Goal: Task Accomplishment & Management: Manage account settings

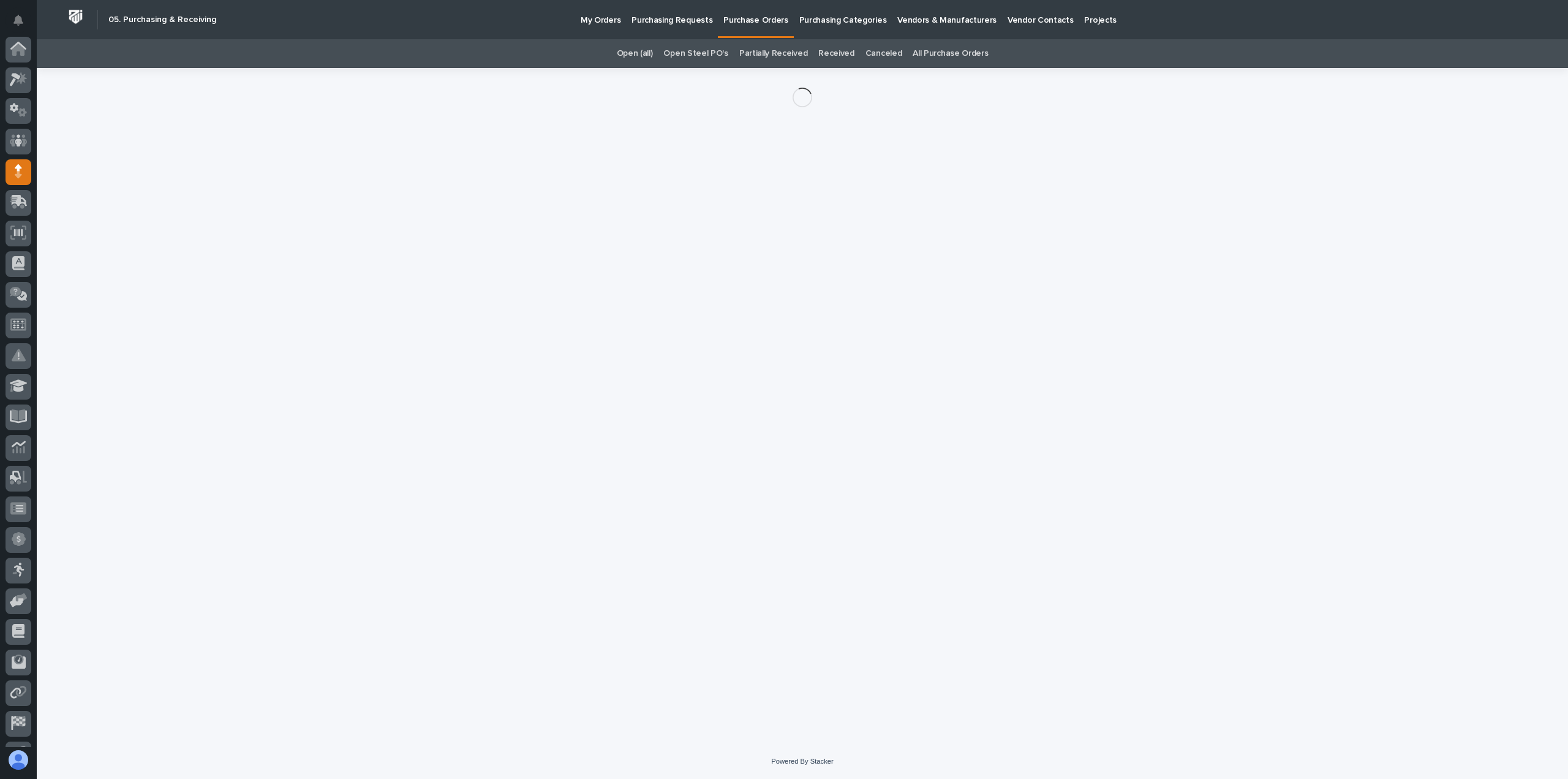
scroll to position [86, 0]
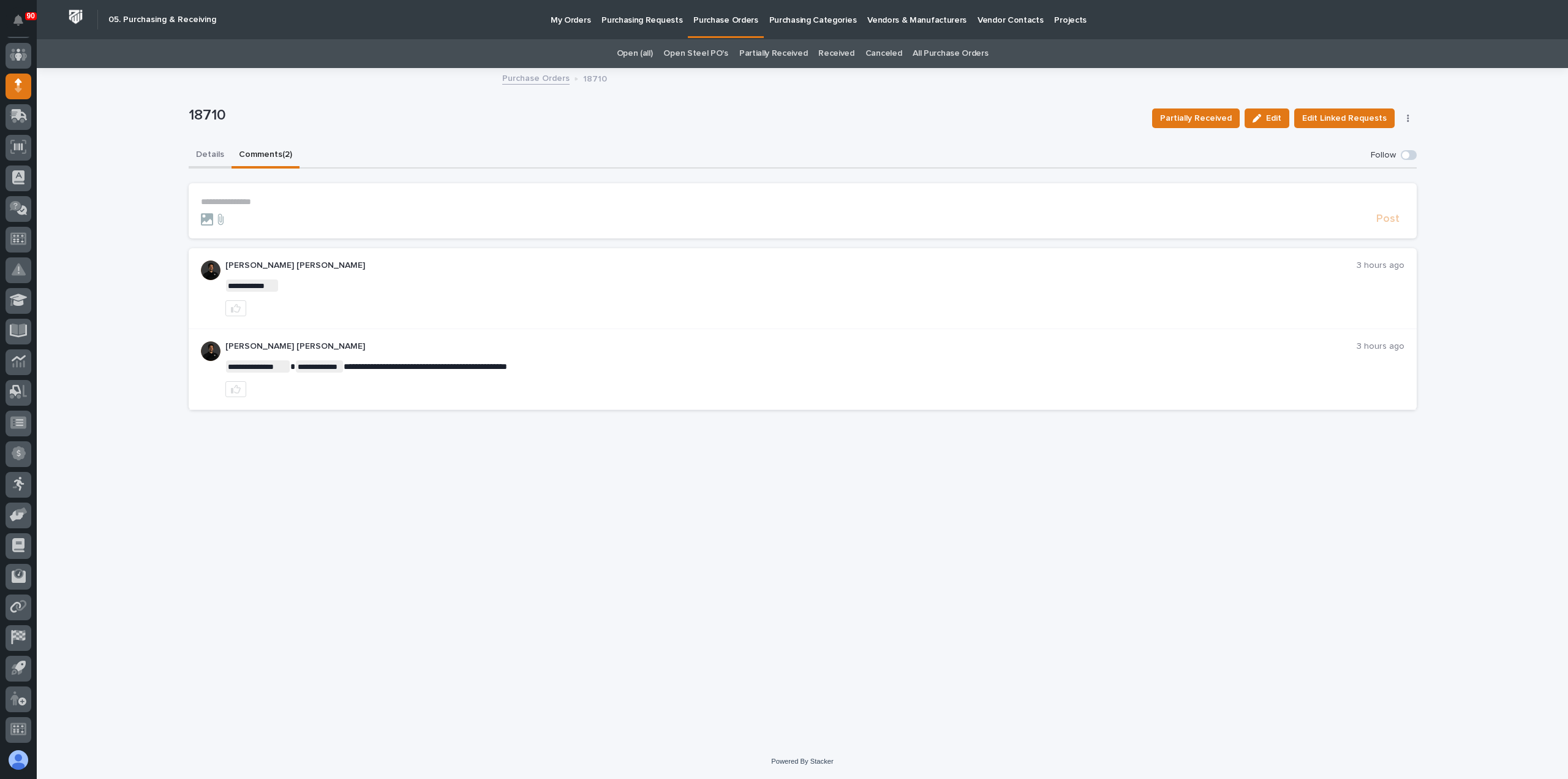
click at [210, 154] on button "Details" at bounding box center [210, 155] width 43 height 26
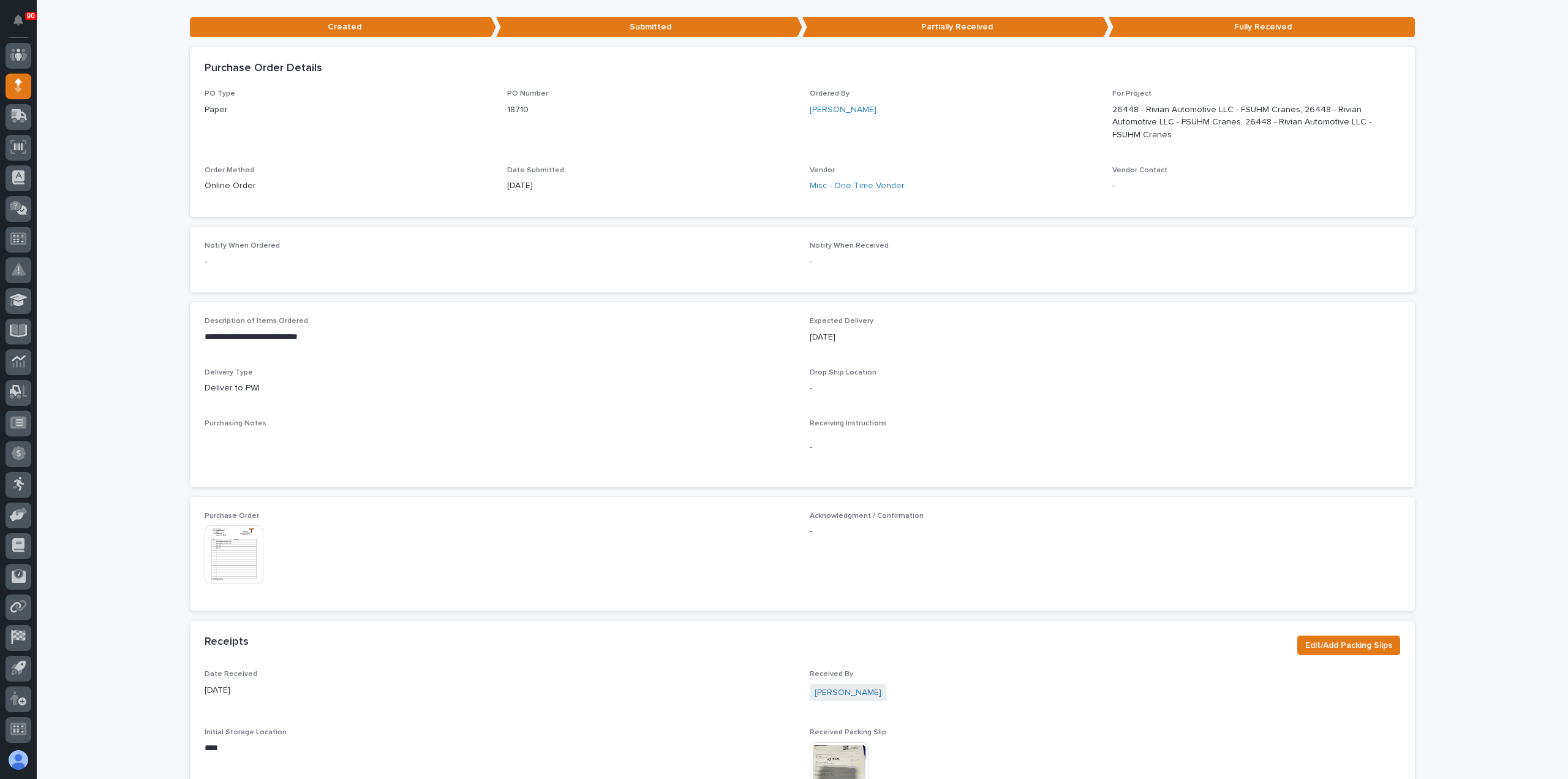
scroll to position [245, 0]
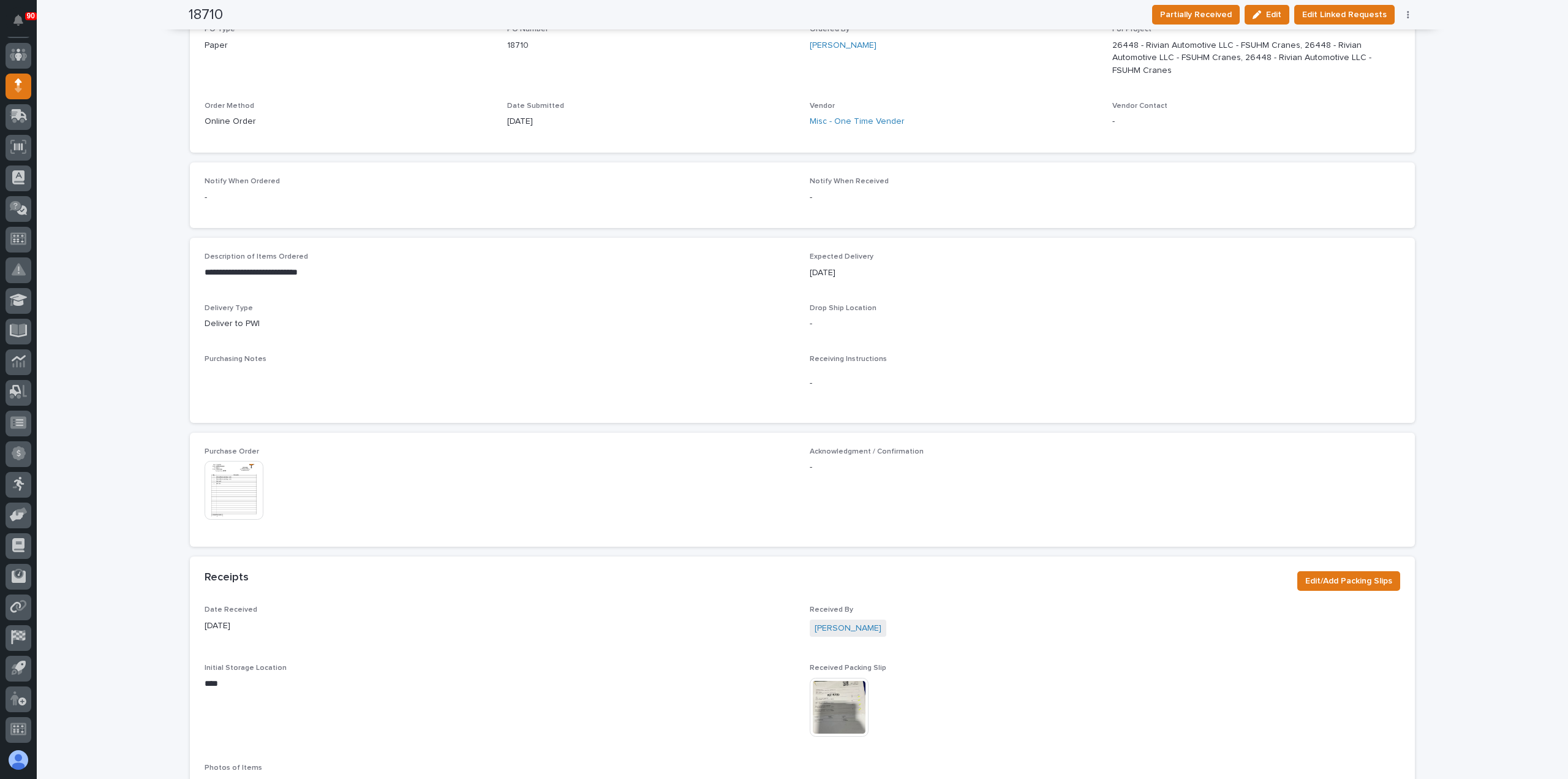
click at [843, 686] on img at bounding box center [839, 707] width 59 height 59
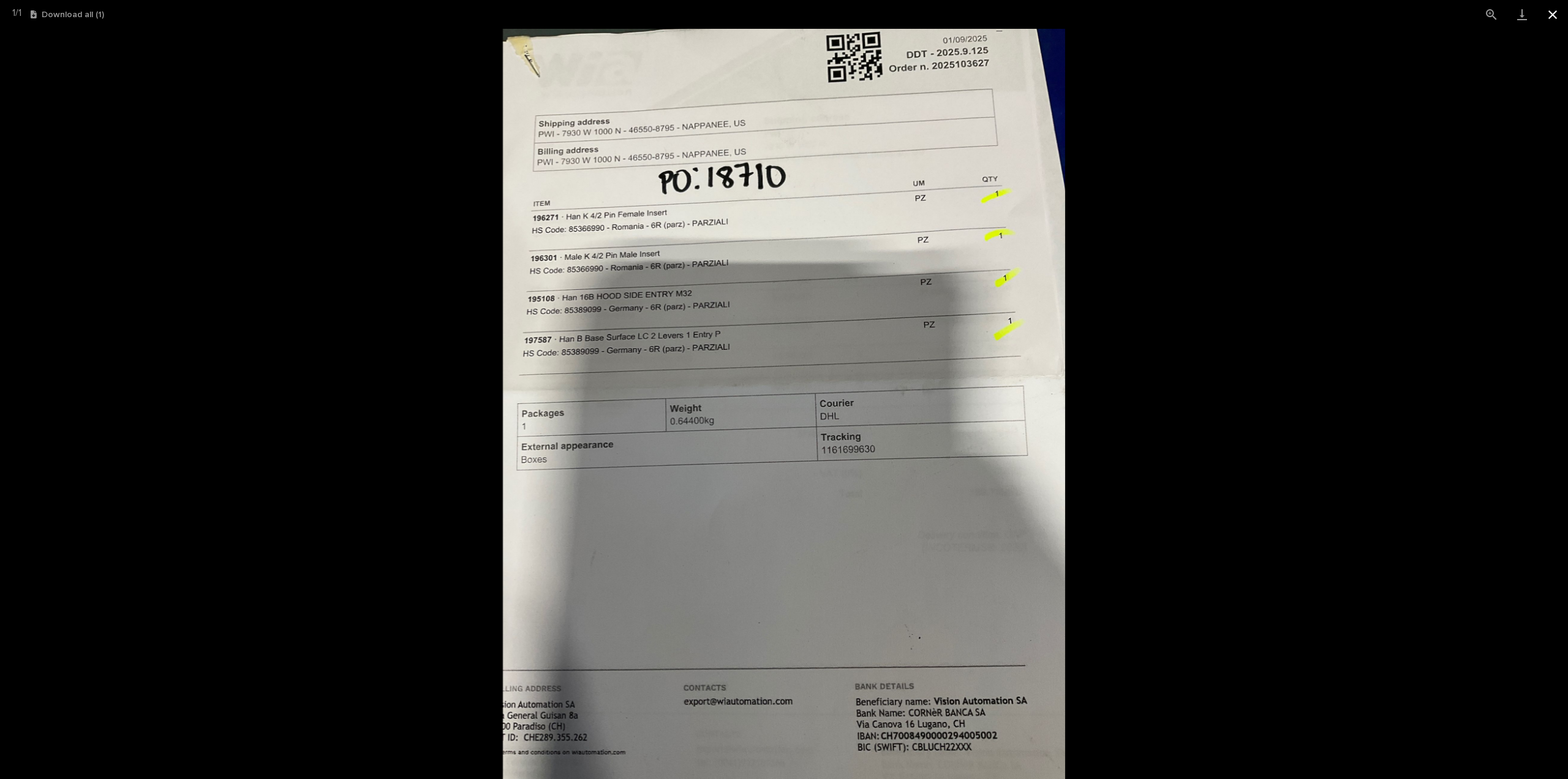
click at [1555, 11] on button "Close gallery" at bounding box center [1553, 15] width 31 height 29
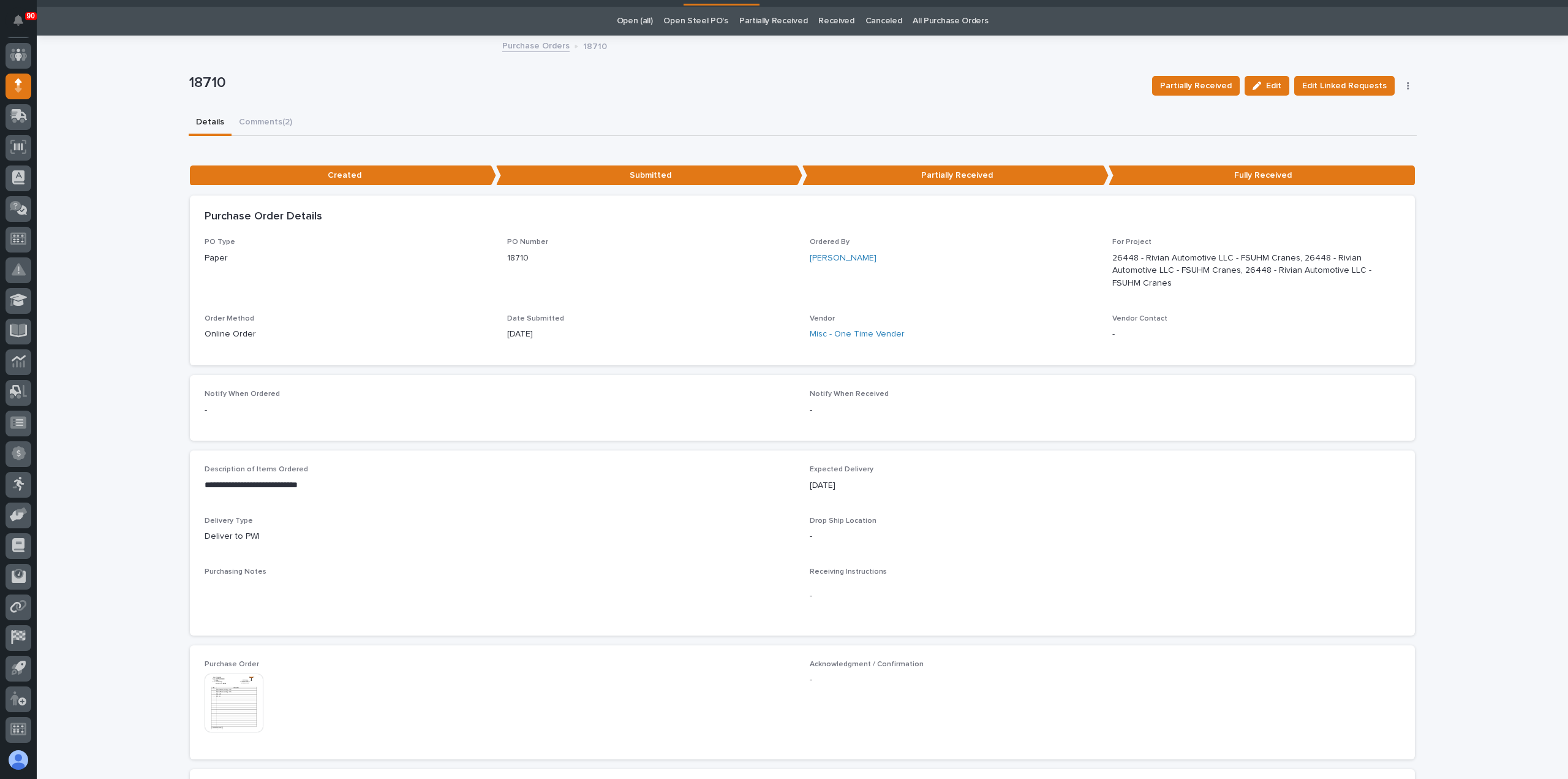
scroll to position [0, 0]
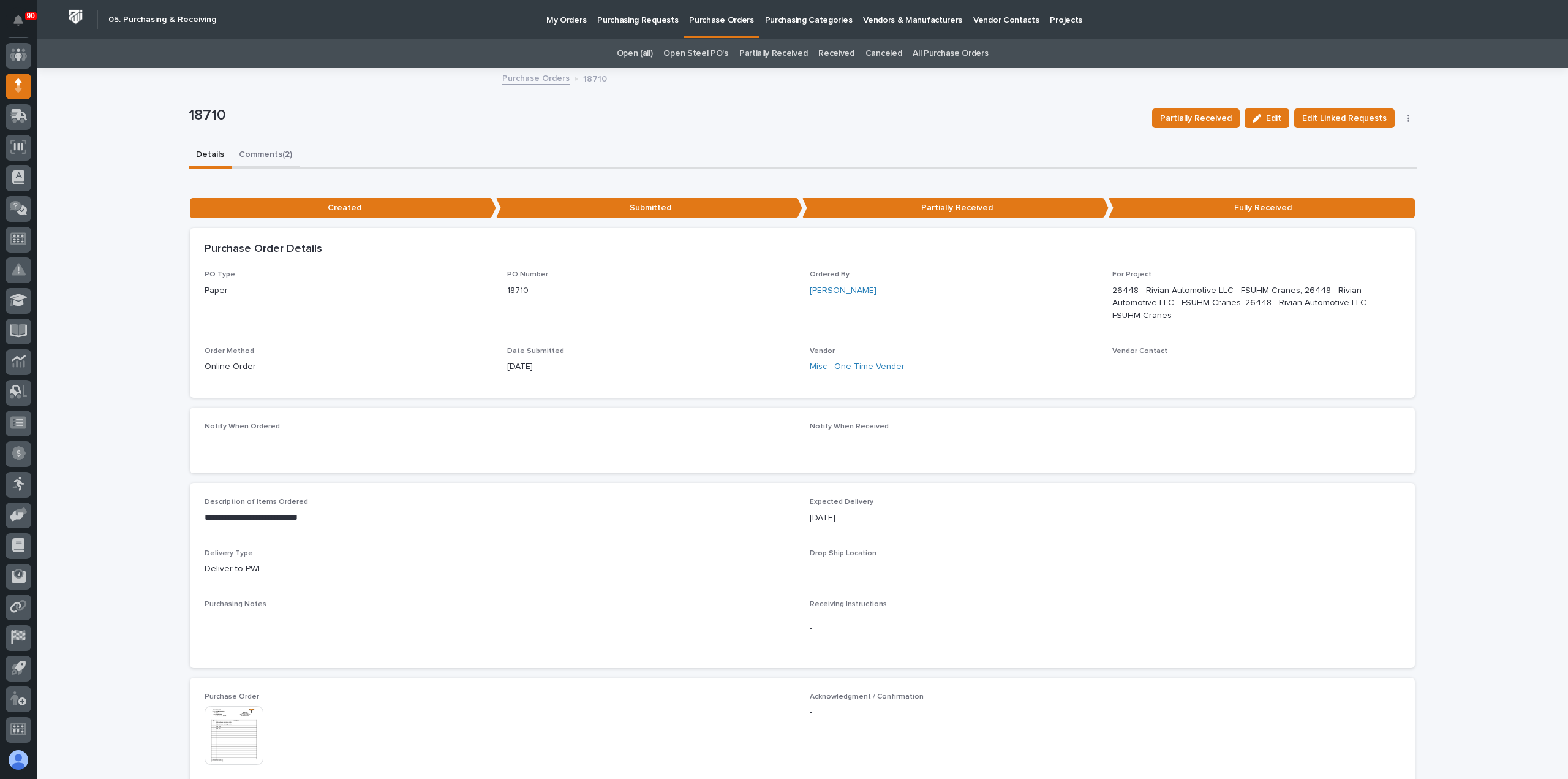
click at [266, 155] on button "Comments (2)" at bounding box center [266, 155] width 68 height 26
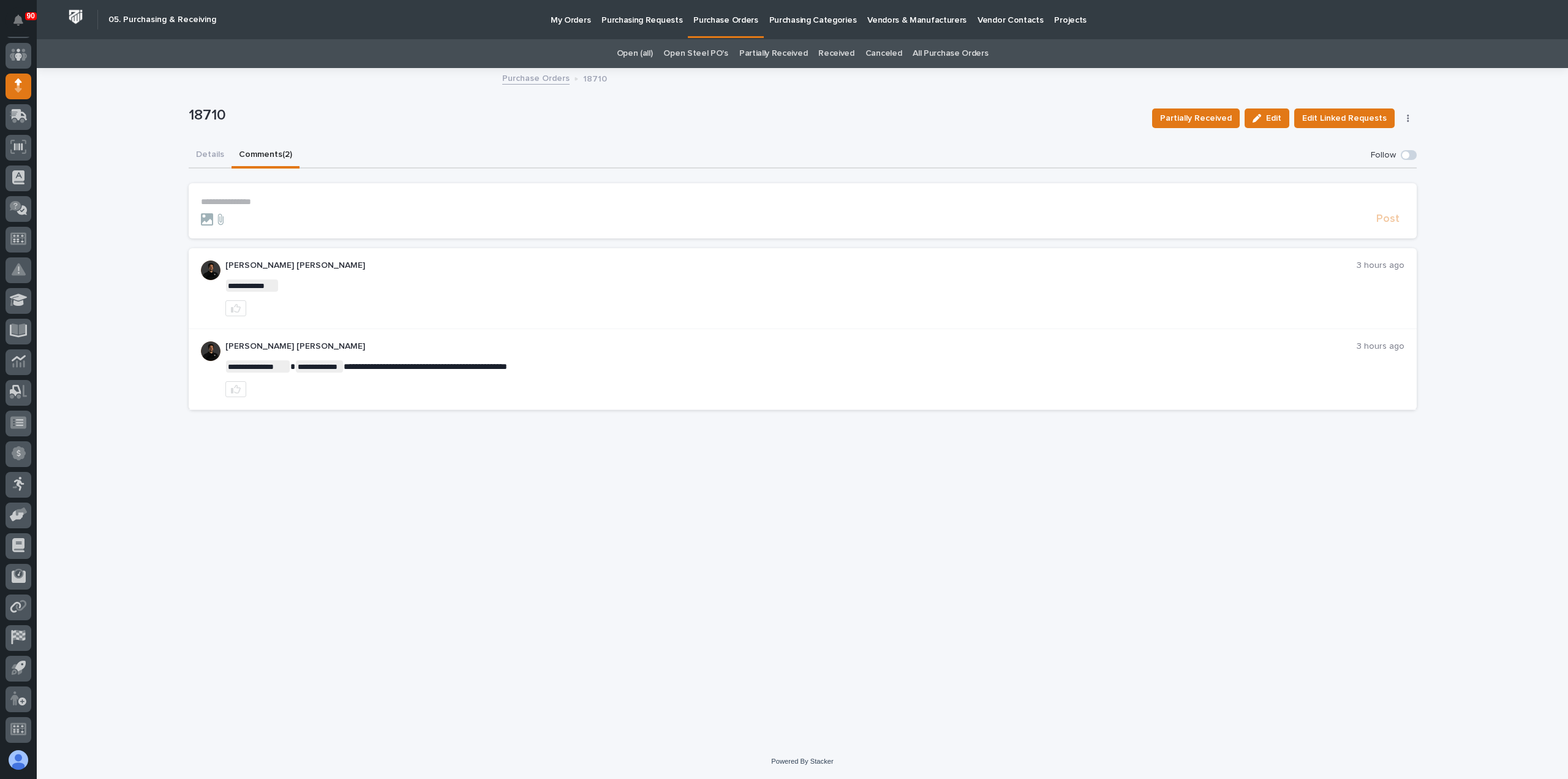
click at [244, 200] on p "**********" at bounding box center [803, 202] width 1204 height 10
click at [370, 202] on span "**********" at bounding box center [397, 203] width 133 height 9
click at [479, 203] on span "**********" at bounding box center [405, 203] width 148 height 9
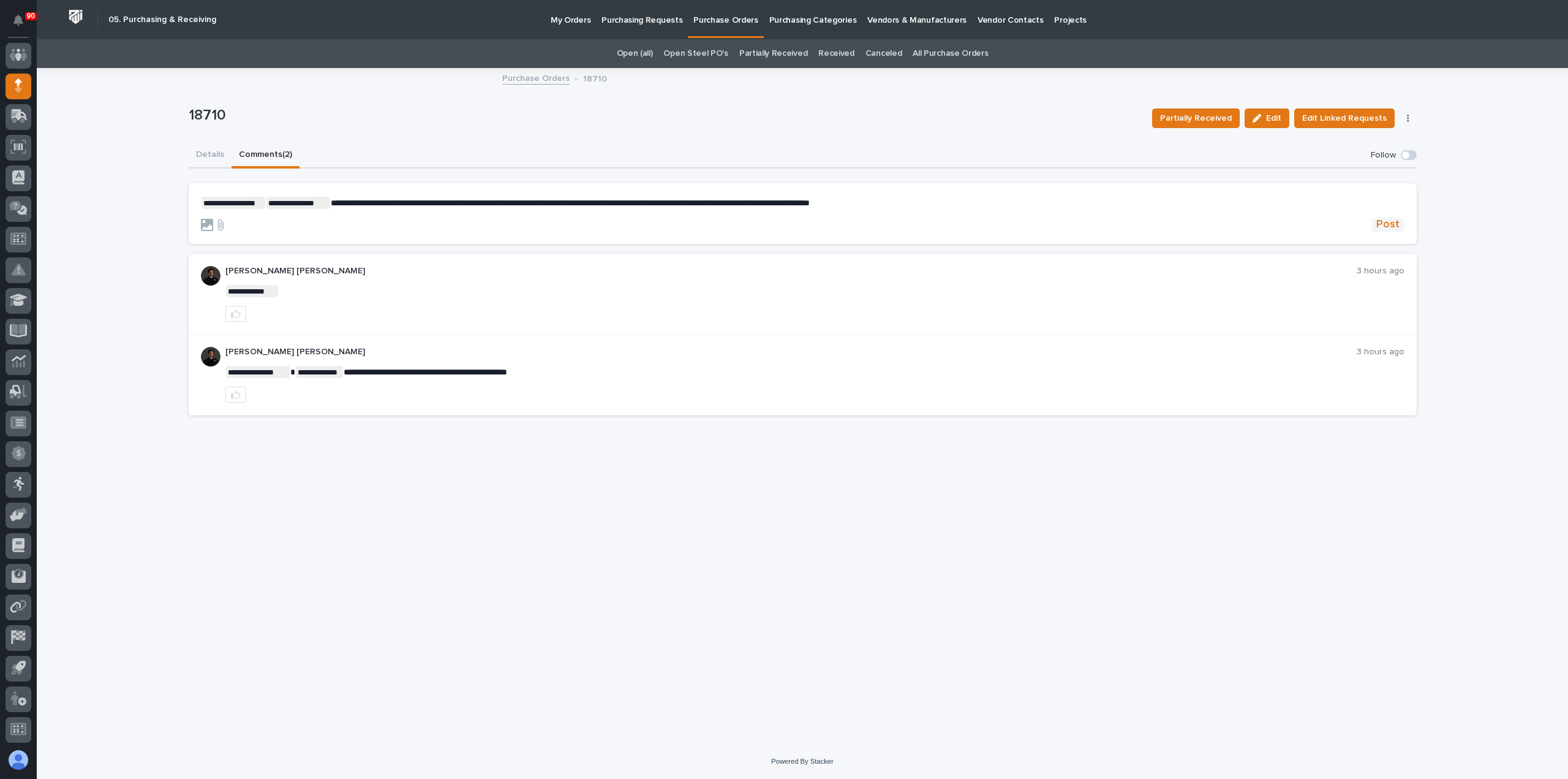
click at [1386, 228] on span "Post" at bounding box center [1388, 224] width 23 height 14
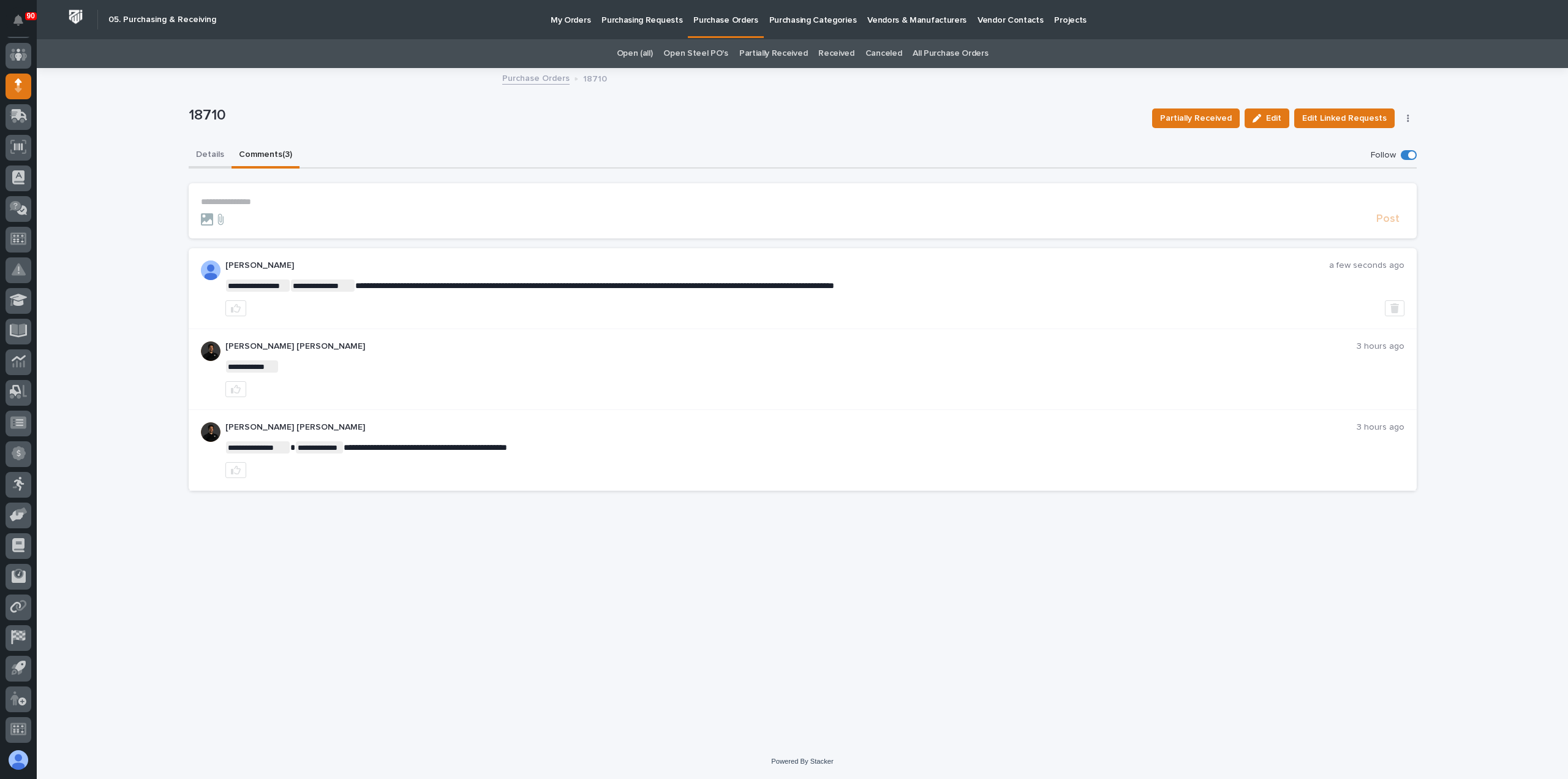
click at [210, 154] on button "Details" at bounding box center [210, 155] width 43 height 26
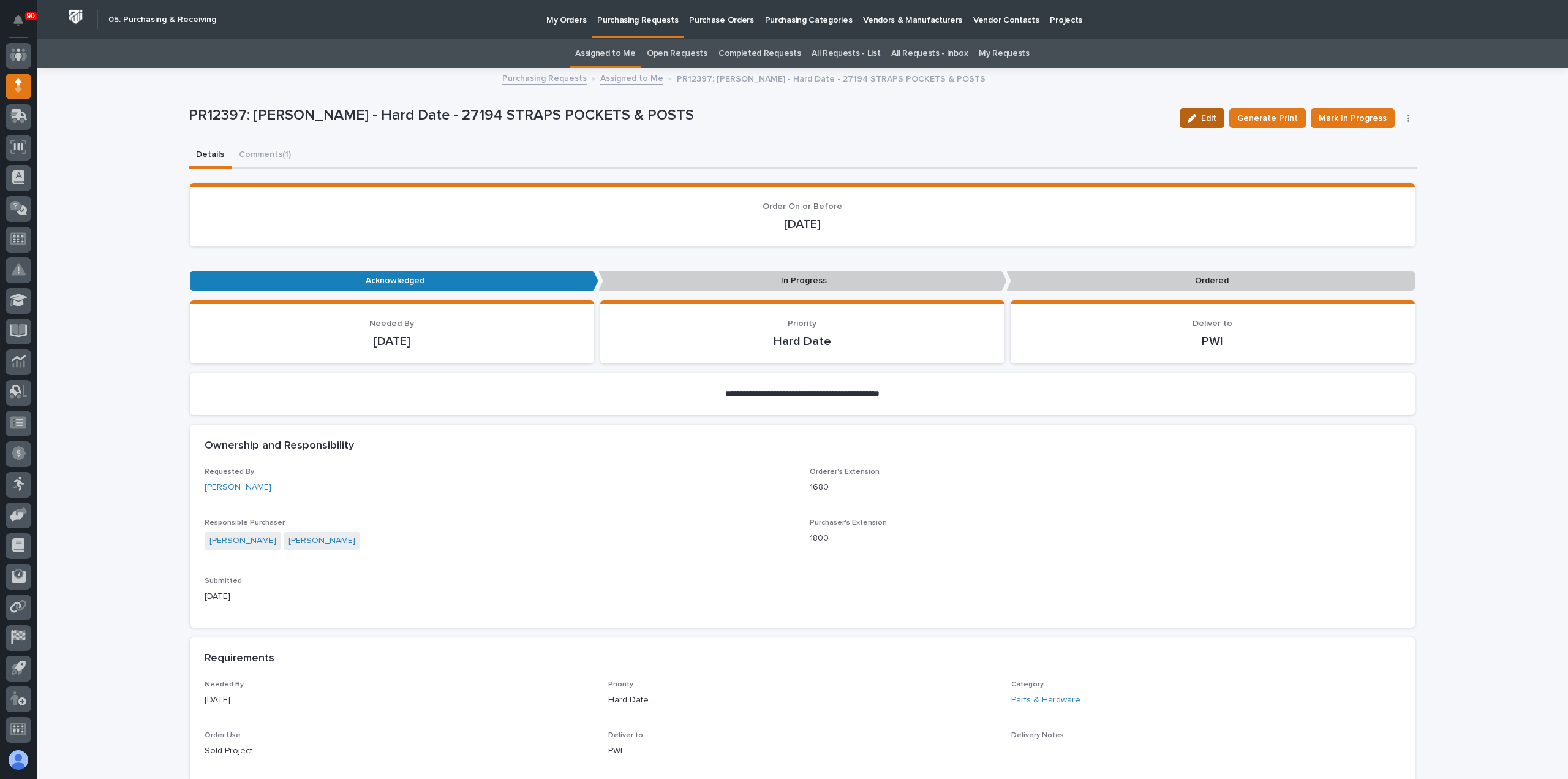
click at [1207, 114] on span "Edit" at bounding box center [1209, 118] width 15 height 11
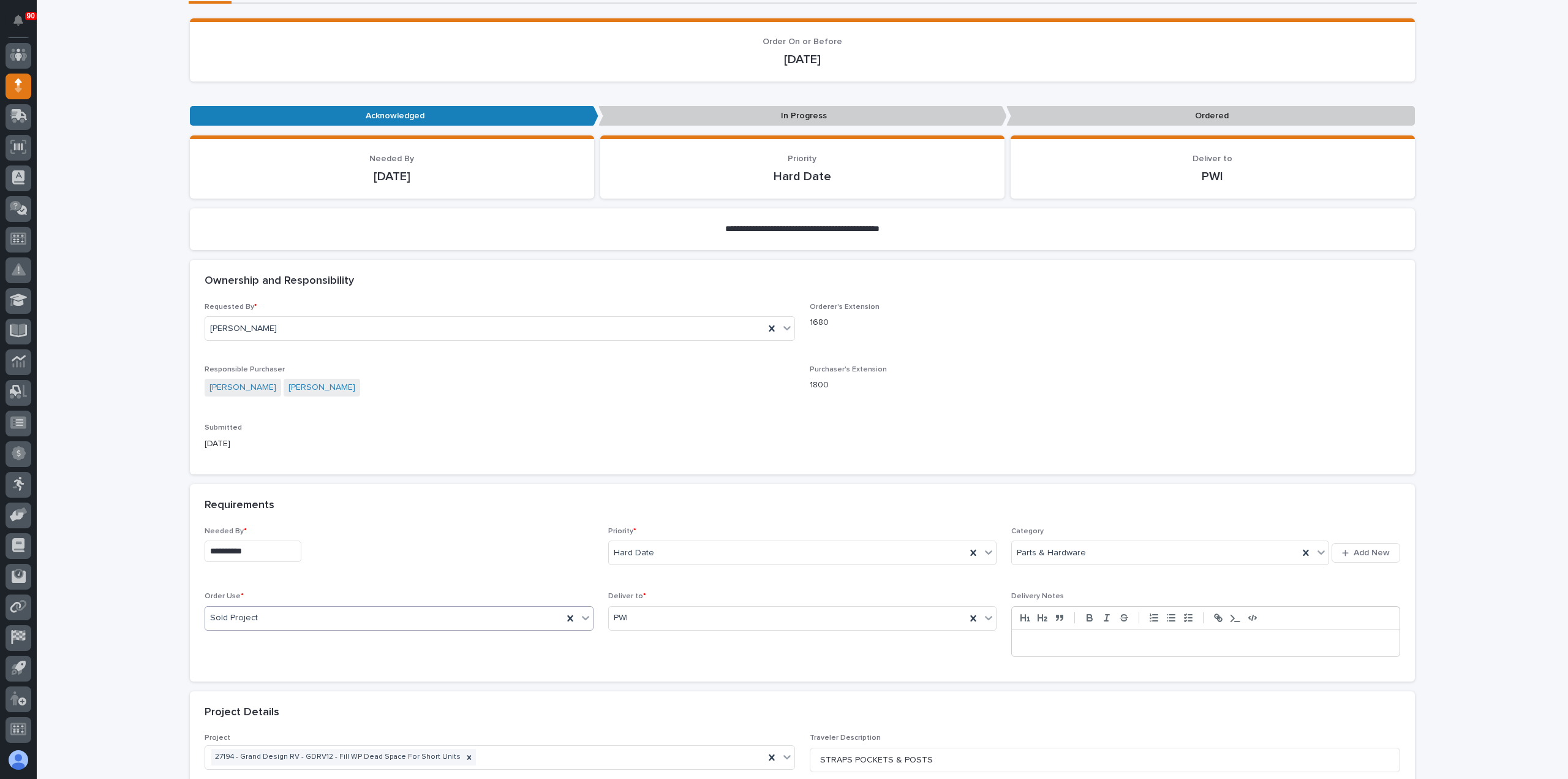
scroll to position [184, 0]
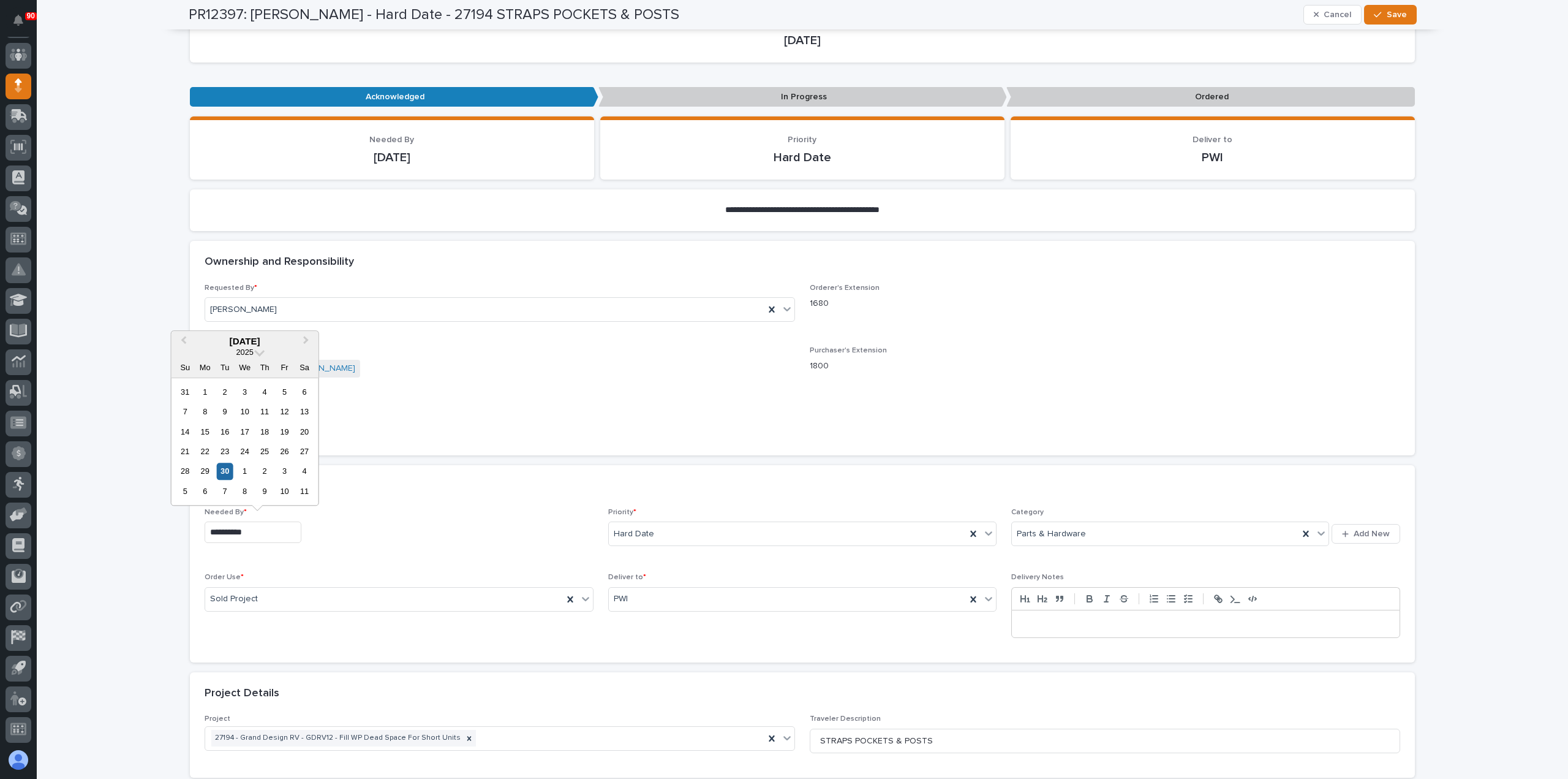
click at [277, 530] on input "**********" at bounding box center [253, 533] width 97 height 21
click at [282, 467] on div "3" at bounding box center [285, 471] width 16 height 16
type input "**********"
click at [1392, 11] on span "Save" at bounding box center [1397, 15] width 20 height 11
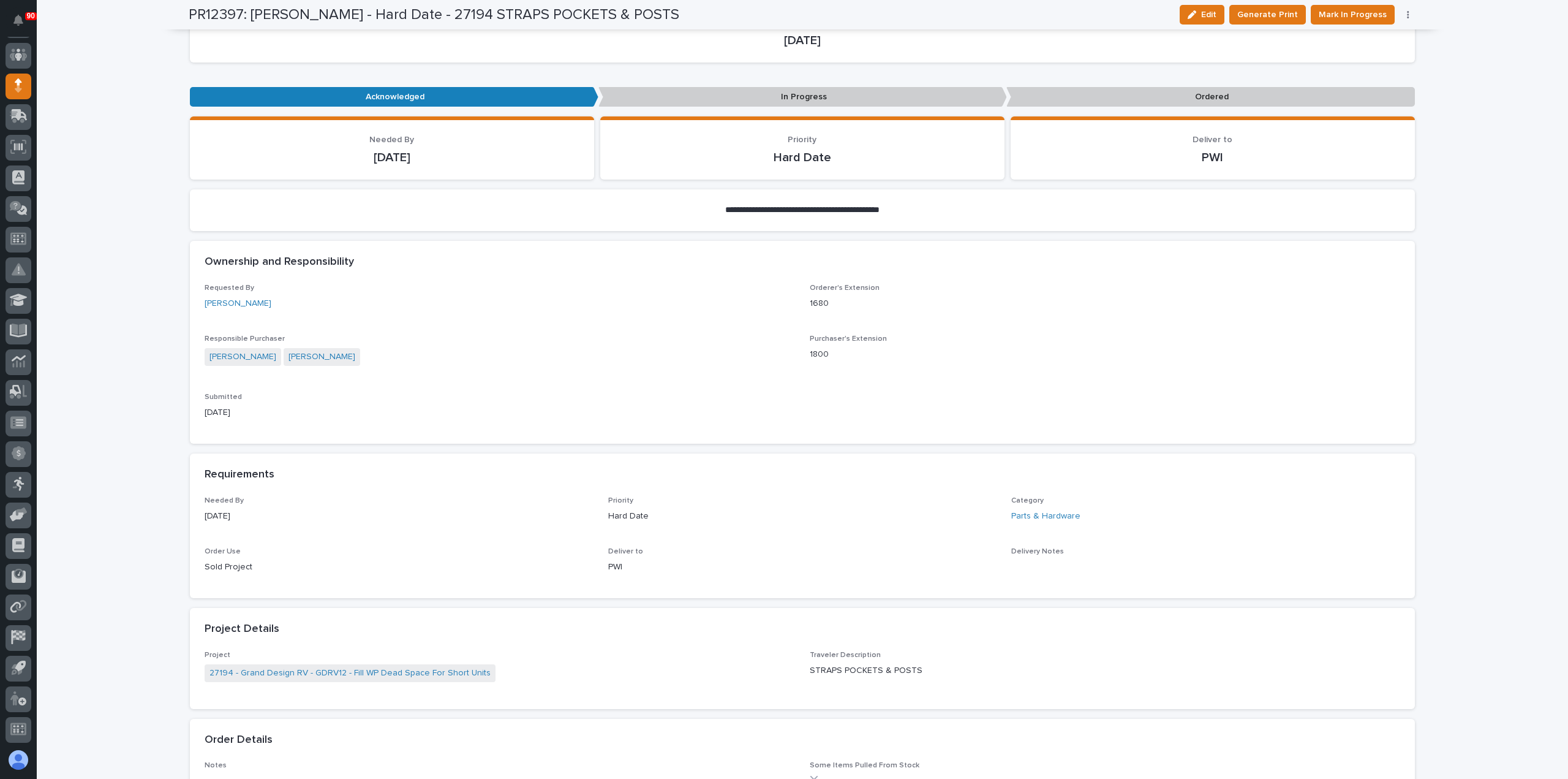
scroll to position [123, 0]
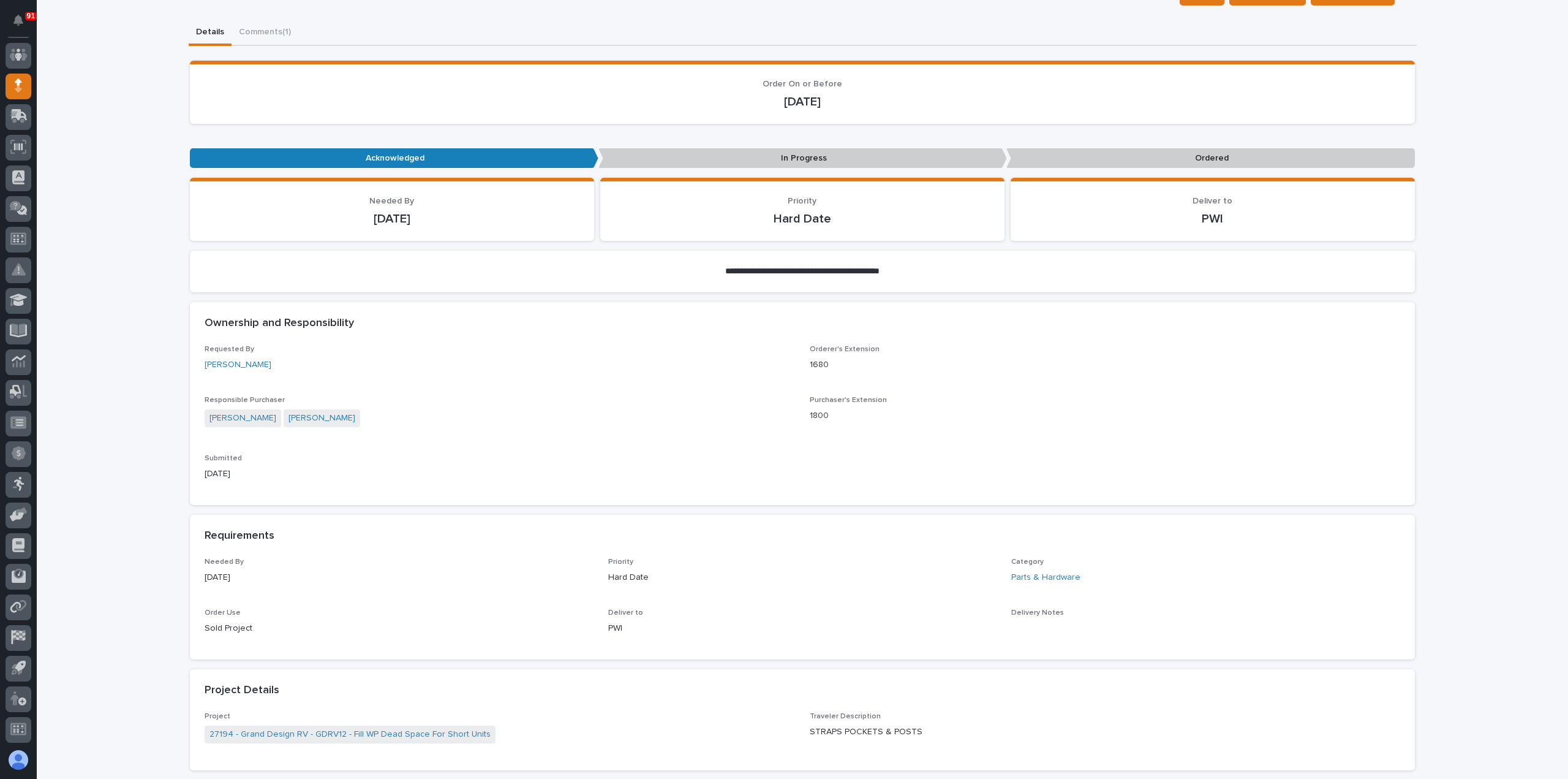
click at [258, 30] on div "91 My Settings Log Out " 05. Purchasing & Receiving " was added to your account…" at bounding box center [802, 689] width 1531 height 1623
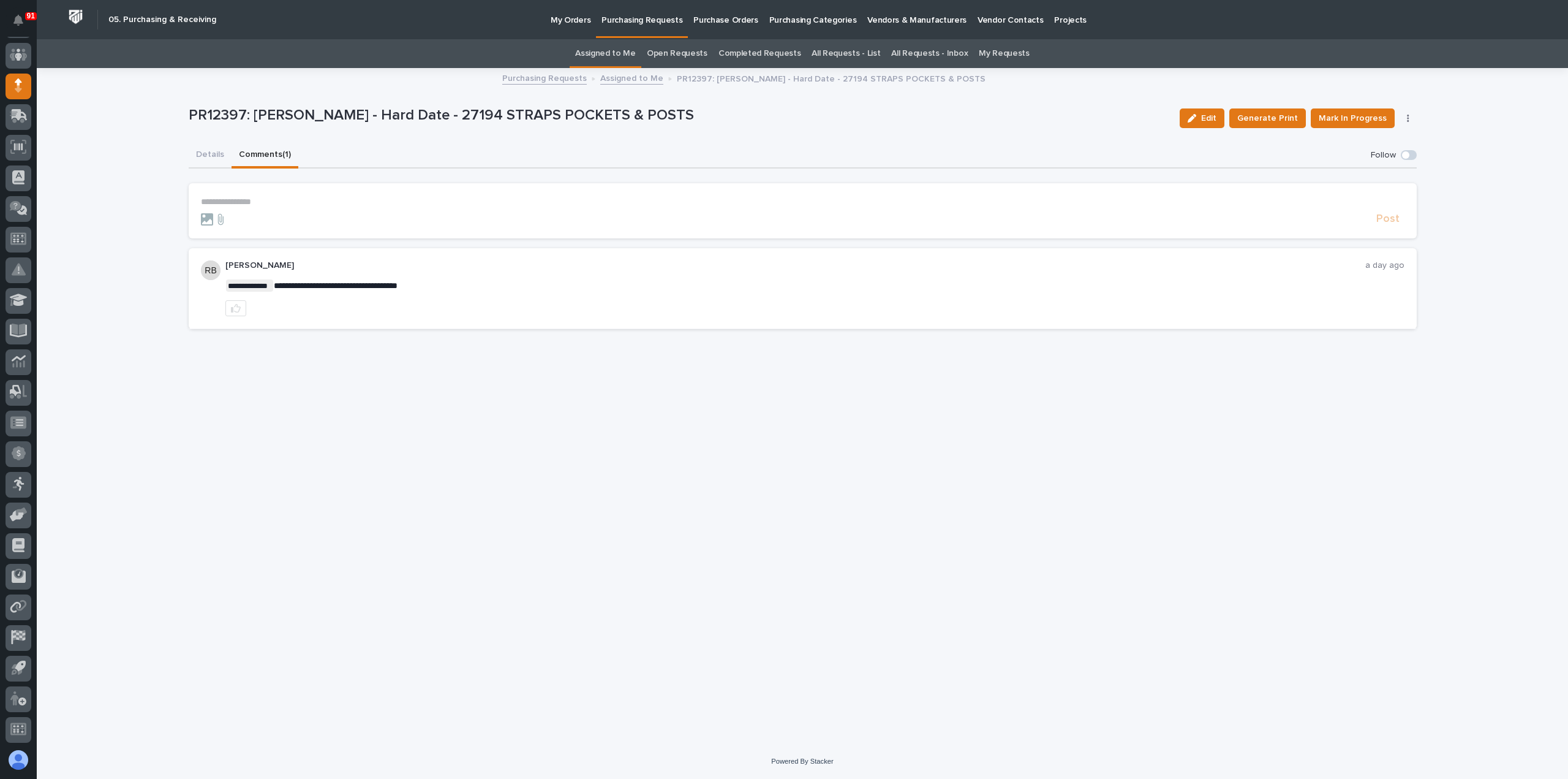
drag, startPoint x: 215, startPoint y: 153, endPoint x: 392, endPoint y: 153, distance: 177.0
click at [215, 153] on button "Details" at bounding box center [210, 155] width 43 height 26
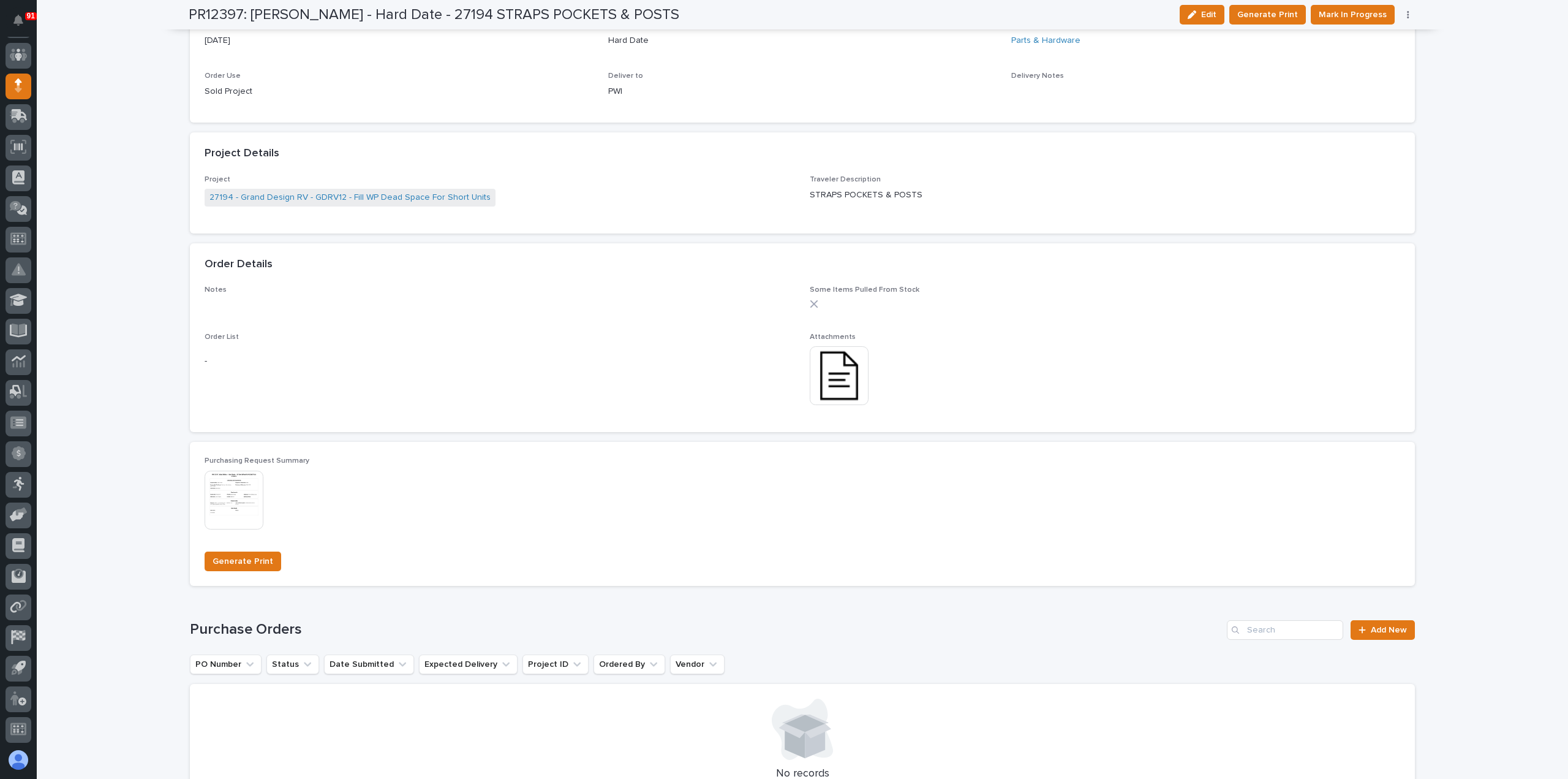
scroll to position [735, 0]
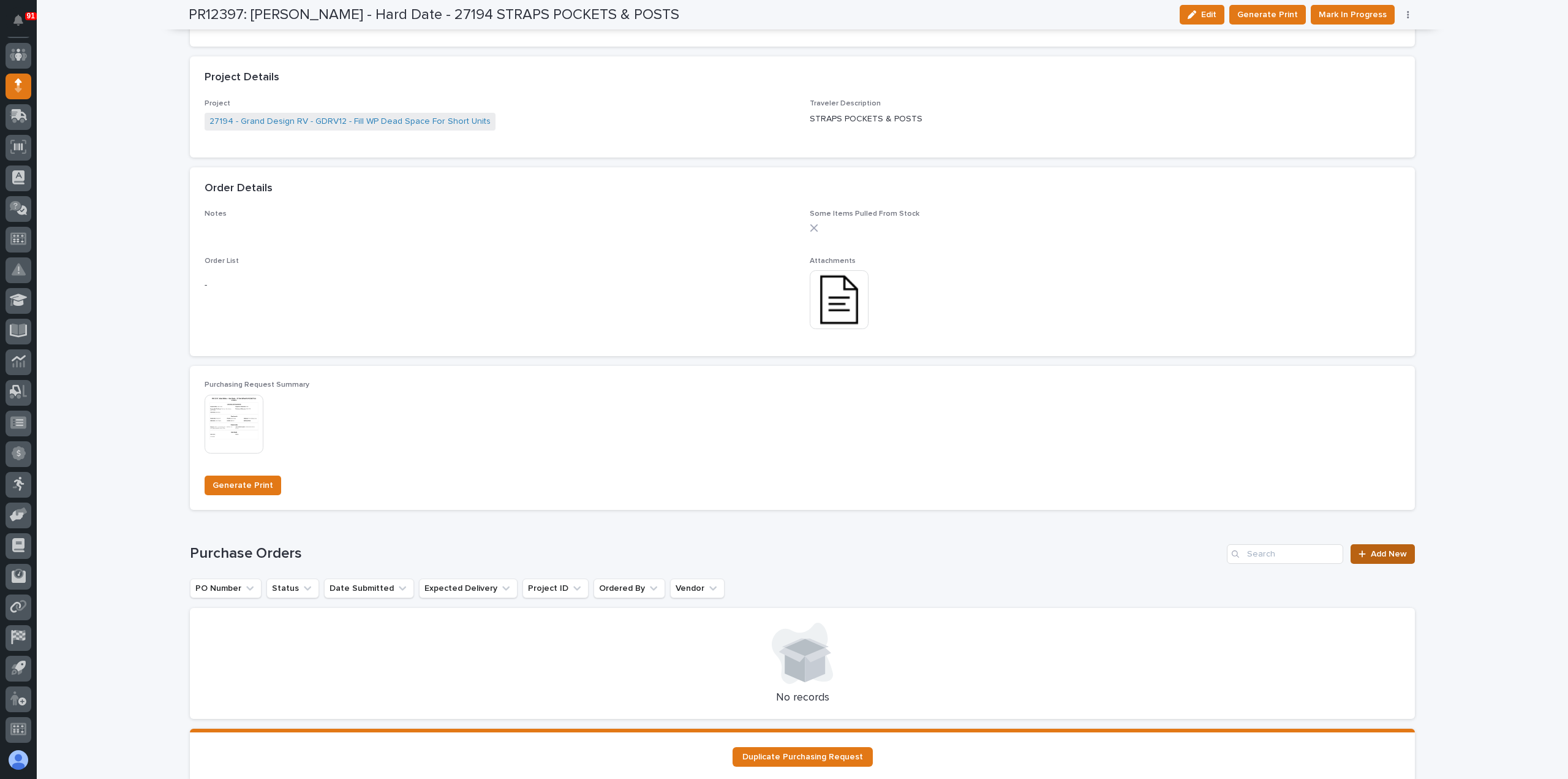
click at [1387, 544] on link "Add New" at bounding box center [1383, 553] width 64 height 20
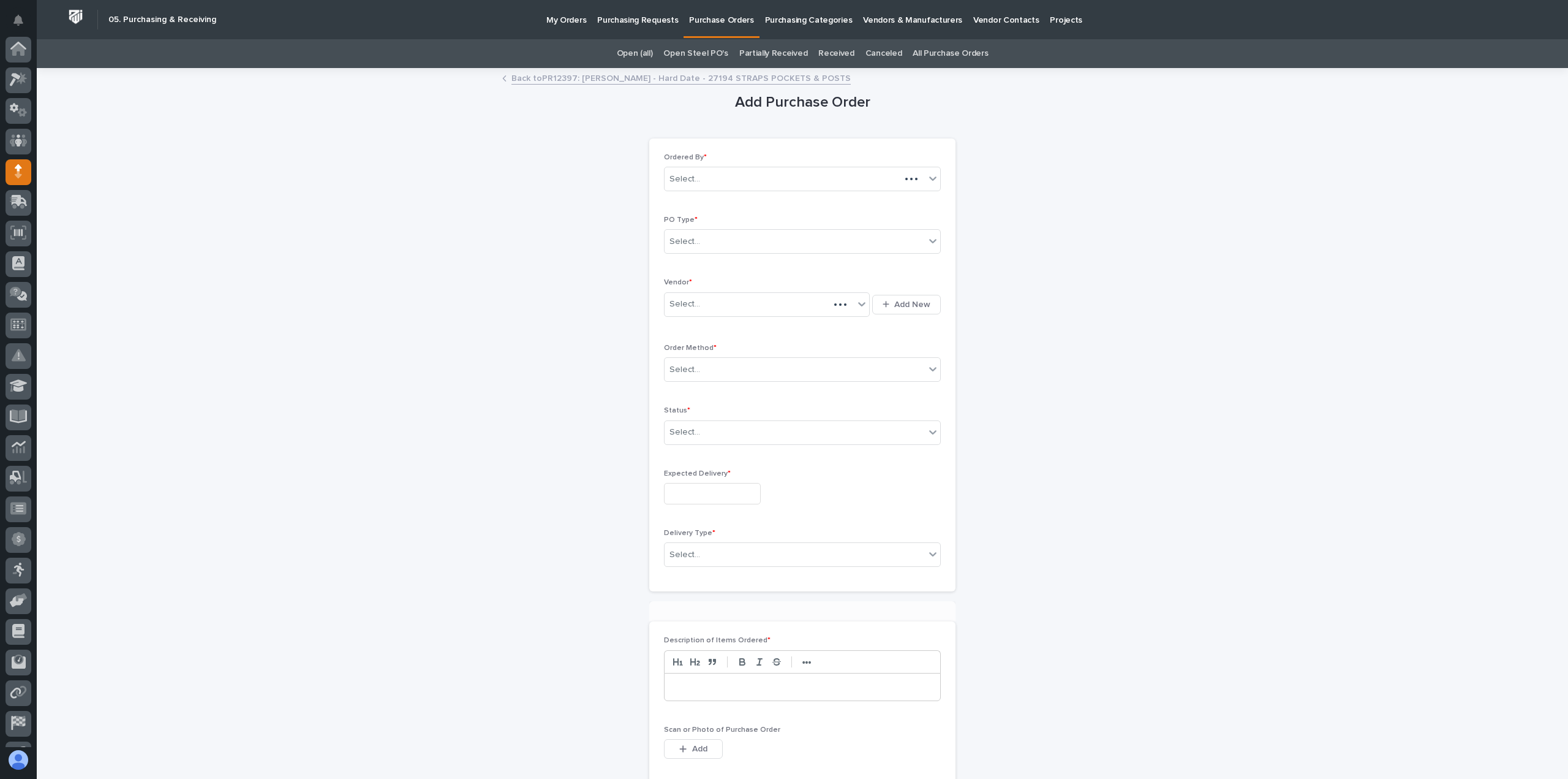
scroll to position [86, 0]
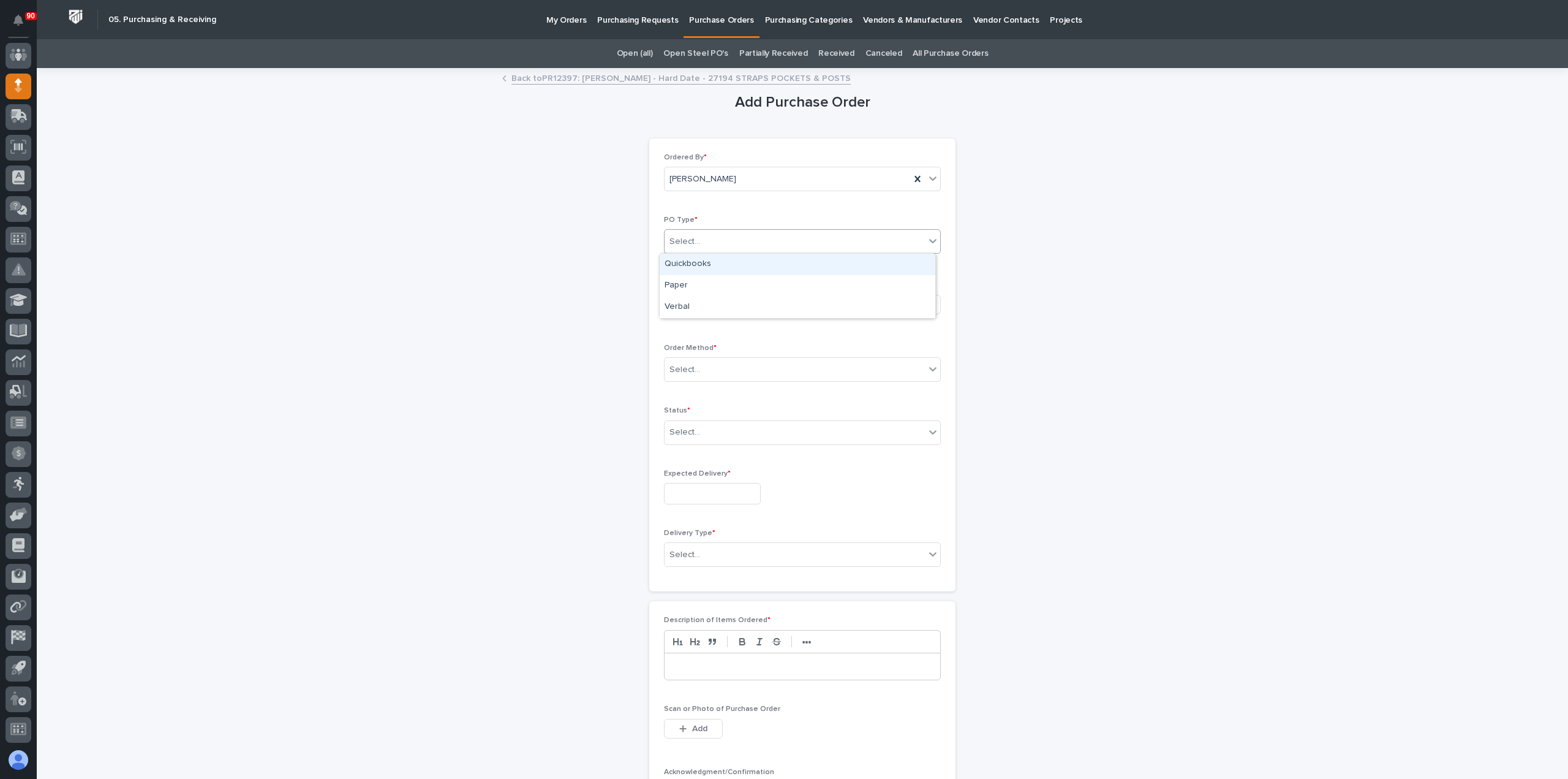
drag, startPoint x: 748, startPoint y: 239, endPoint x: 741, endPoint y: 248, distance: 11.4
click at [747, 238] on div "Select..." at bounding box center [795, 242] width 260 height 20
click at [724, 282] on div "Paper" at bounding box center [798, 286] width 276 height 21
click at [719, 299] on div "Select..." at bounding box center [760, 305] width 189 height 20
type input "*"
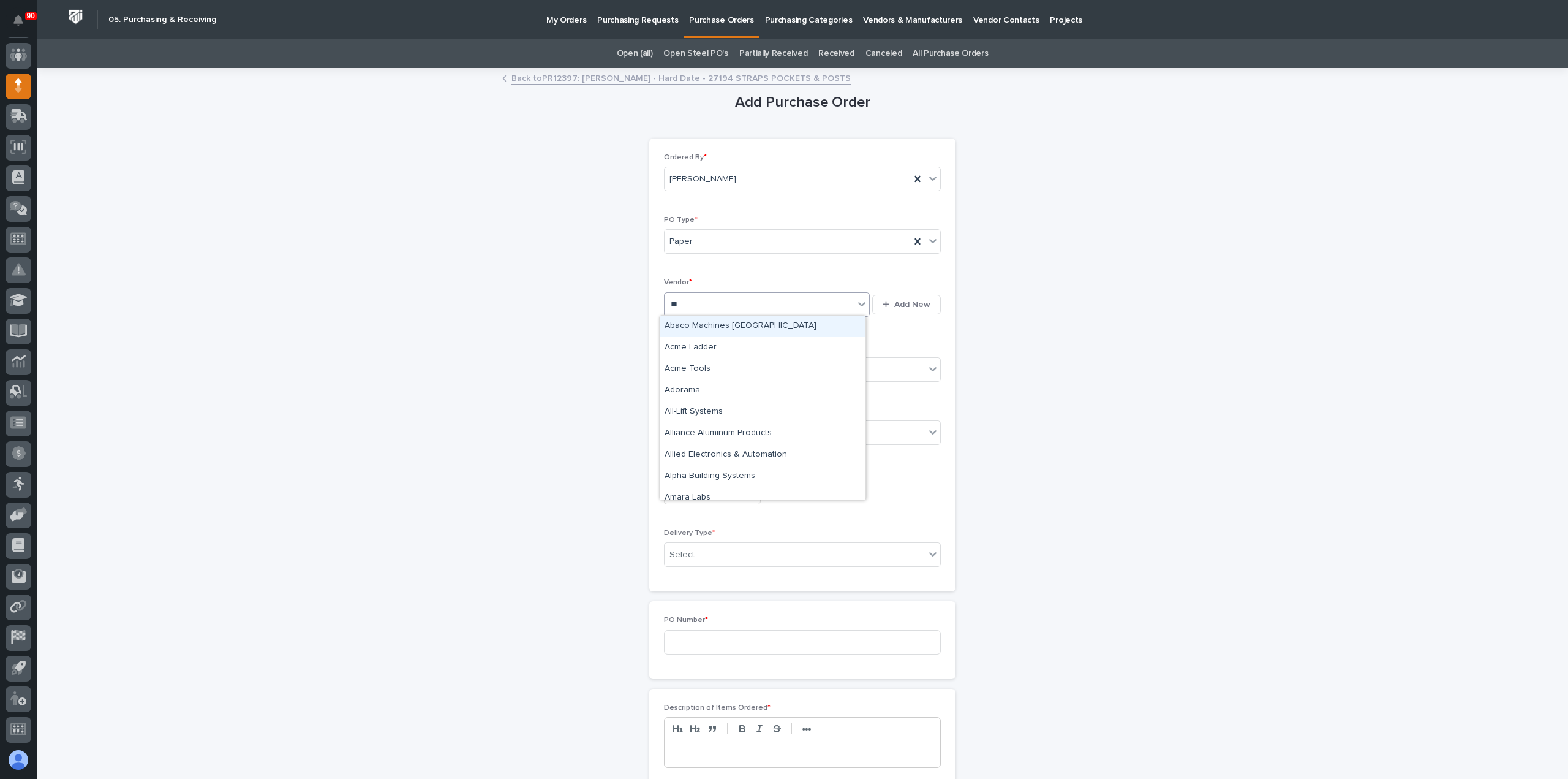
type input "***"
click at [745, 327] on div "Misc - One Time Vender" at bounding box center [763, 327] width 206 height 21
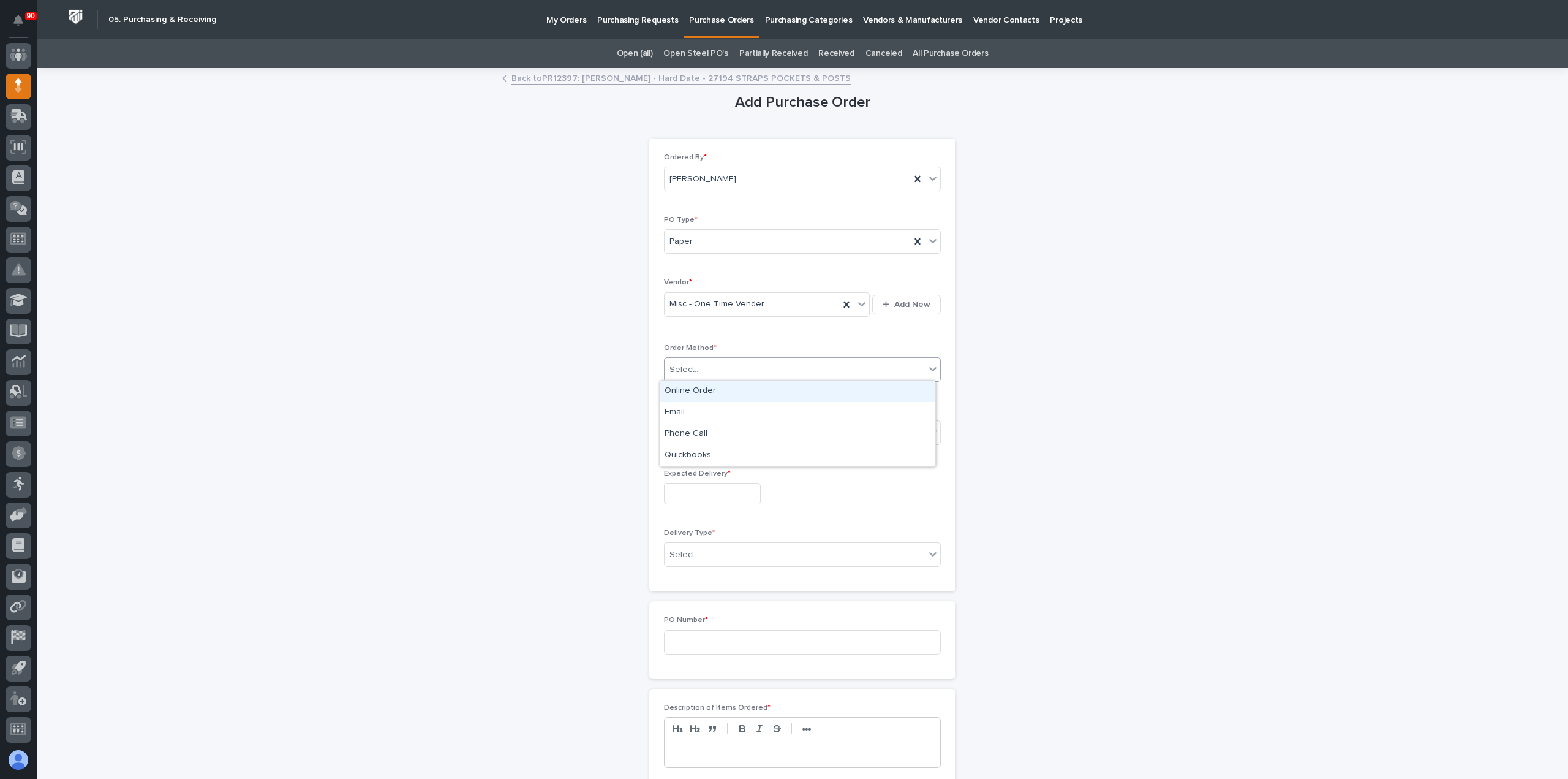
click at [721, 360] on div "Select..." at bounding box center [795, 370] width 260 height 20
click at [710, 389] on div "Online Order" at bounding box center [798, 391] width 276 height 21
drag, startPoint x: 700, startPoint y: 431, endPoint x: 709, endPoint y: 445, distance: 16.6
click at [700, 431] on div "Select..." at bounding box center [795, 432] width 260 height 20
drag, startPoint x: 693, startPoint y: 463, endPoint x: 696, endPoint y: 491, distance: 28.2
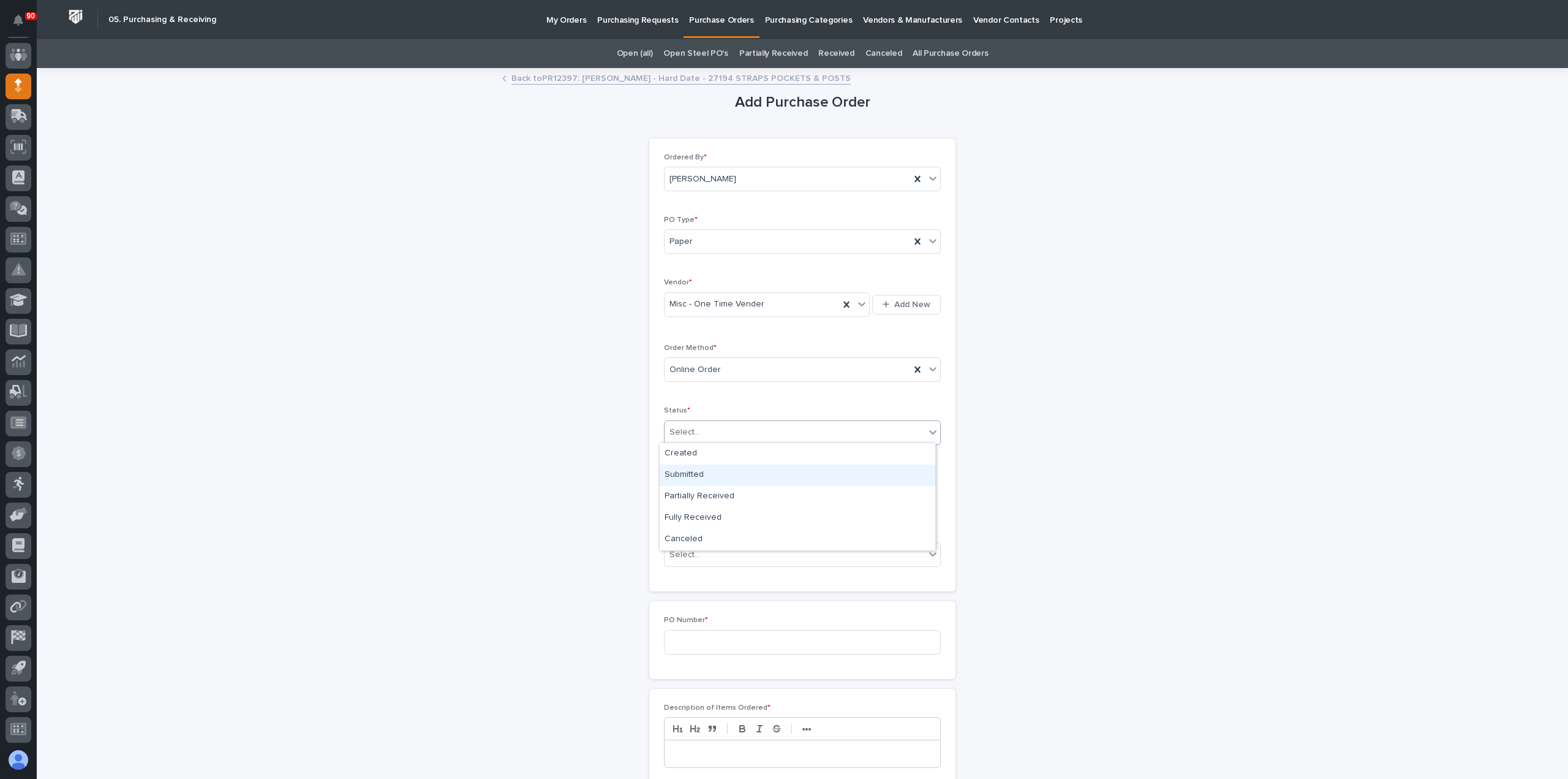
click at [686, 480] on div "Submitted" at bounding box center [798, 475] width 276 height 21
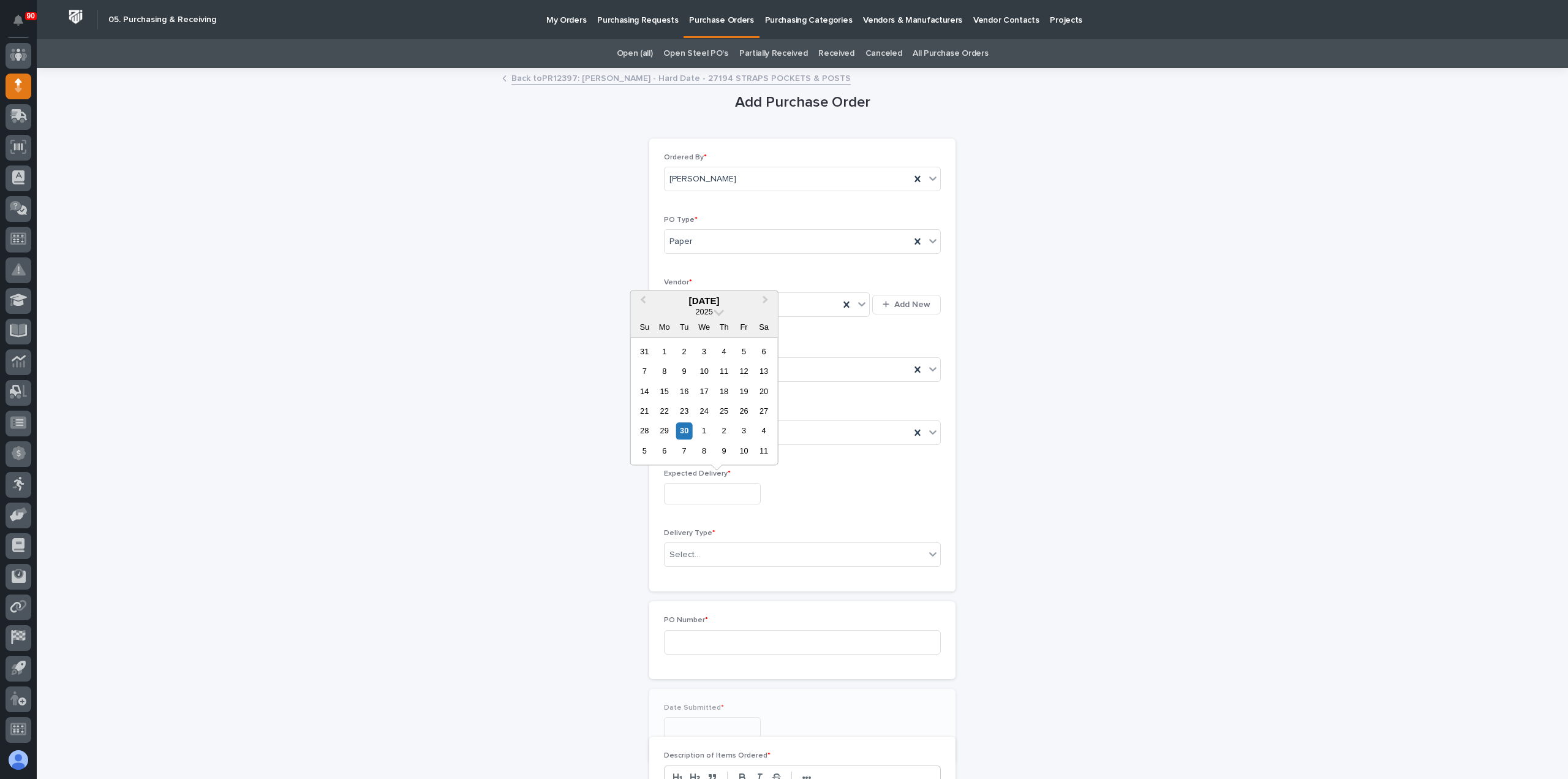
click at [705, 492] on input "text" at bounding box center [712, 493] width 97 height 21
click at [747, 432] on div "3" at bounding box center [744, 431] width 16 height 16
type input "**********"
click at [697, 550] on div "Select..." at bounding box center [795, 555] width 260 height 20
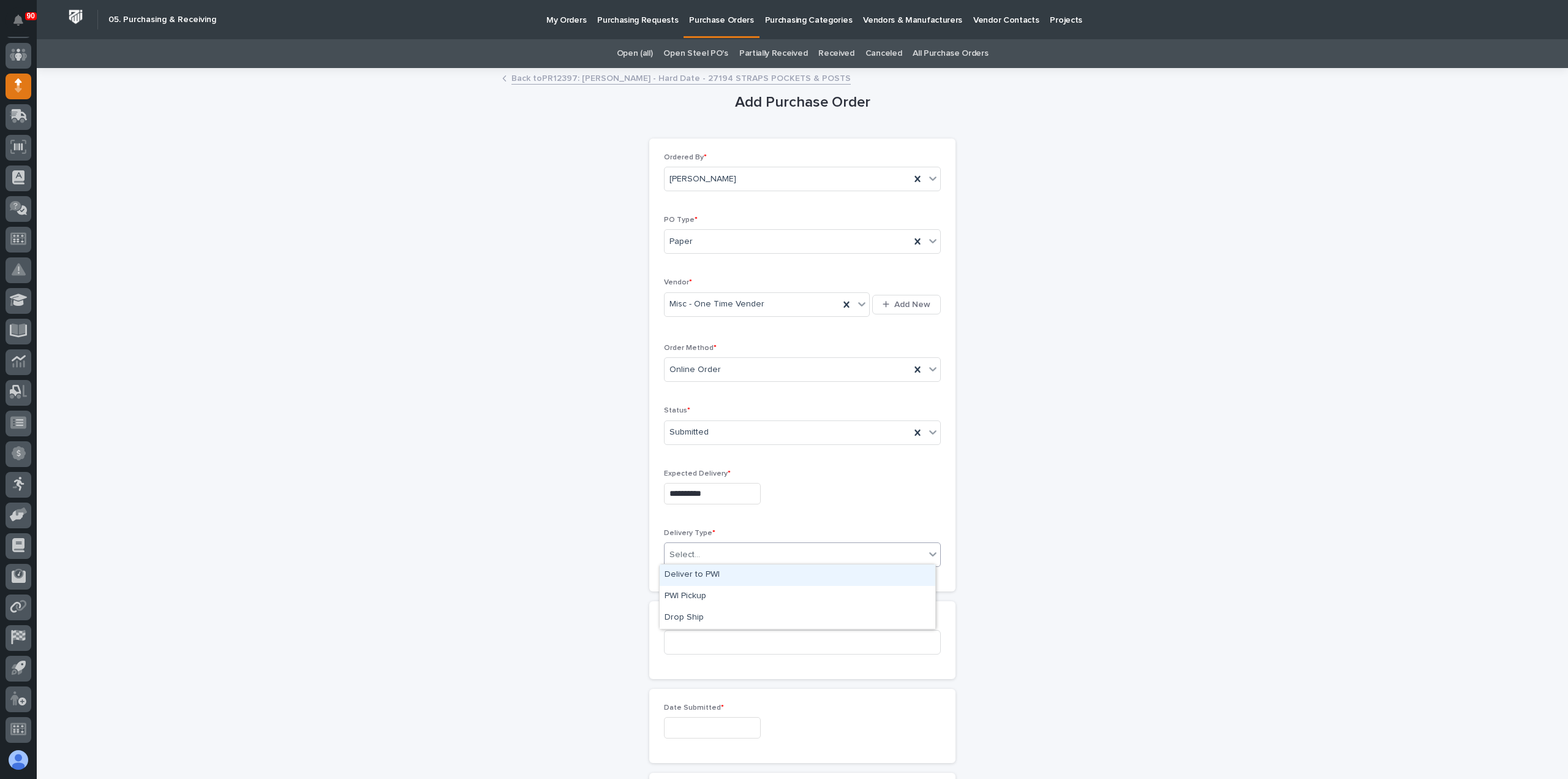
click at [701, 579] on div "Deliver to PWI" at bounding box center [798, 575] width 276 height 21
drag, startPoint x: 713, startPoint y: 637, endPoint x: 778, endPoint y: 629, distance: 65.5
click at [713, 637] on input at bounding box center [803, 642] width 277 height 25
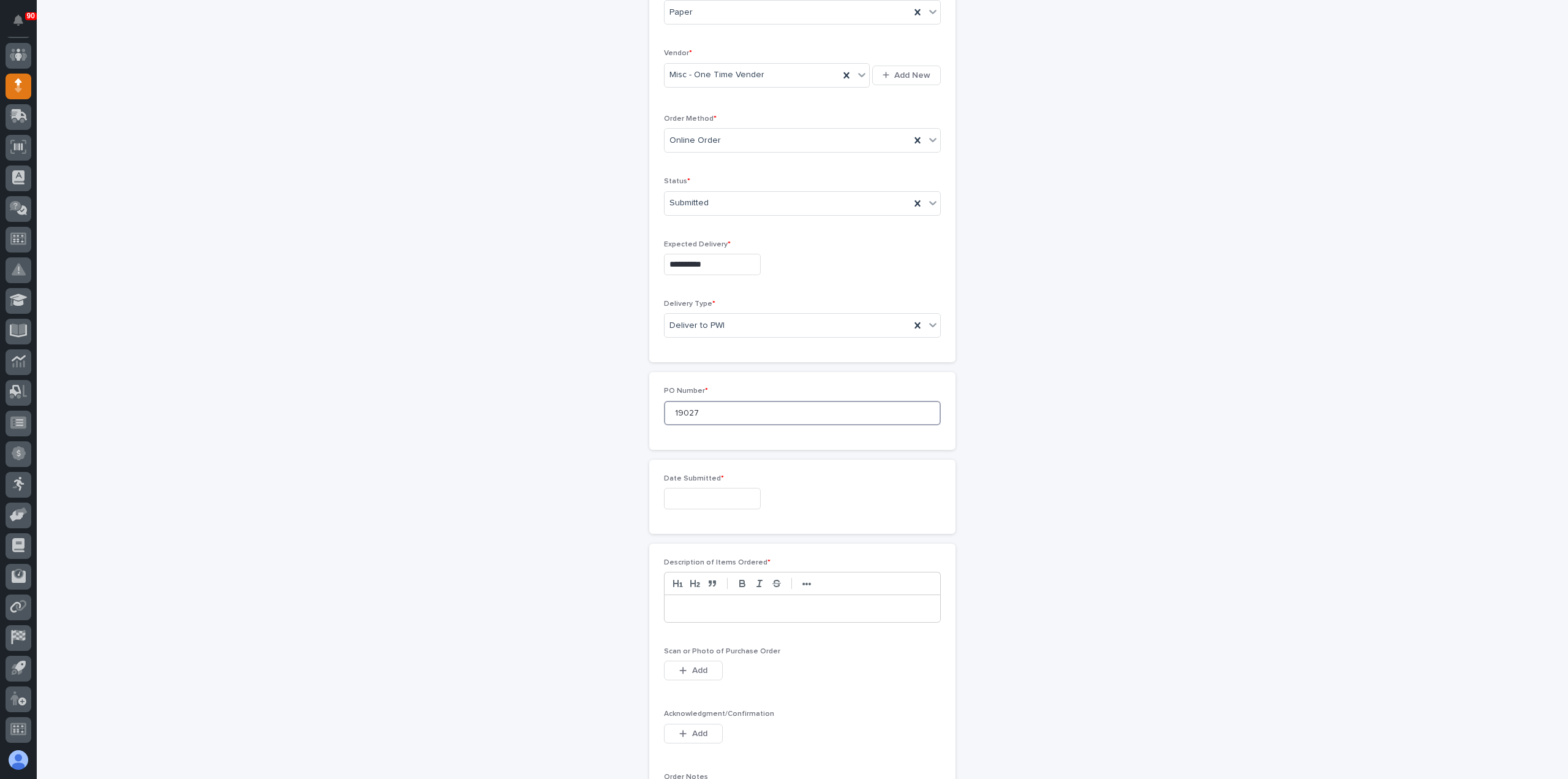
scroll to position [245, 0]
type input "19027"
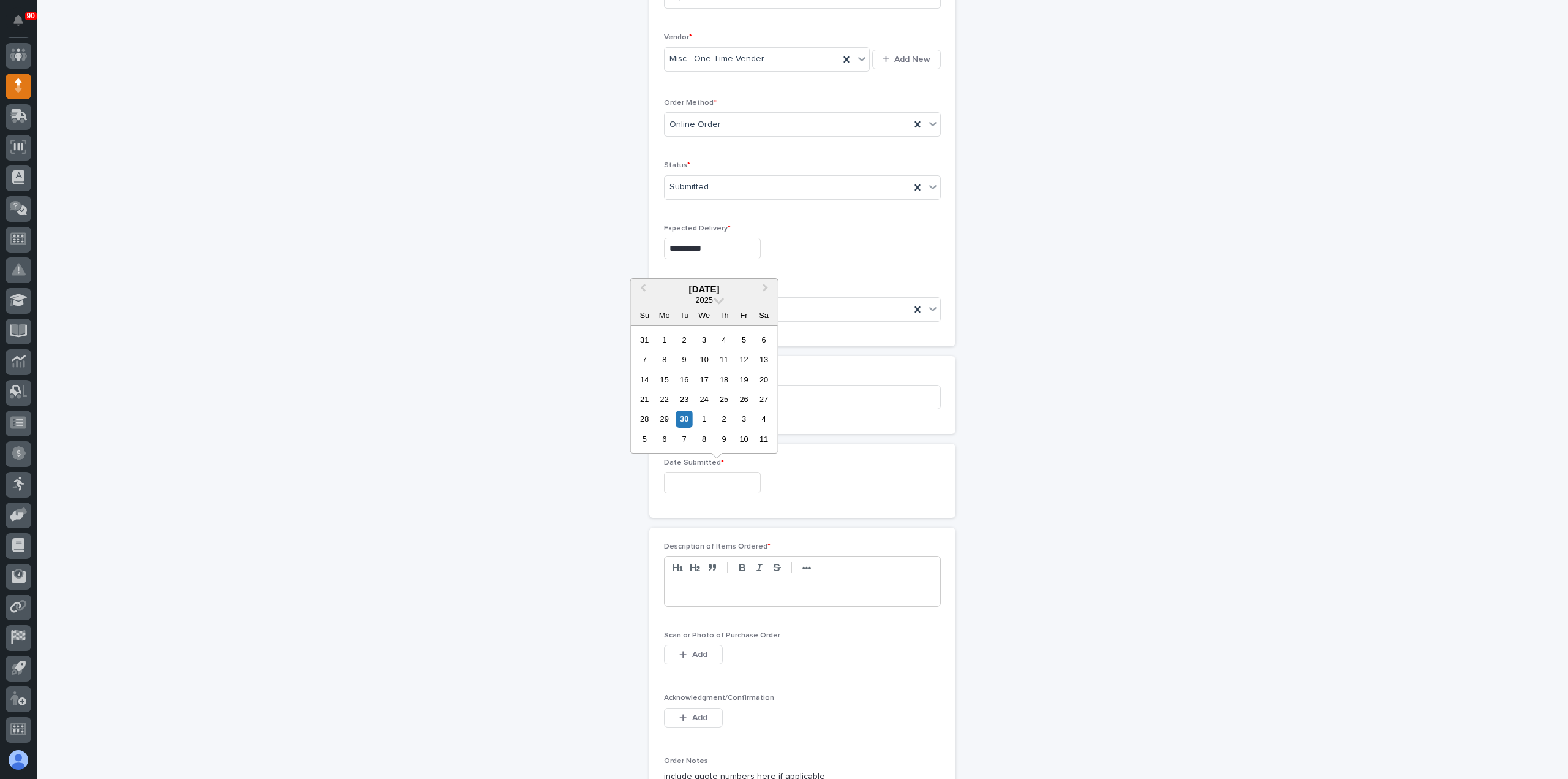
click at [712, 484] on input "text" at bounding box center [712, 483] width 97 height 21
click at [681, 423] on div "30" at bounding box center [685, 419] width 16 height 16
type input "**********"
click at [706, 586] on p at bounding box center [802, 592] width 257 height 12
click at [697, 650] on span "Add" at bounding box center [700, 654] width 15 height 11
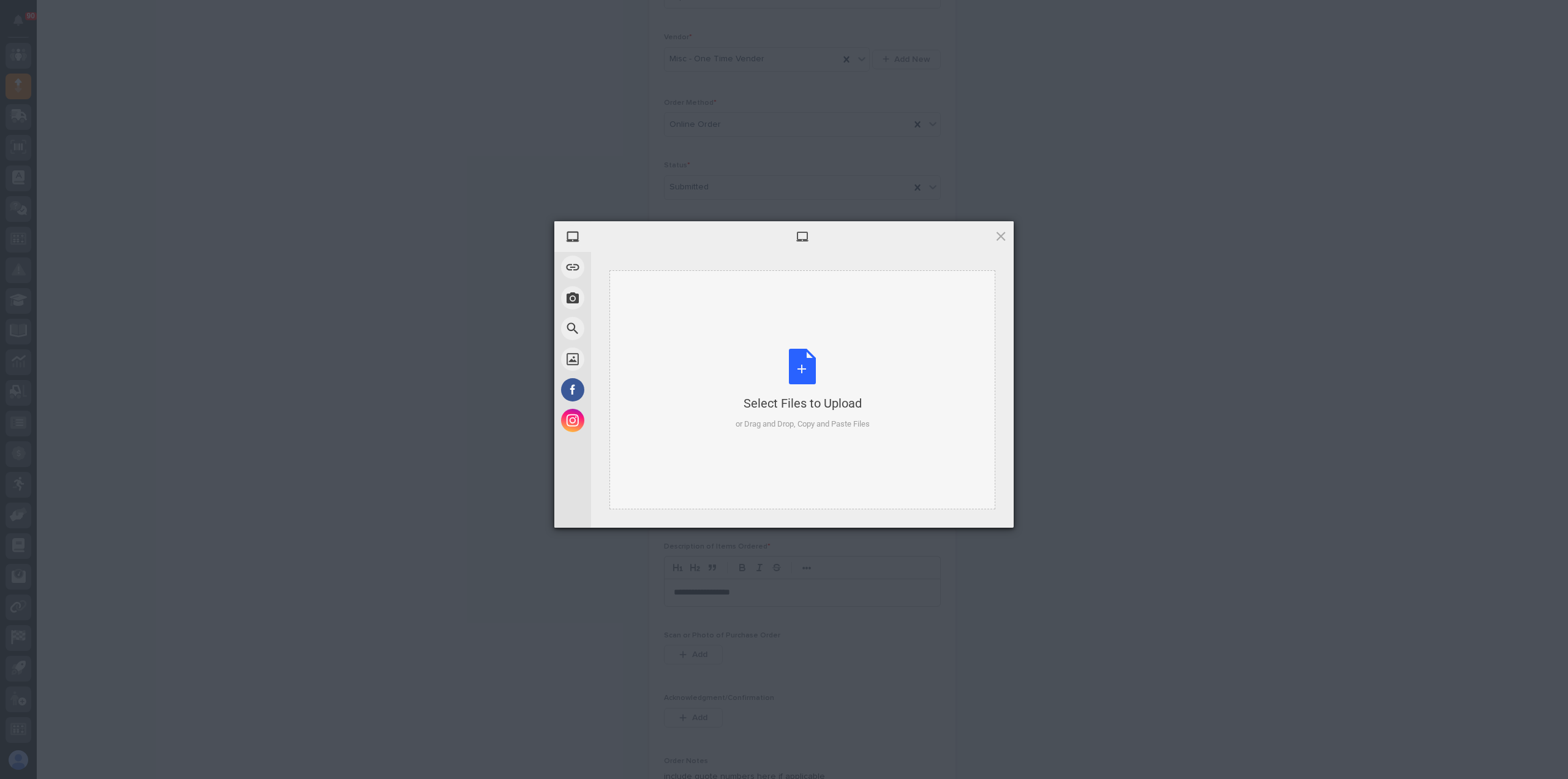
click at [795, 377] on div "Select Files to Upload or Drag and Drop, Copy and Paste Files" at bounding box center [803, 389] width 134 height 82
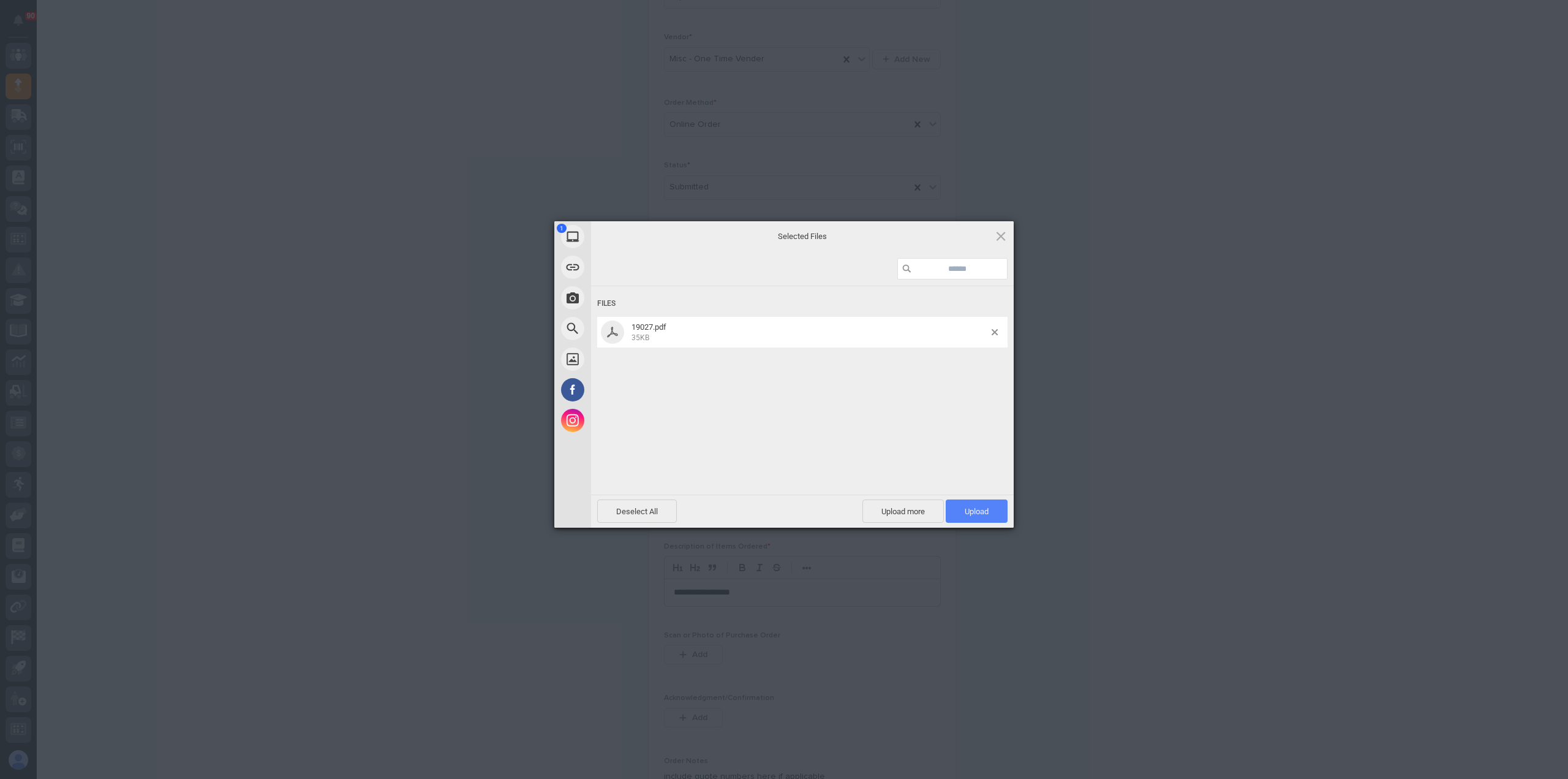
click at [992, 507] on span "Upload 1" at bounding box center [977, 511] width 62 height 23
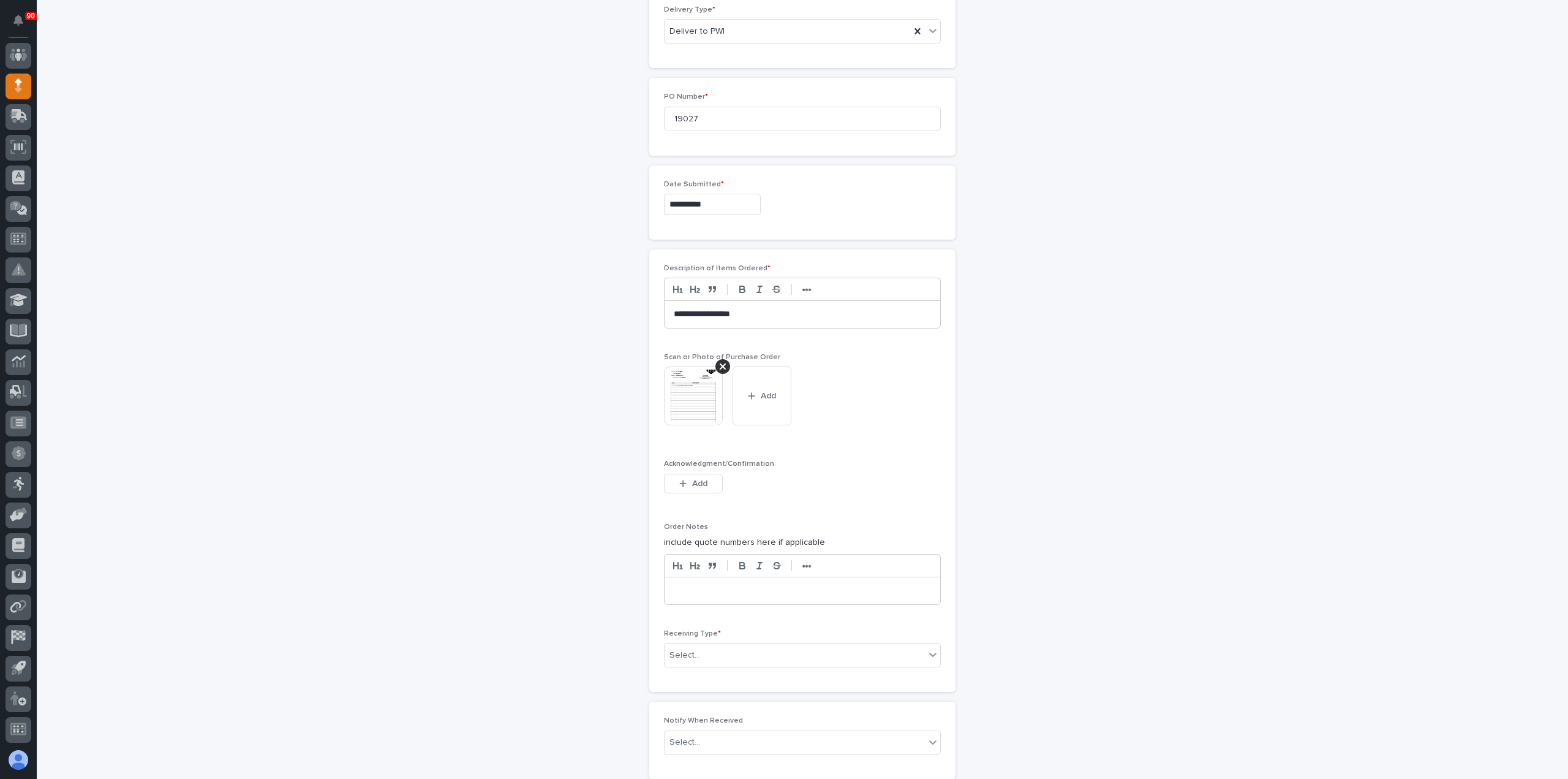
scroll to position [574, 0]
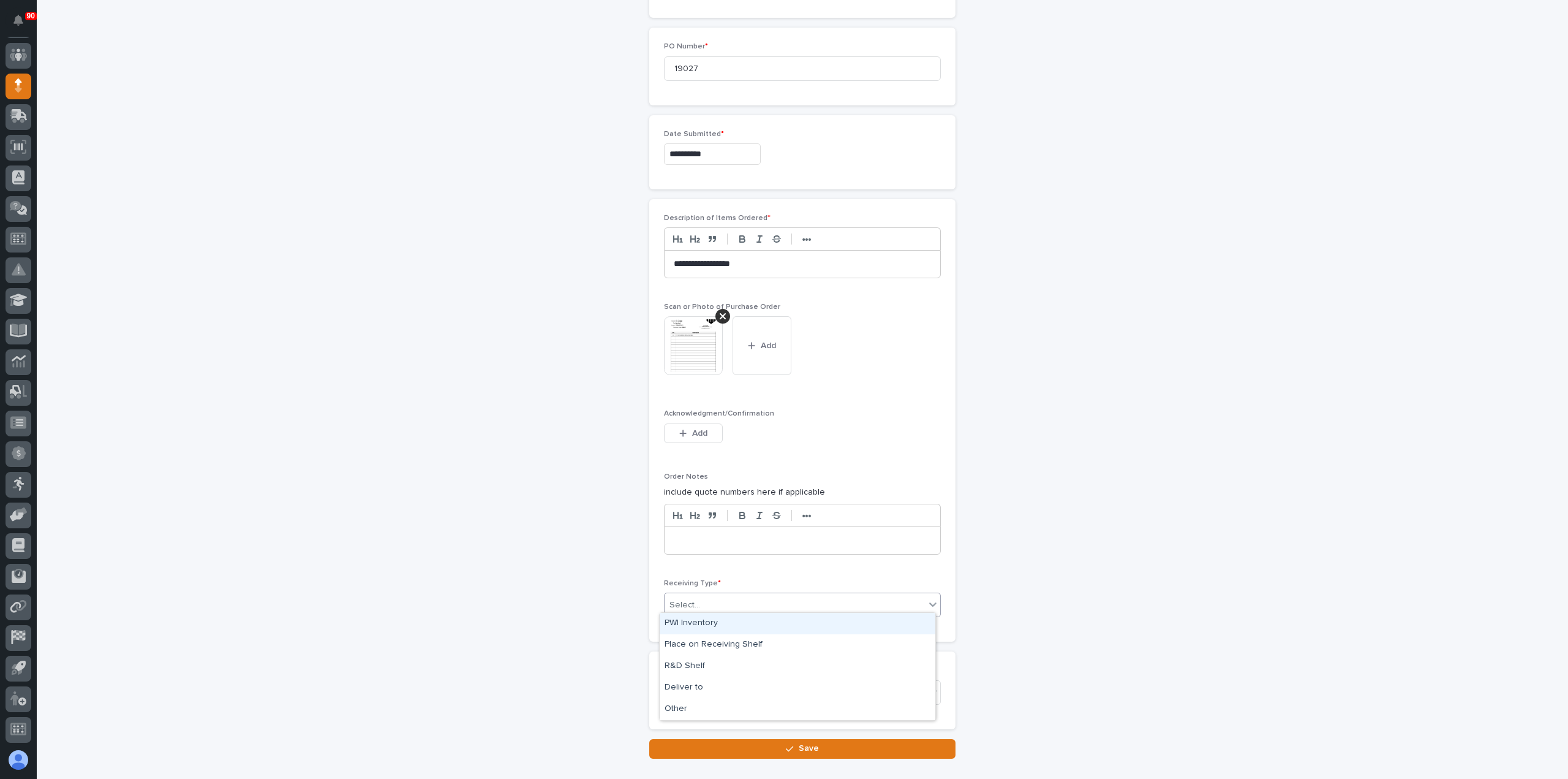
click at [712, 596] on div "Select..." at bounding box center [795, 605] width 260 height 20
click at [691, 687] on div "Deliver to" at bounding box center [798, 688] width 276 height 21
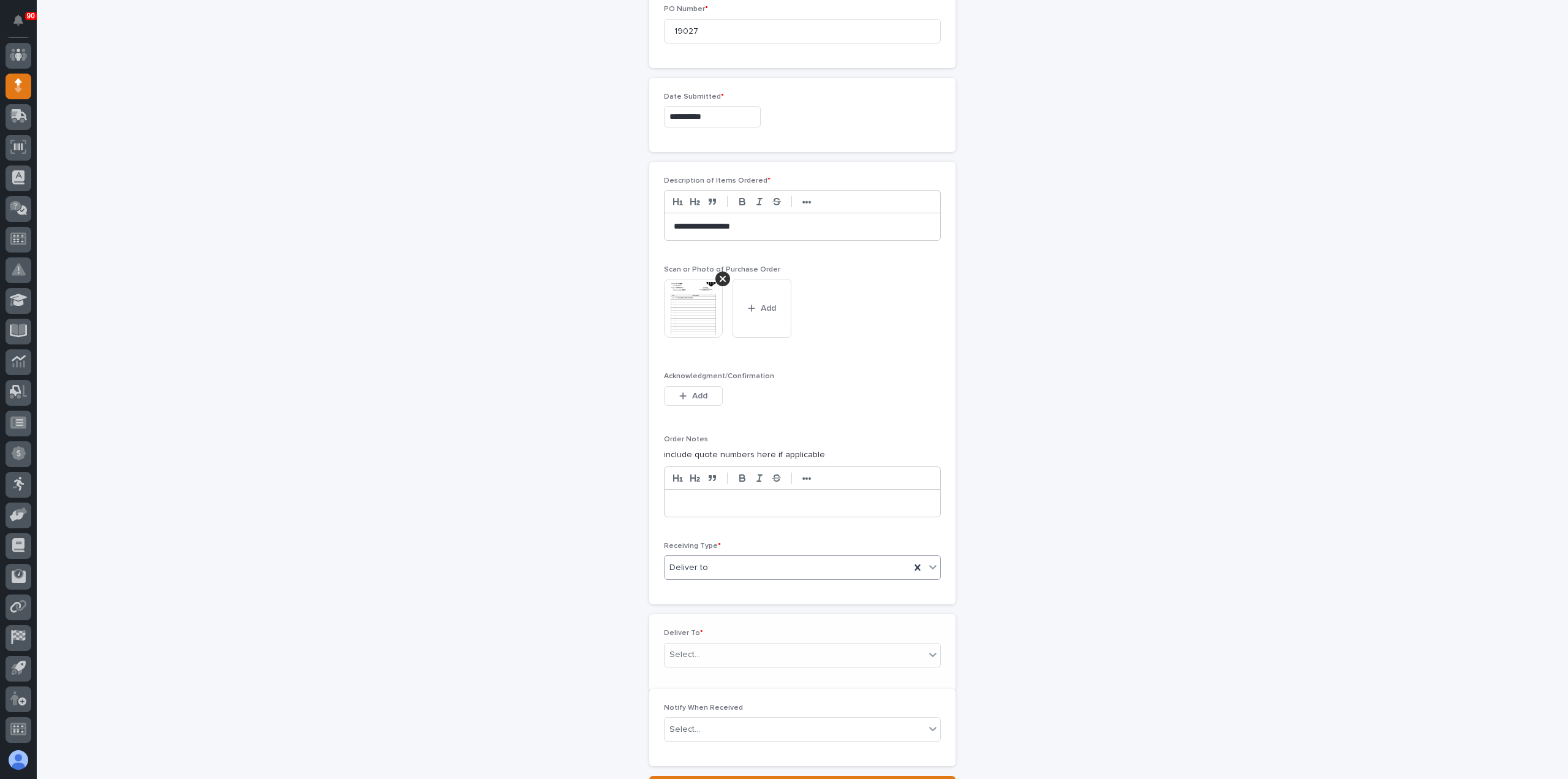
scroll to position [617, 0]
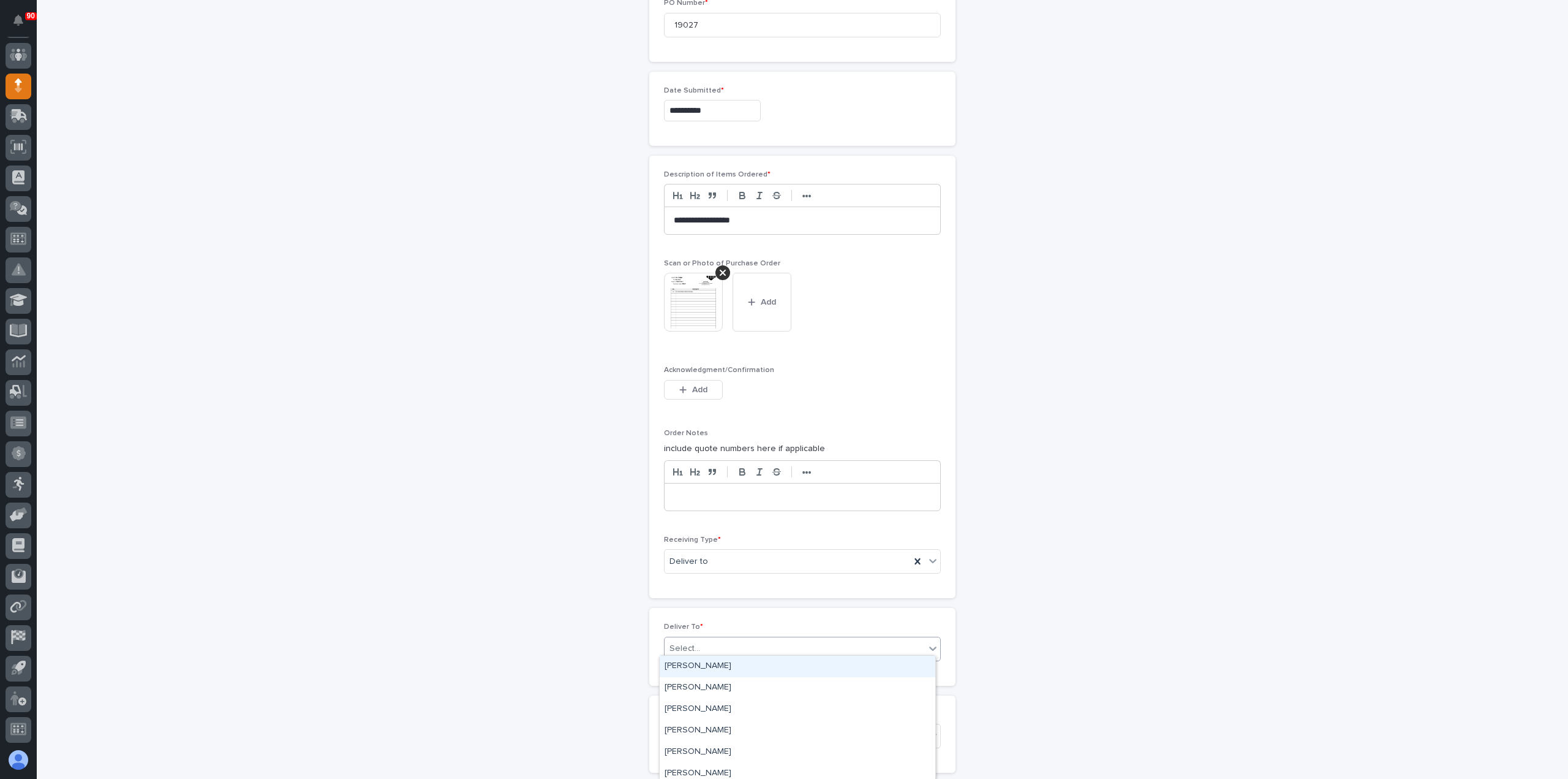
click at [707, 646] on div "Select..." at bounding box center [795, 649] width 260 height 20
type input "****"
click at [727, 665] on div "[PERSON_NAME]" at bounding box center [798, 667] width 276 height 21
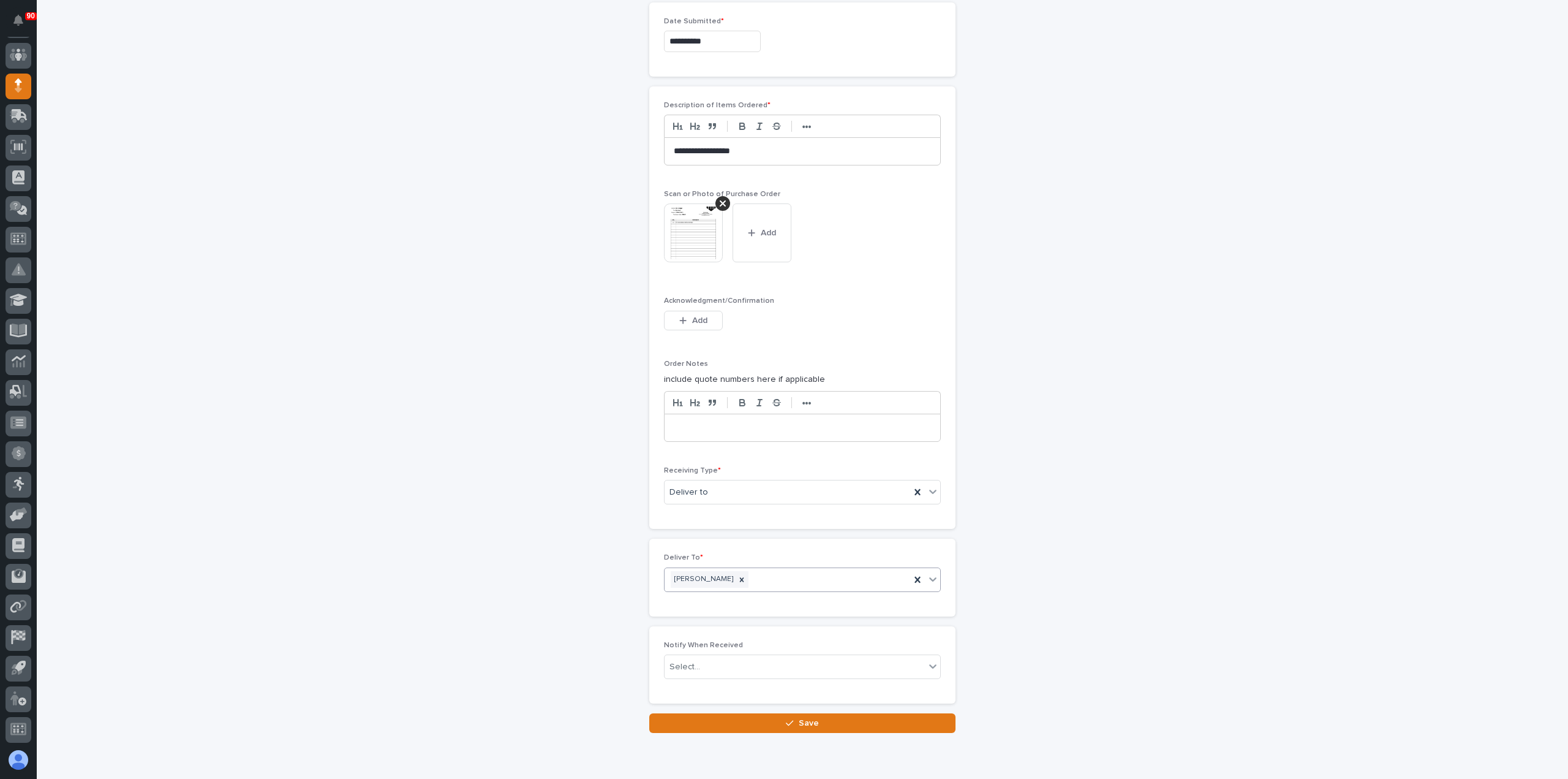
scroll to position [730, 0]
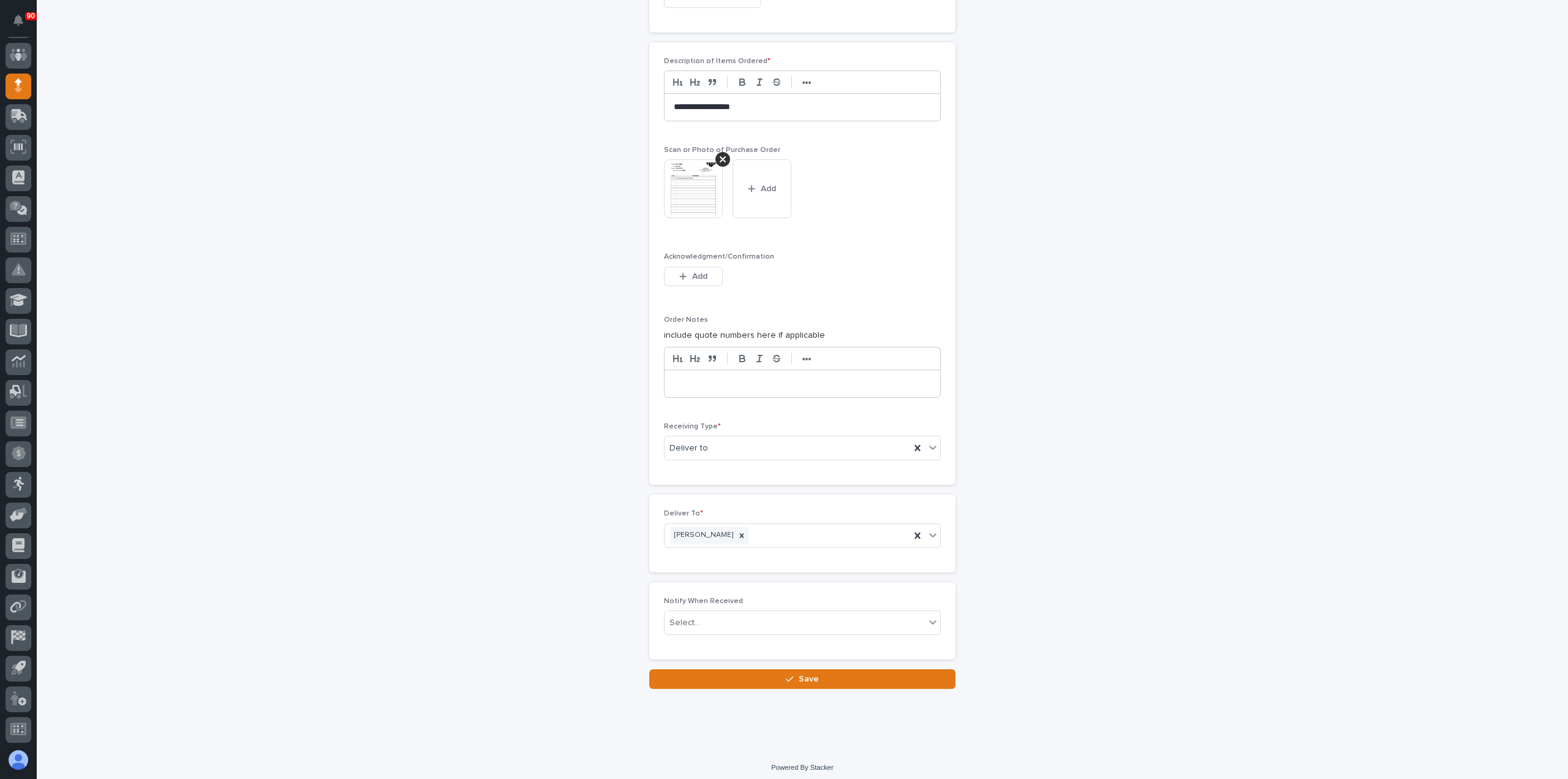
click at [791, 669] on button "Save" at bounding box center [802, 679] width 306 height 20
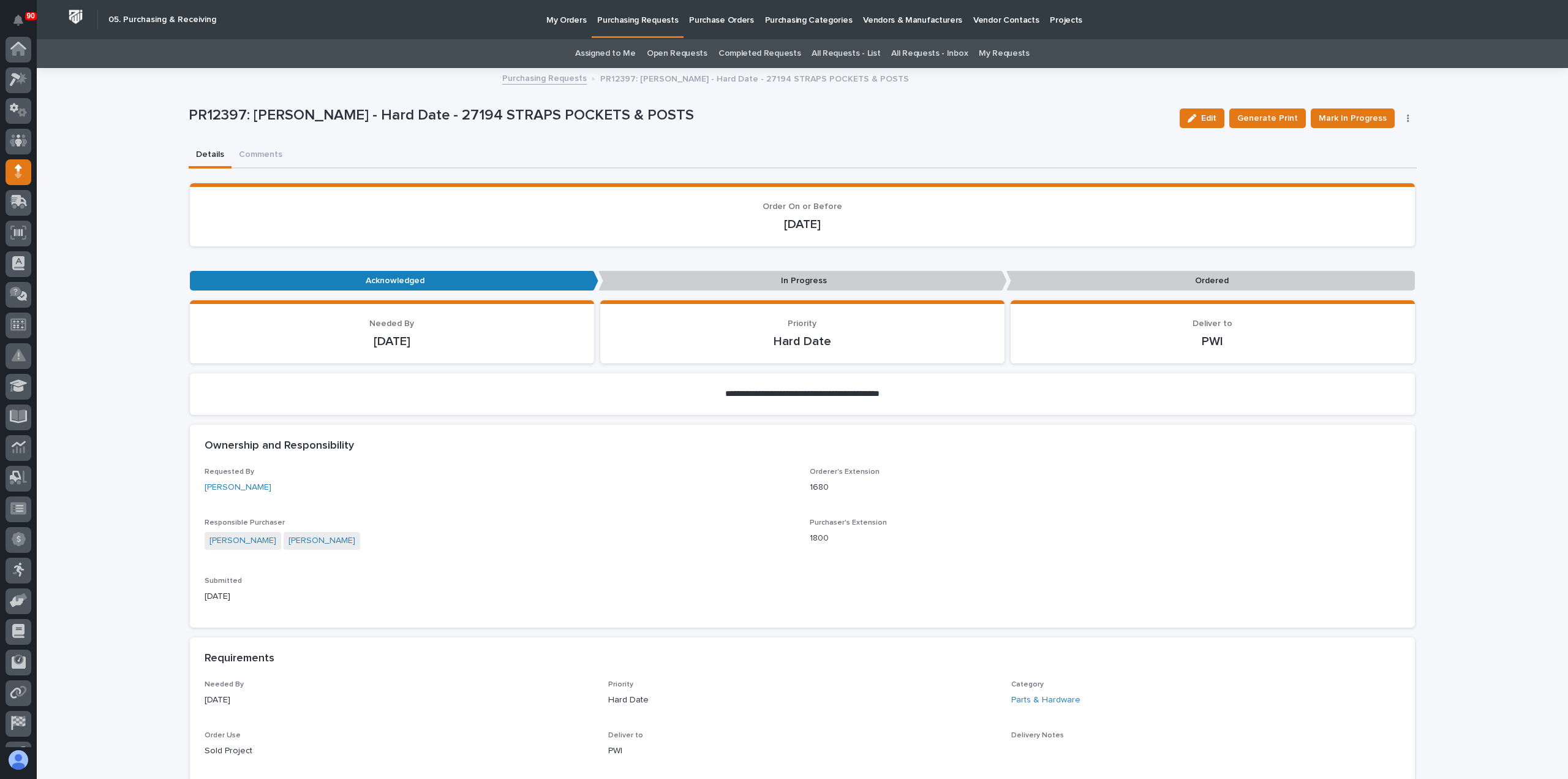
scroll to position [86, 0]
click at [1350, 110] on button "Mark In Progress" at bounding box center [1353, 118] width 84 height 20
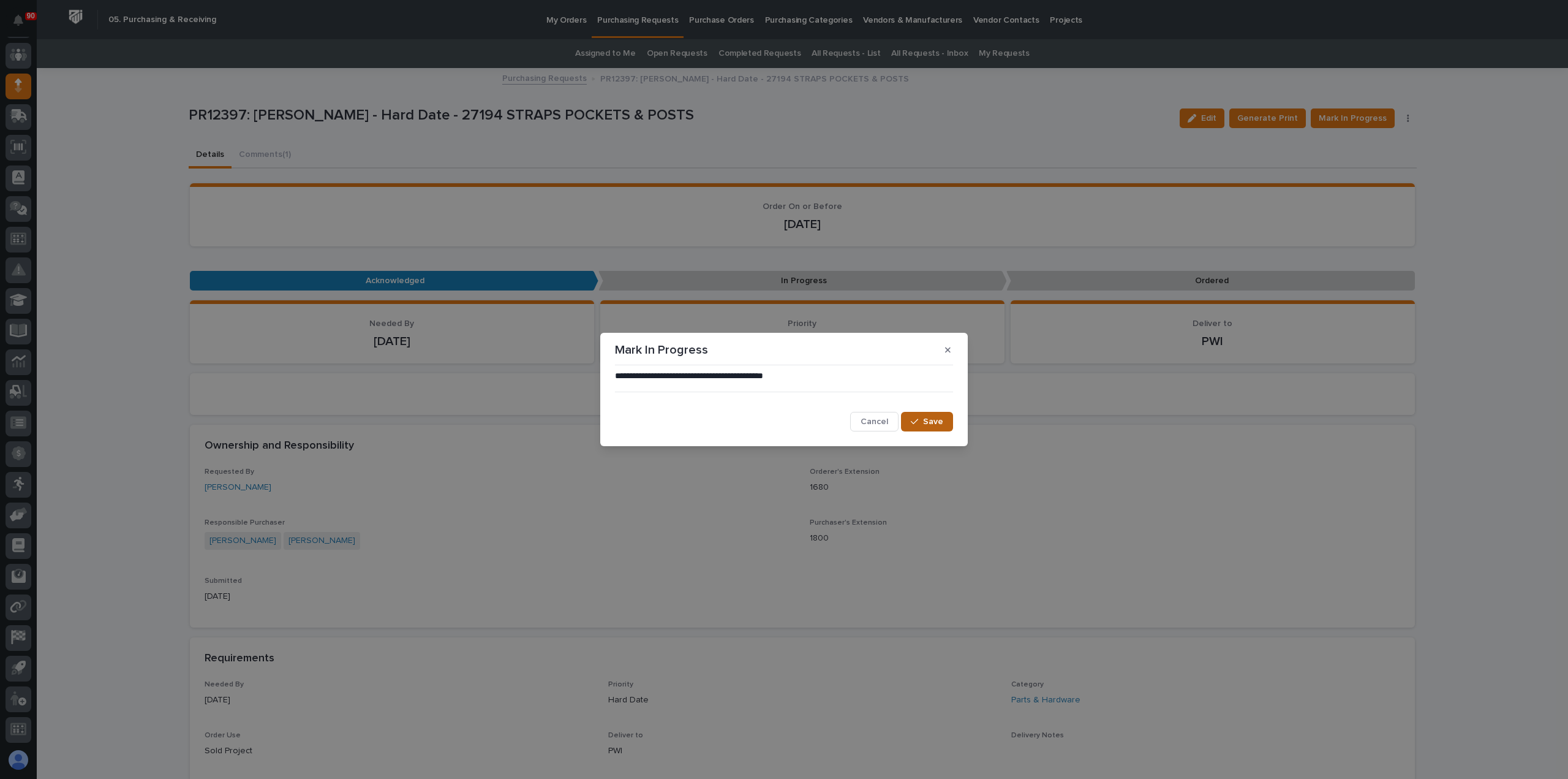
drag, startPoint x: 928, startPoint y: 421, endPoint x: 937, endPoint y: 420, distance: 9.1
click at [928, 422] on span "Save" at bounding box center [933, 421] width 20 height 11
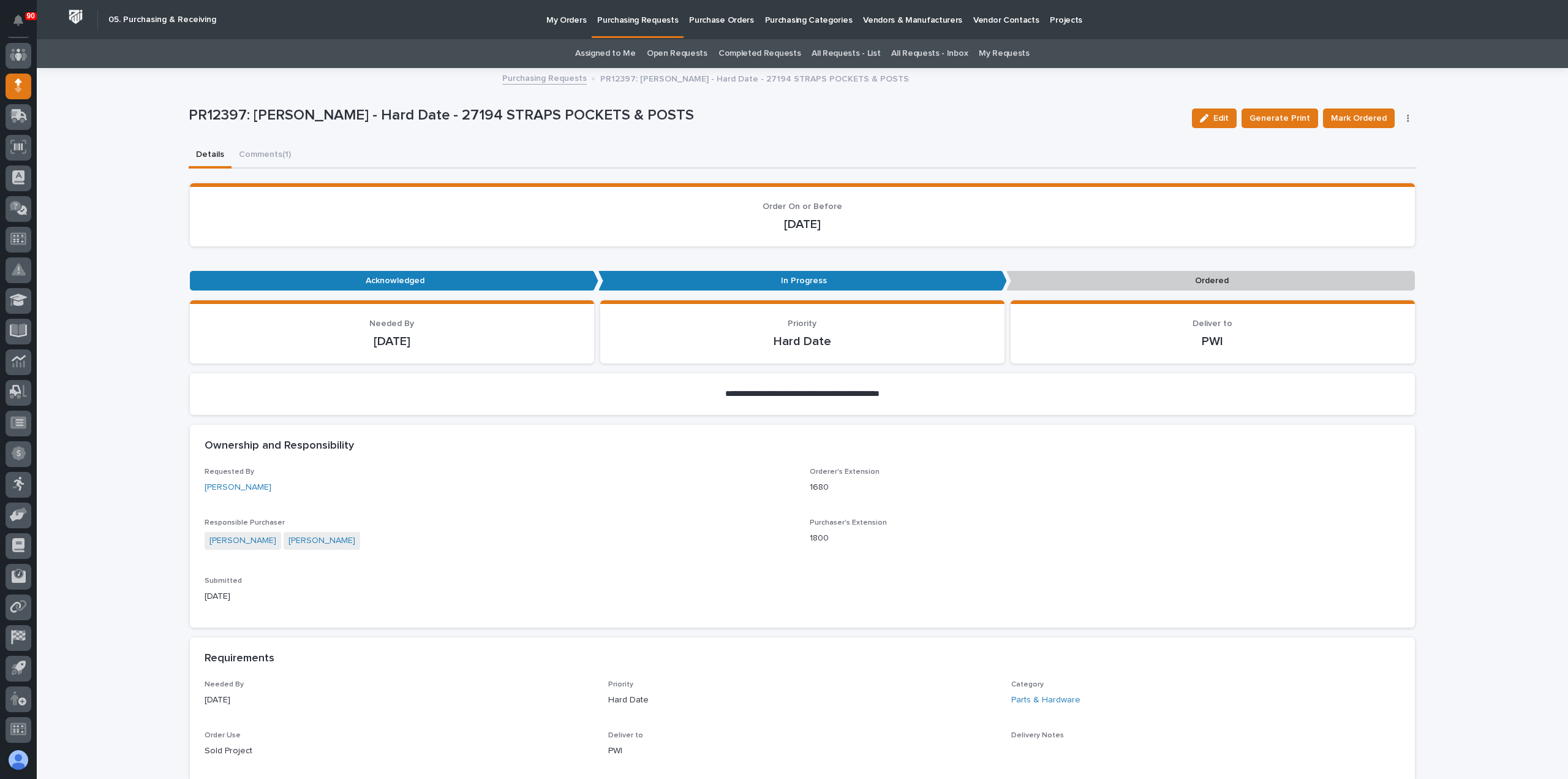
click at [1362, 114] on span "Mark Ordered" at bounding box center [1359, 118] width 56 height 15
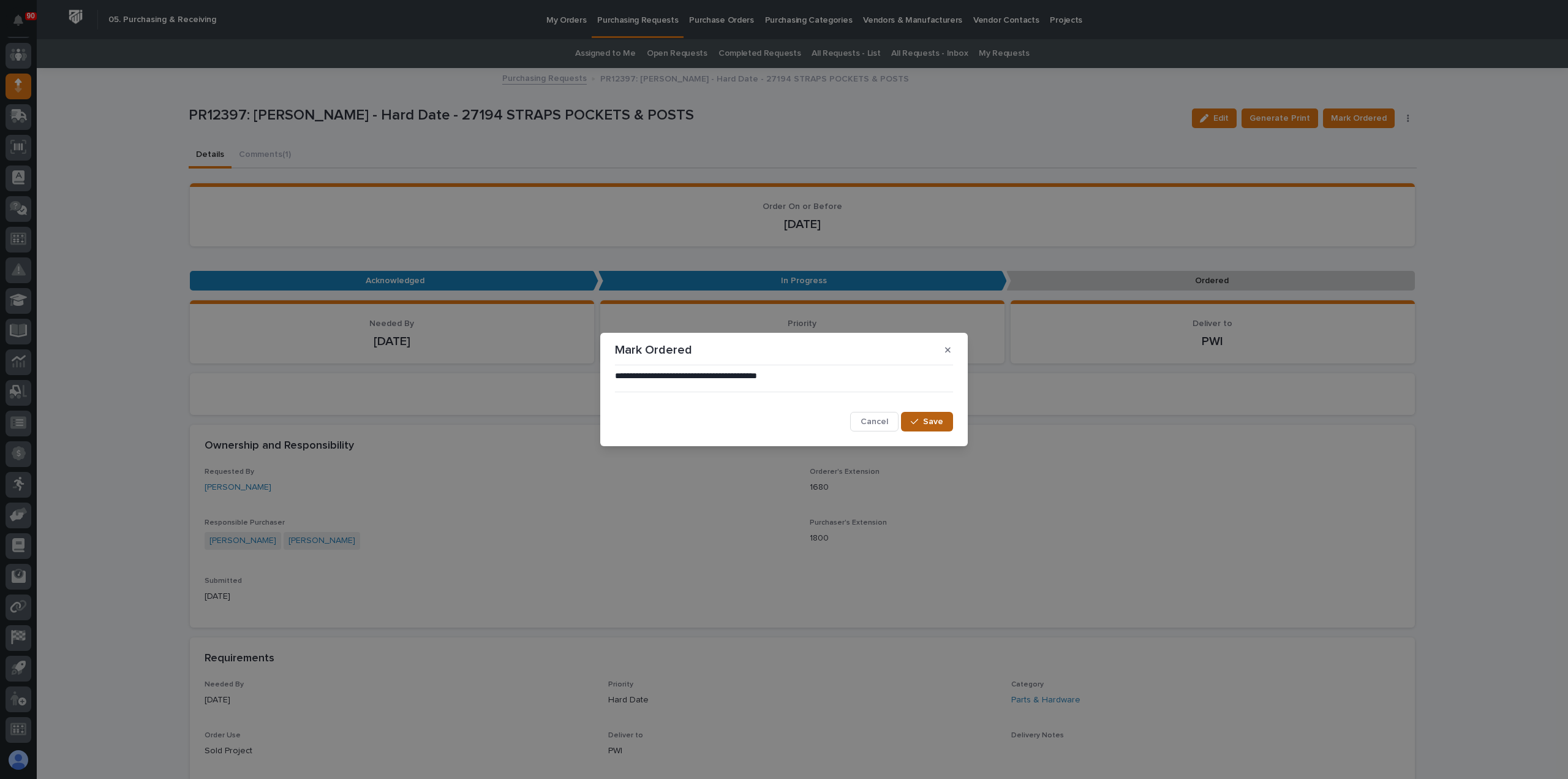
click at [923, 423] on div "button" at bounding box center [917, 422] width 12 height 9
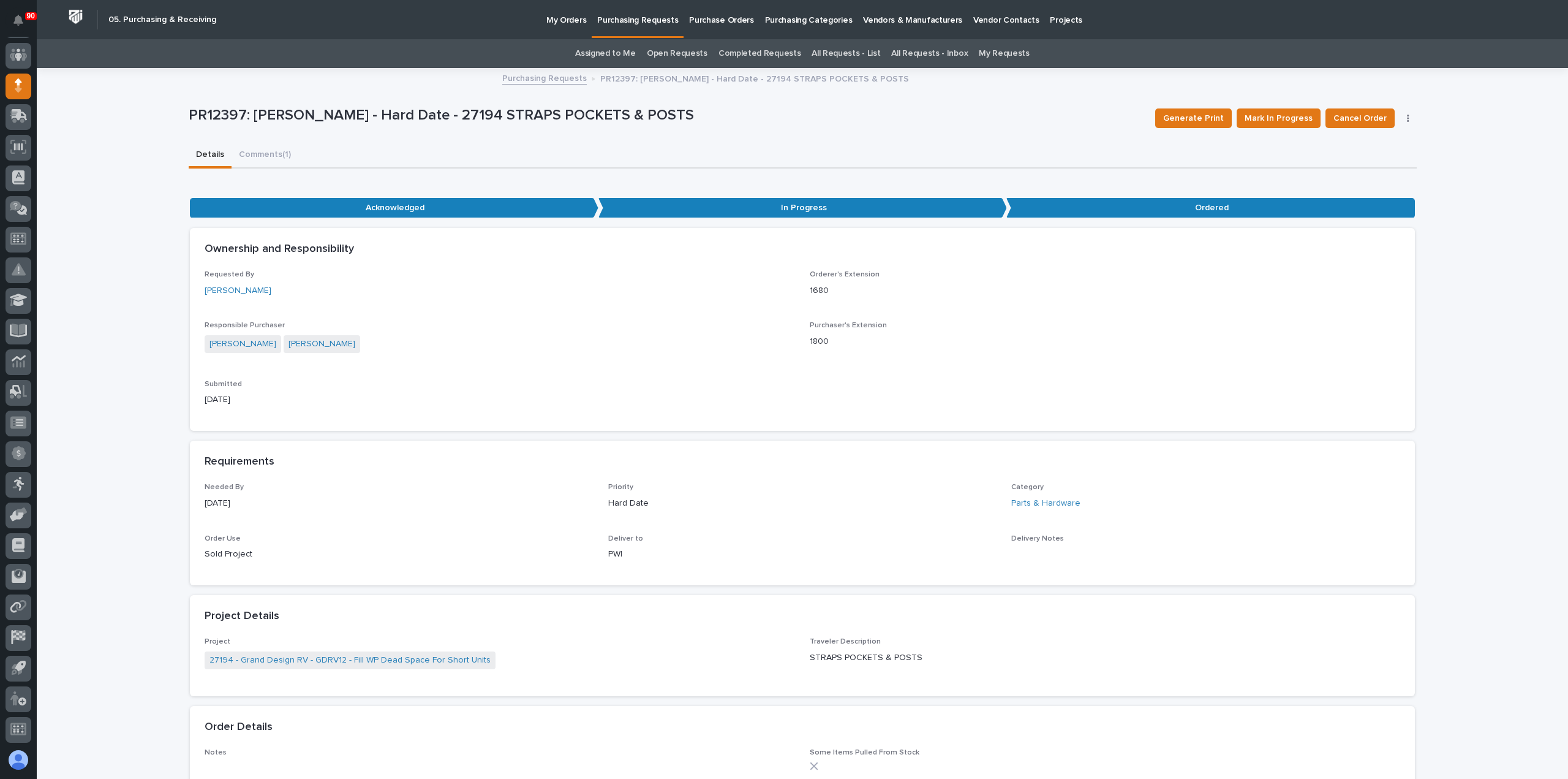
click at [627, 20] on p "Purchasing Requests" at bounding box center [638, 13] width 81 height 26
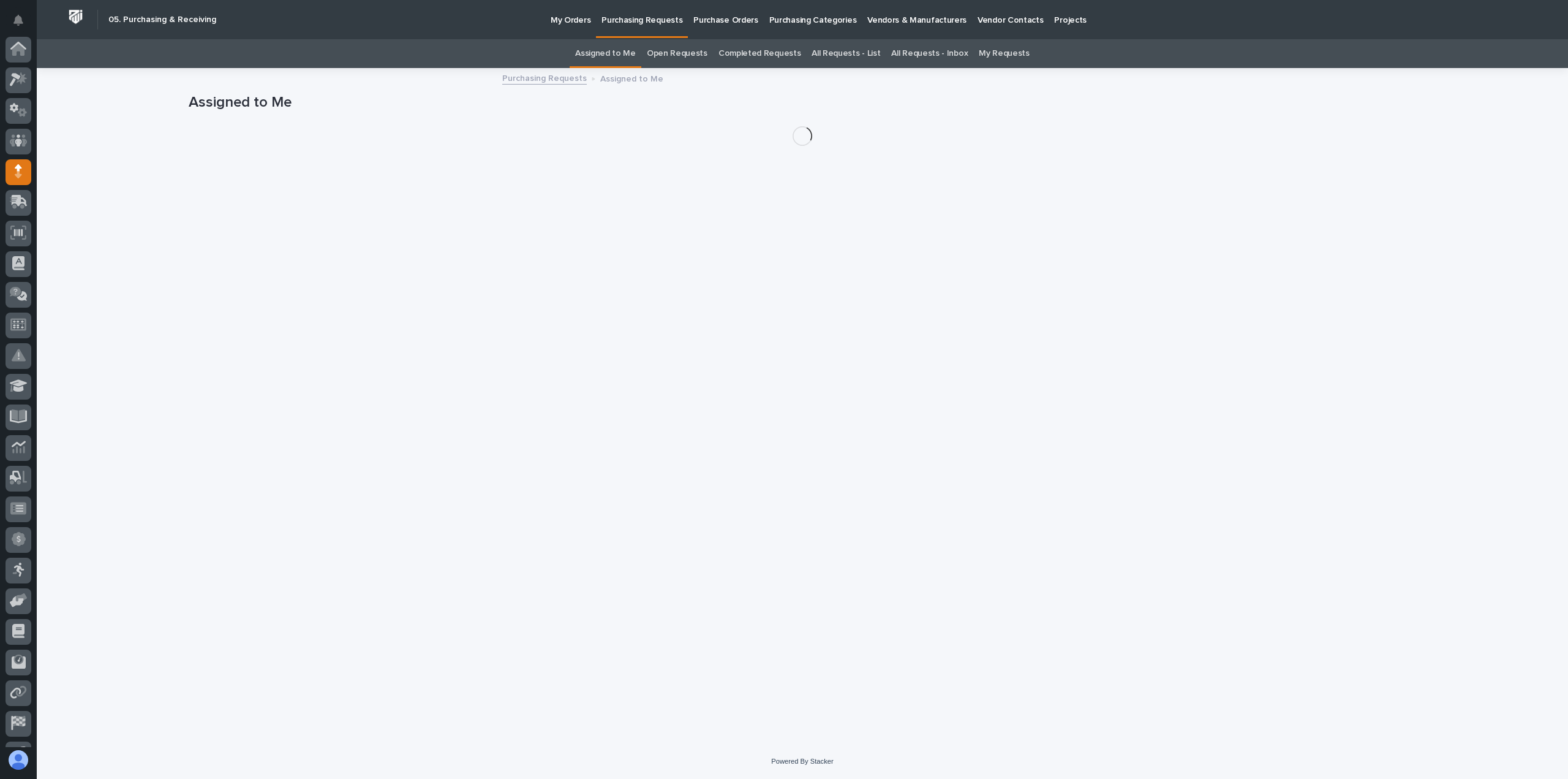
scroll to position [86, 0]
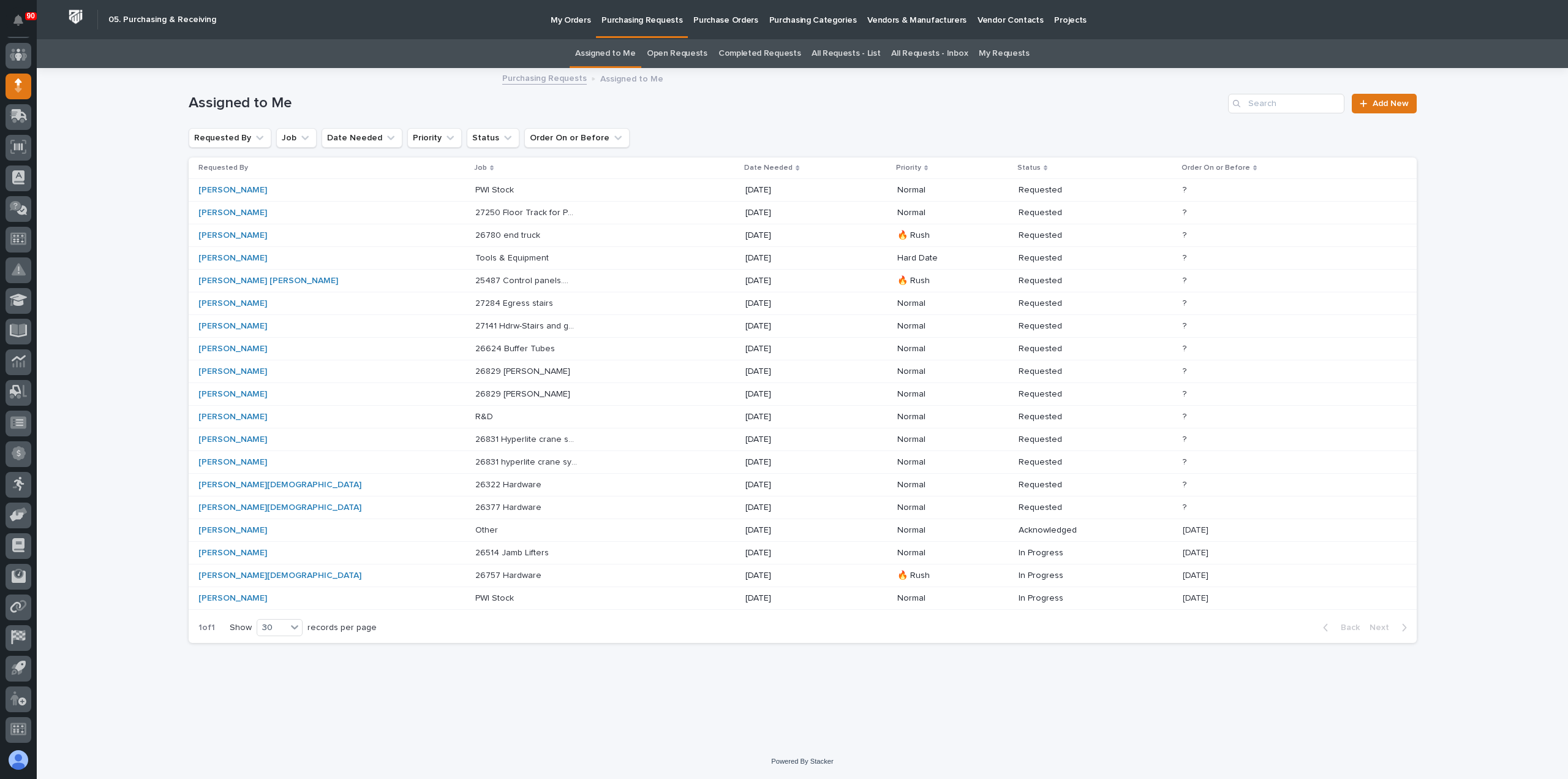
click at [578, 17] on p "My Orders" at bounding box center [570, 13] width 40 height 26
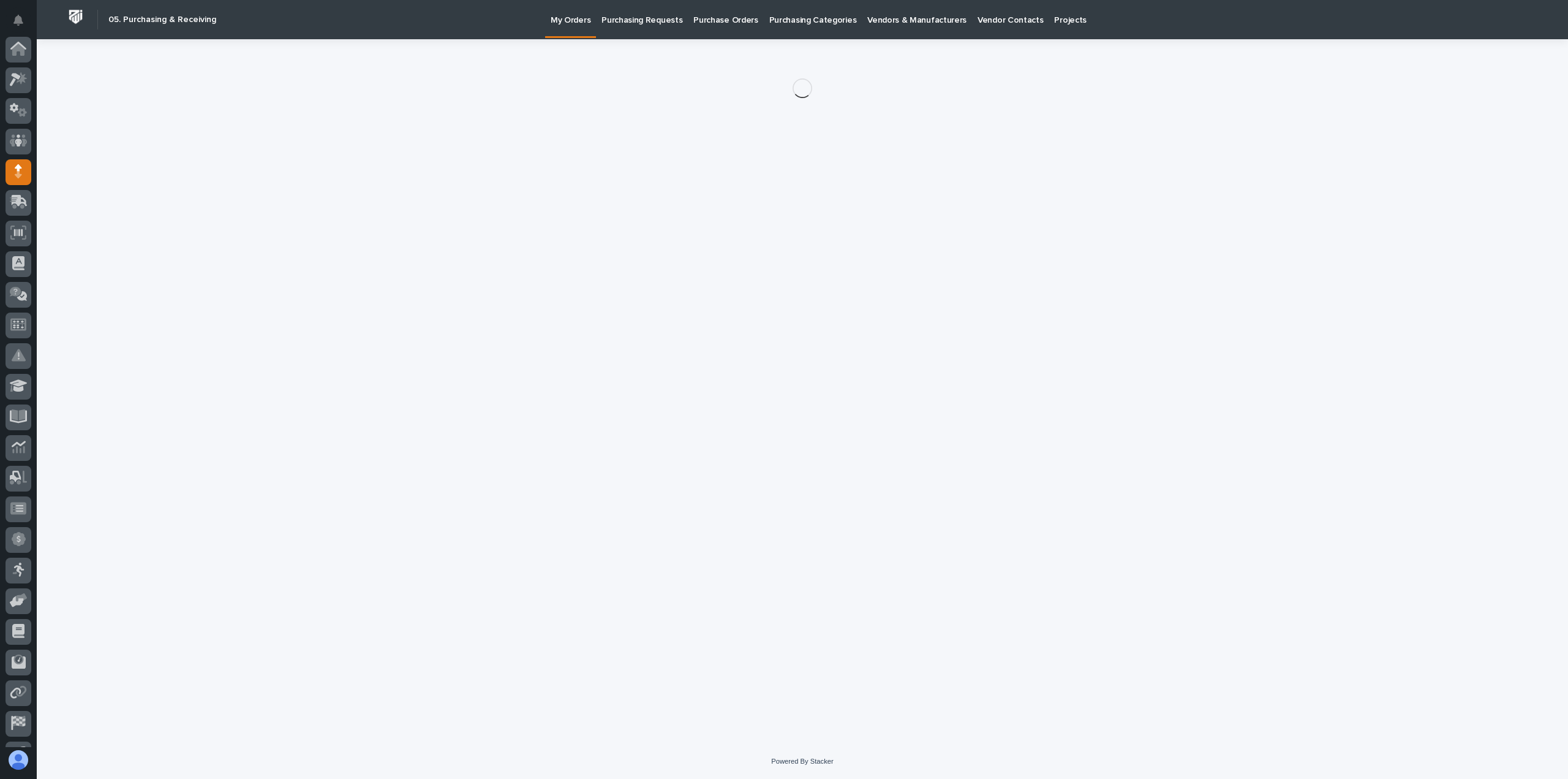
scroll to position [86, 0]
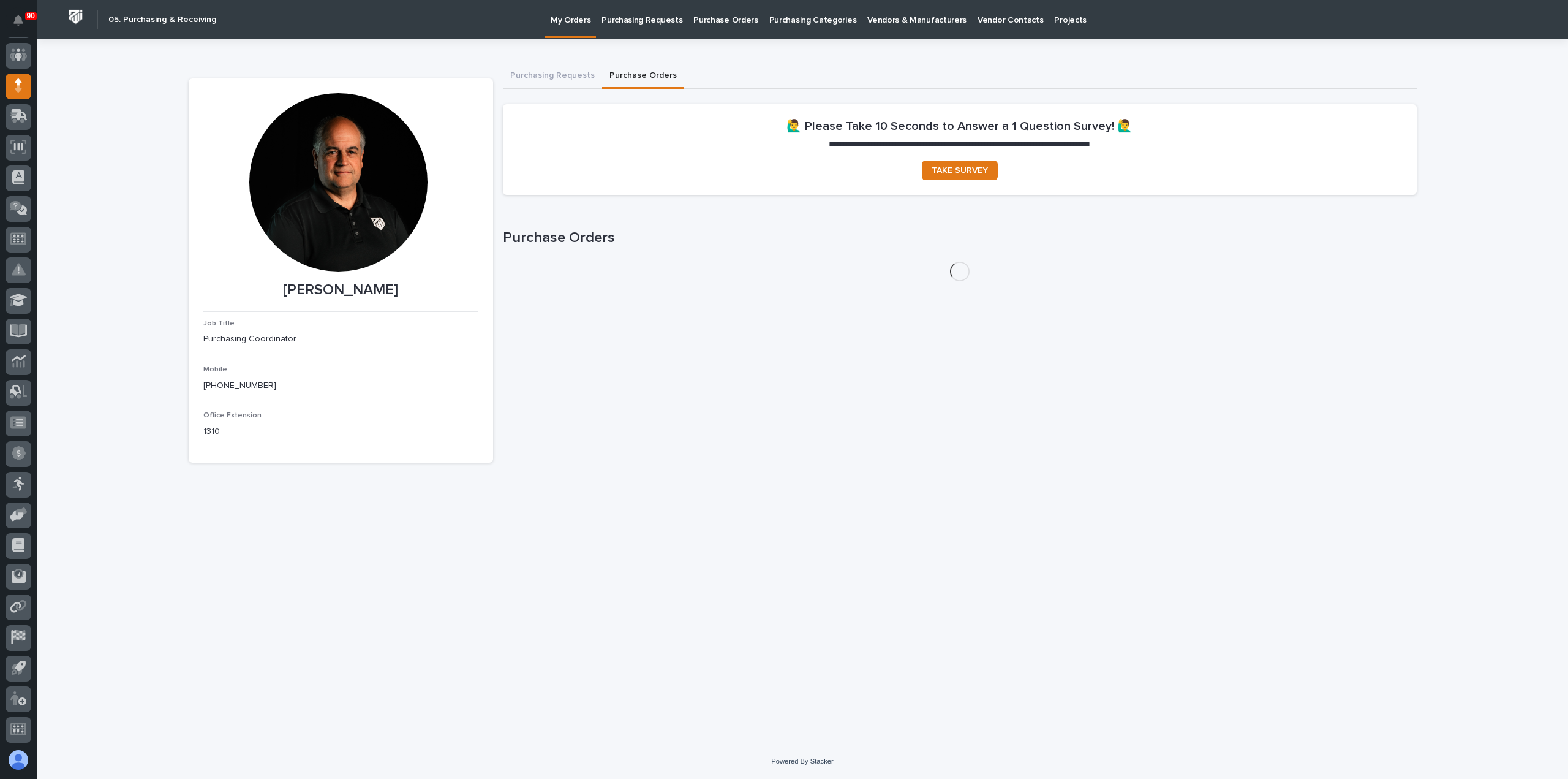
click at [649, 69] on button "Purchase Orders" at bounding box center [643, 76] width 82 height 26
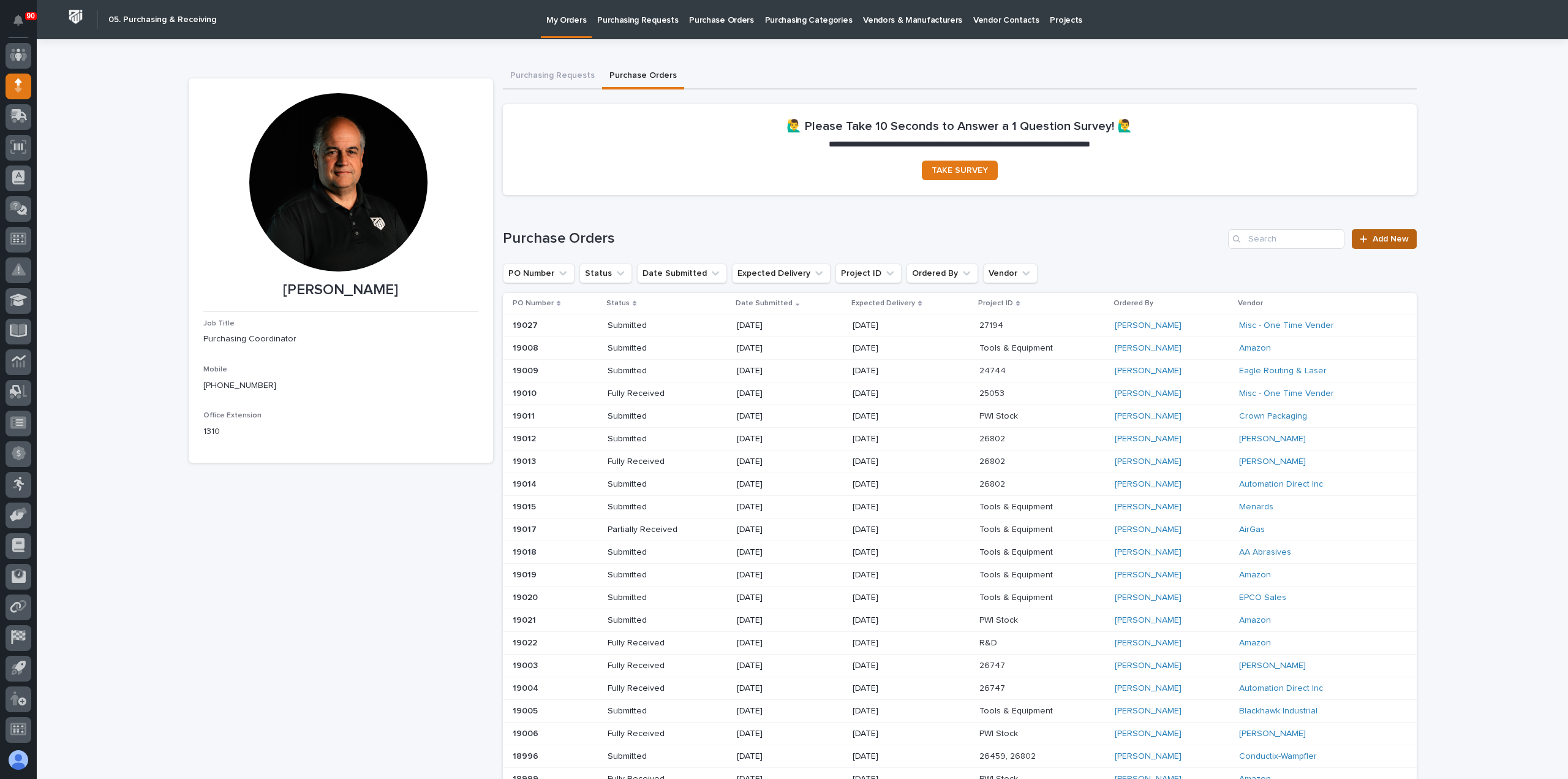
click at [1377, 241] on span "Add New" at bounding box center [1391, 239] width 36 height 9
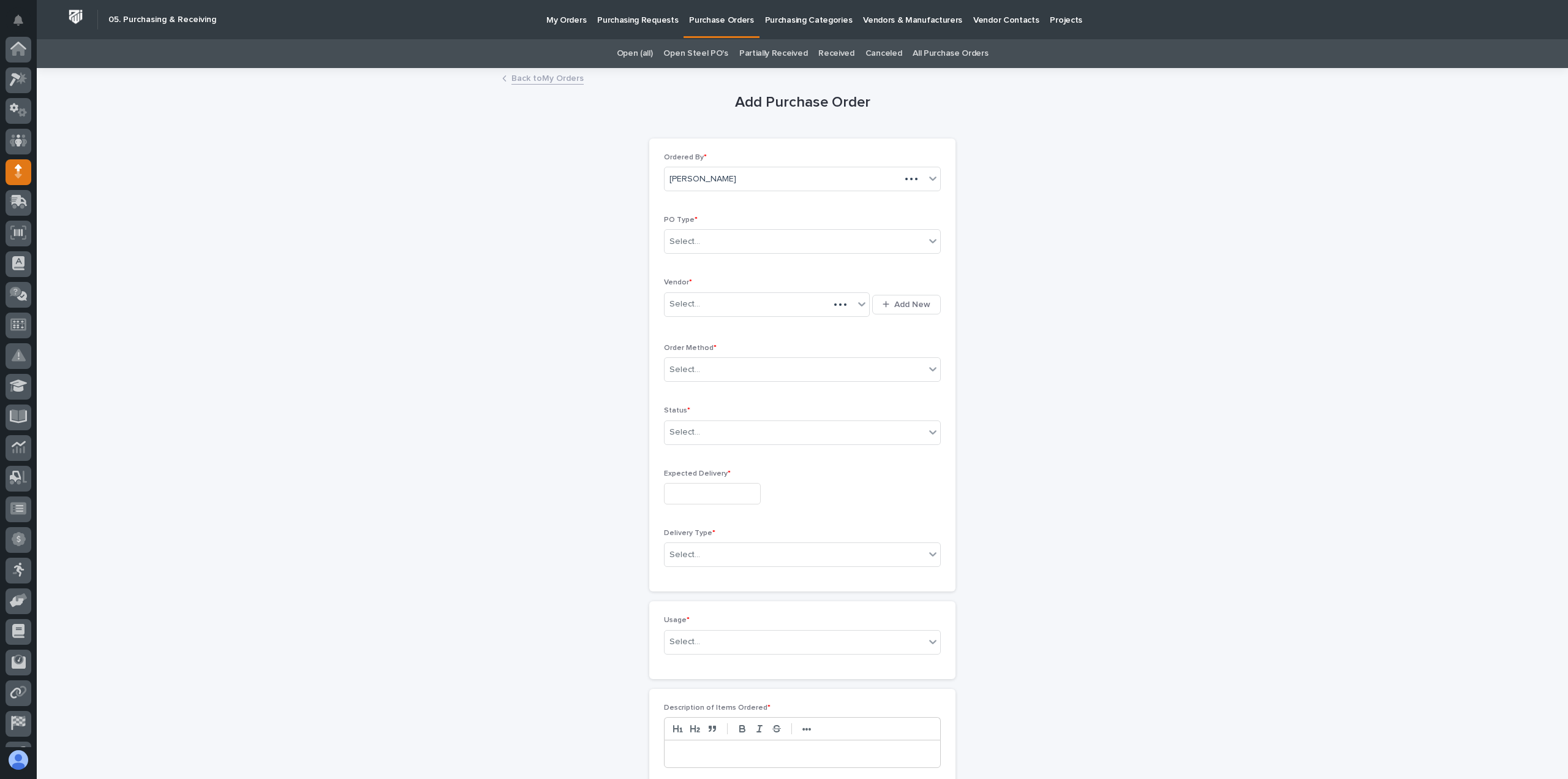
scroll to position [86, 0]
click at [763, 238] on div "Select..." at bounding box center [795, 242] width 260 height 20
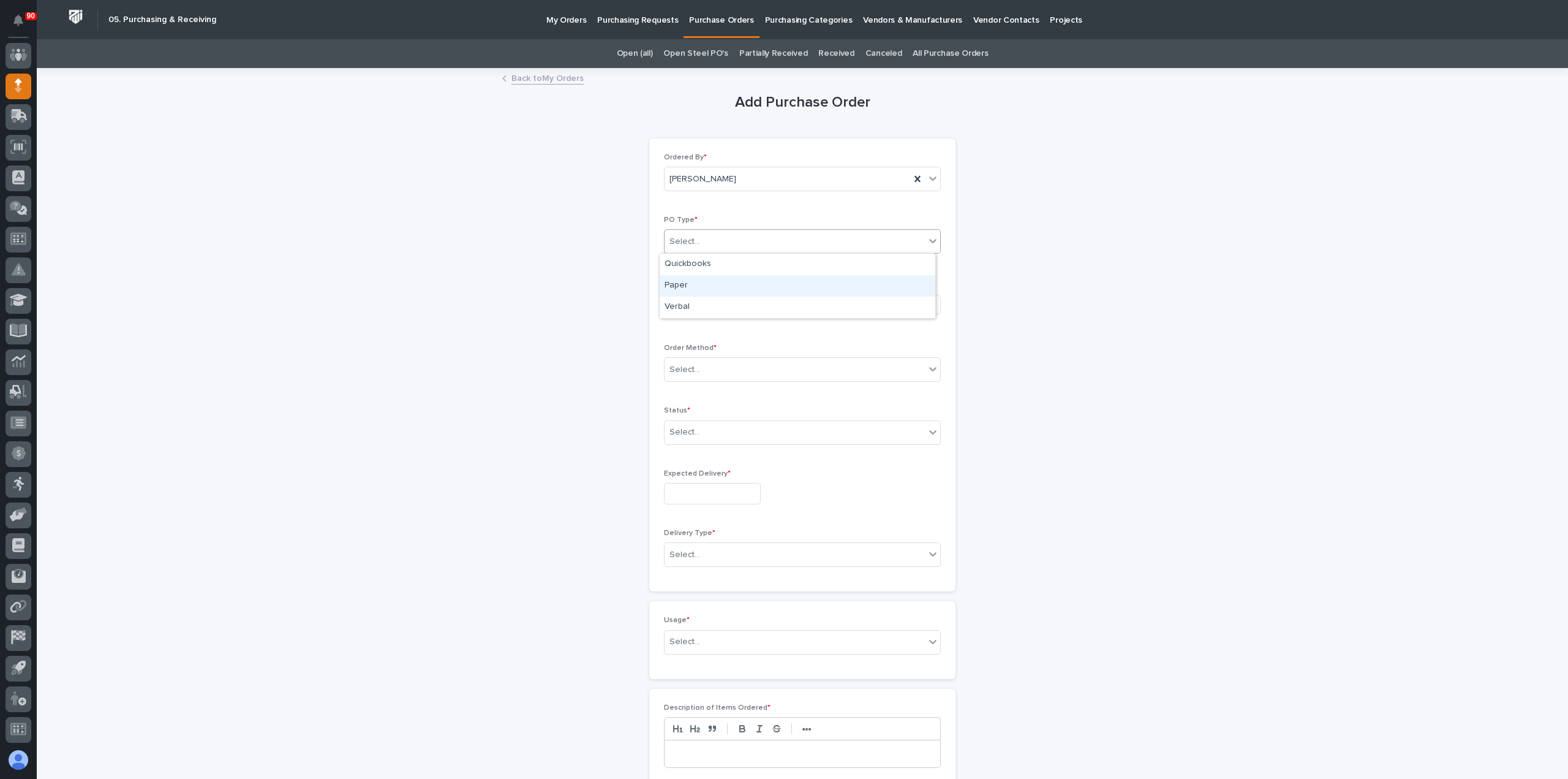
click at [708, 285] on div "Paper" at bounding box center [798, 286] width 276 height 21
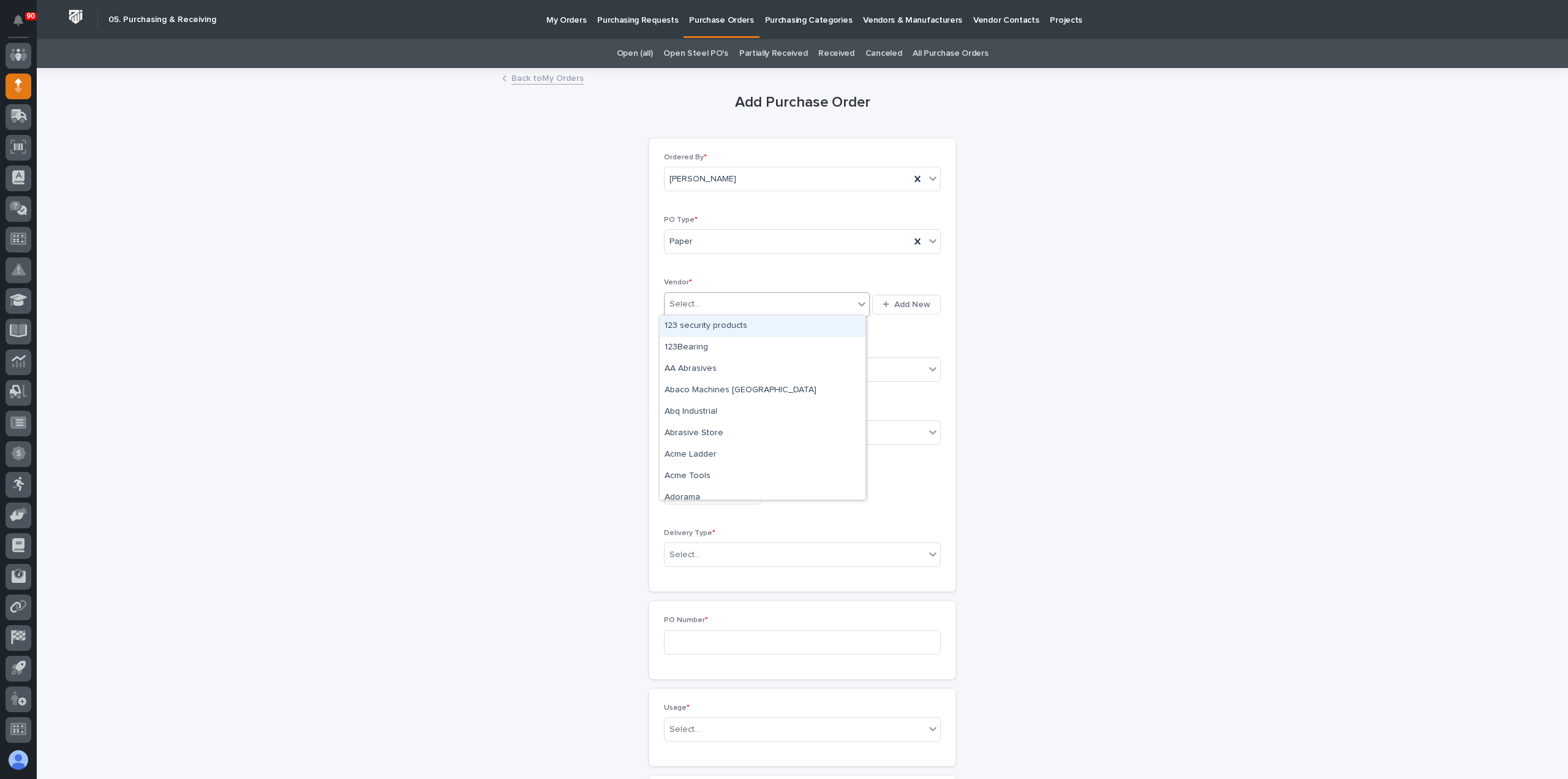
click at [713, 298] on div "Select..." at bounding box center [760, 305] width 189 height 20
type input "****"
click at [722, 409] on div "Thermacut" at bounding box center [763, 412] width 206 height 21
click at [747, 364] on div "Select..." at bounding box center [795, 370] width 260 height 20
click at [702, 393] on div "Online Order" at bounding box center [798, 391] width 276 height 21
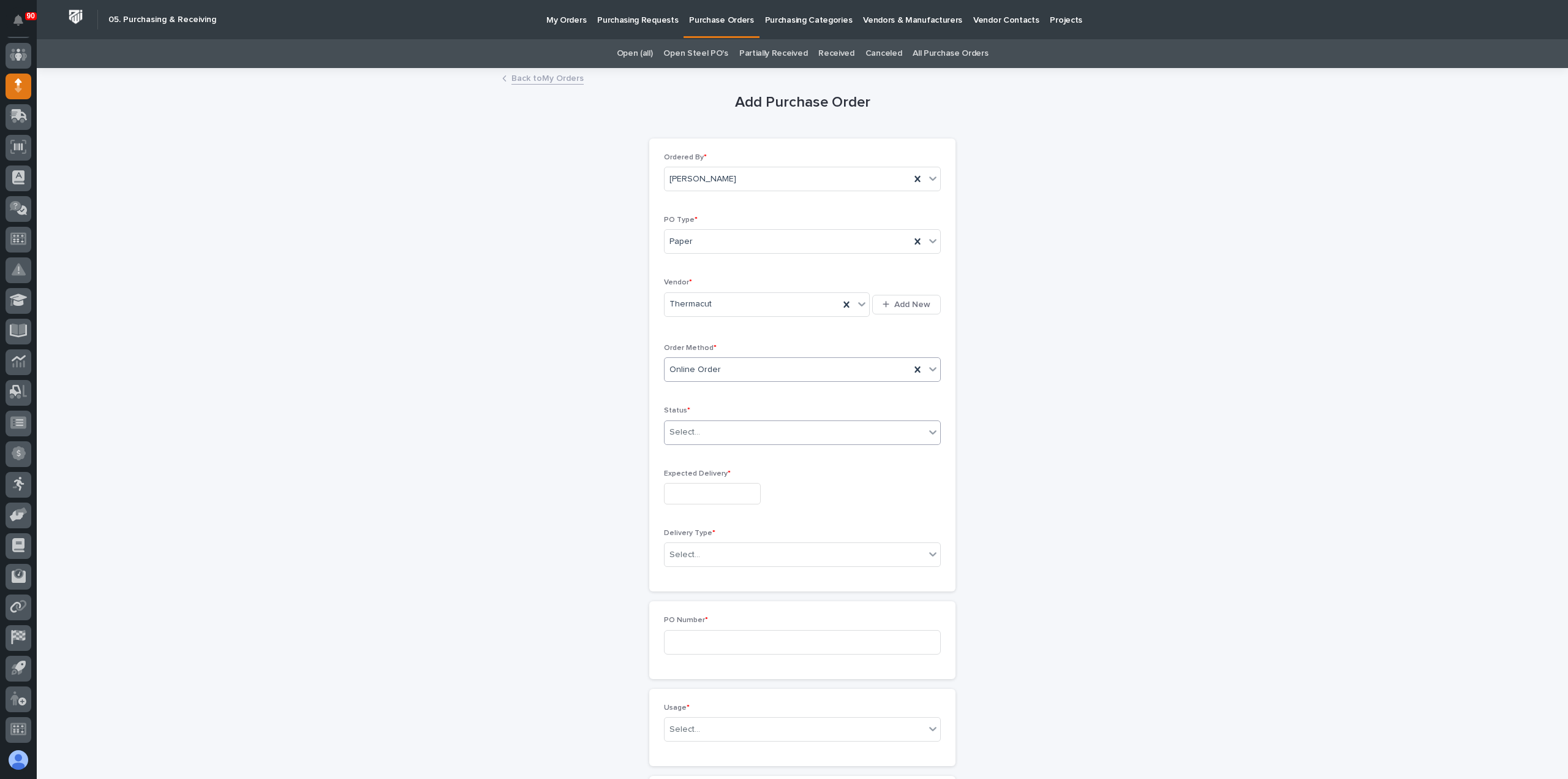
click at [713, 425] on div "Select..." at bounding box center [795, 432] width 260 height 20
click at [701, 471] on div "Submitted" at bounding box center [798, 475] width 276 height 21
click at [709, 486] on input "text" at bounding box center [712, 493] width 97 height 21
click at [684, 445] on div "7" at bounding box center [685, 450] width 16 height 16
type input "**********"
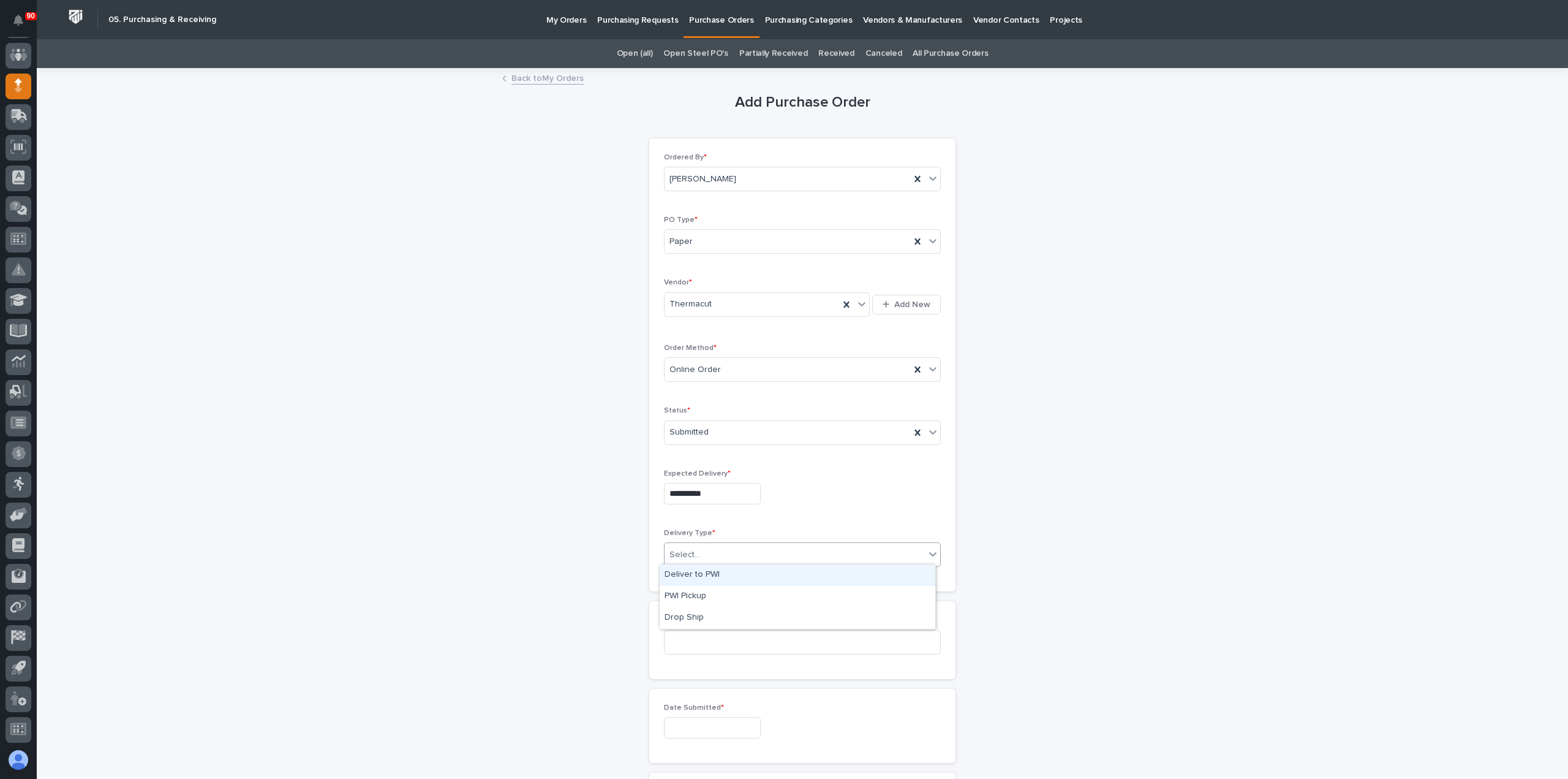
click at [731, 555] on div "Select..." at bounding box center [795, 555] width 260 height 20
drag, startPoint x: 707, startPoint y: 571, endPoint x: 733, endPoint y: 585, distance: 29.5
click at [707, 571] on div "Deliver to PWI" at bounding box center [798, 575] width 276 height 21
drag, startPoint x: 723, startPoint y: 643, endPoint x: 879, endPoint y: 636, distance: 156.2
click at [738, 641] on input at bounding box center [803, 642] width 277 height 25
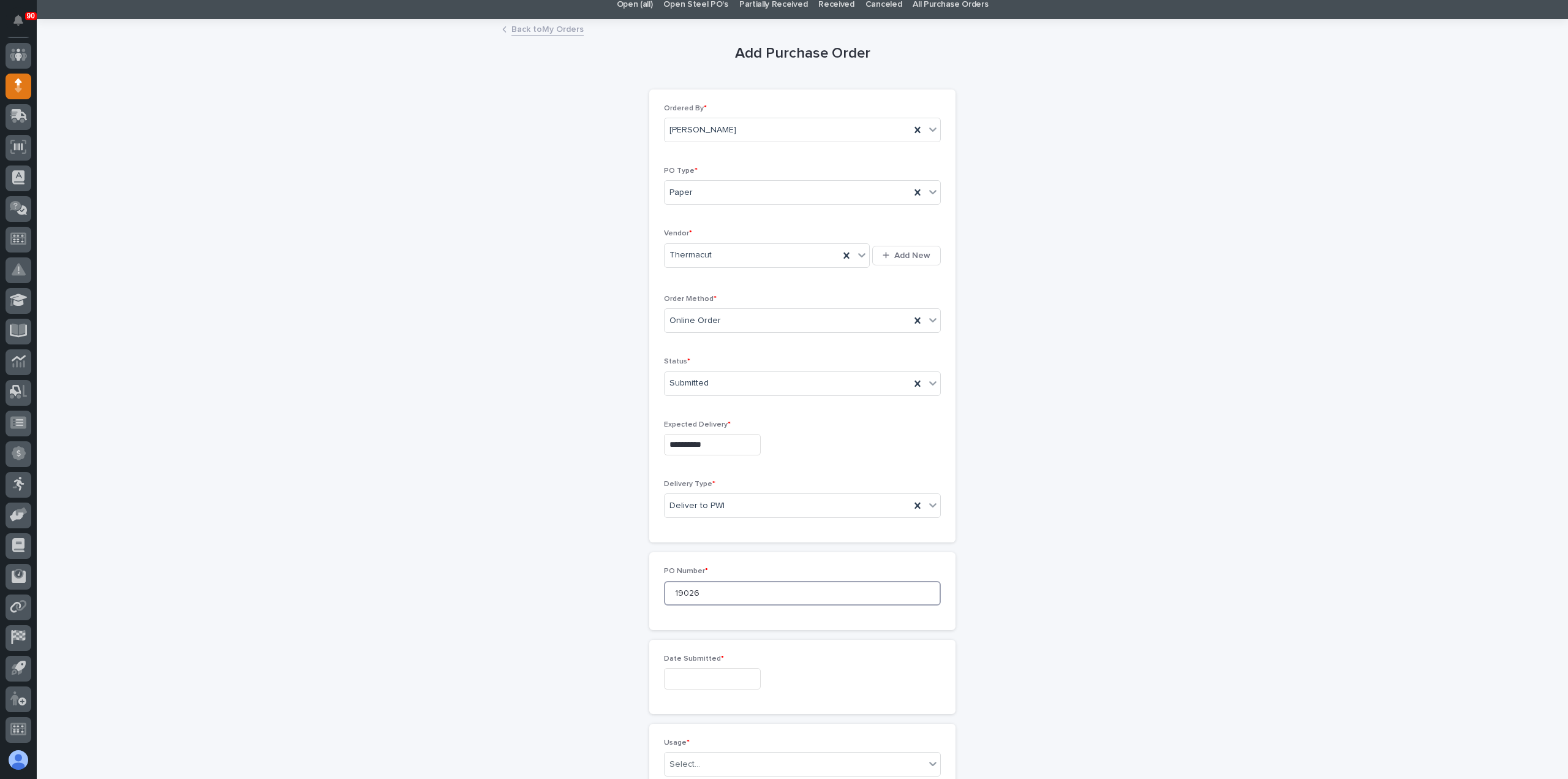
scroll to position [245, 0]
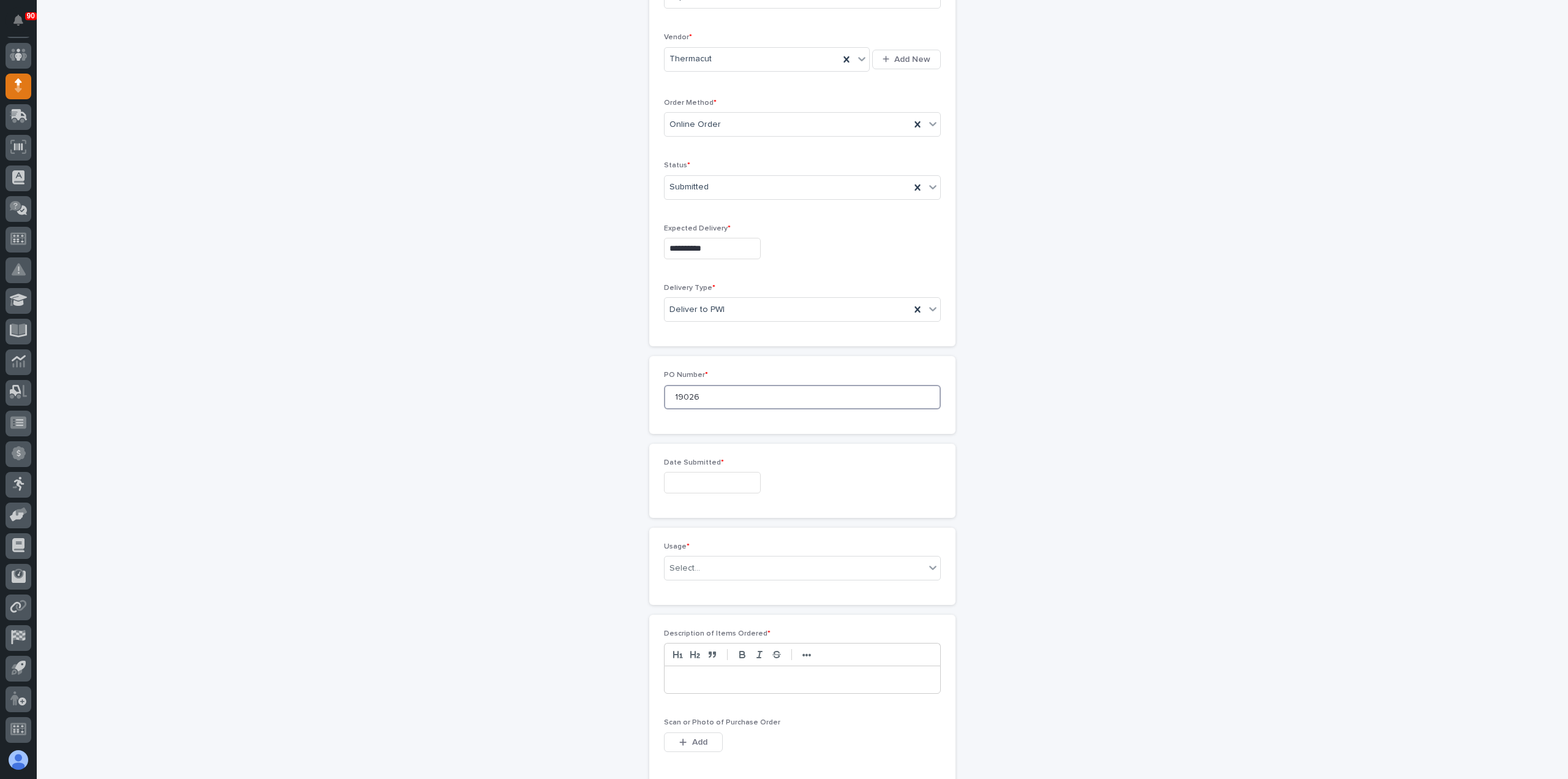
type input "19026"
click at [702, 481] on input "text" at bounding box center [712, 483] width 97 height 21
click at [685, 418] on div "30" at bounding box center [685, 419] width 16 height 16
type input "**********"
click at [702, 560] on div "Select..." at bounding box center [795, 569] width 260 height 20
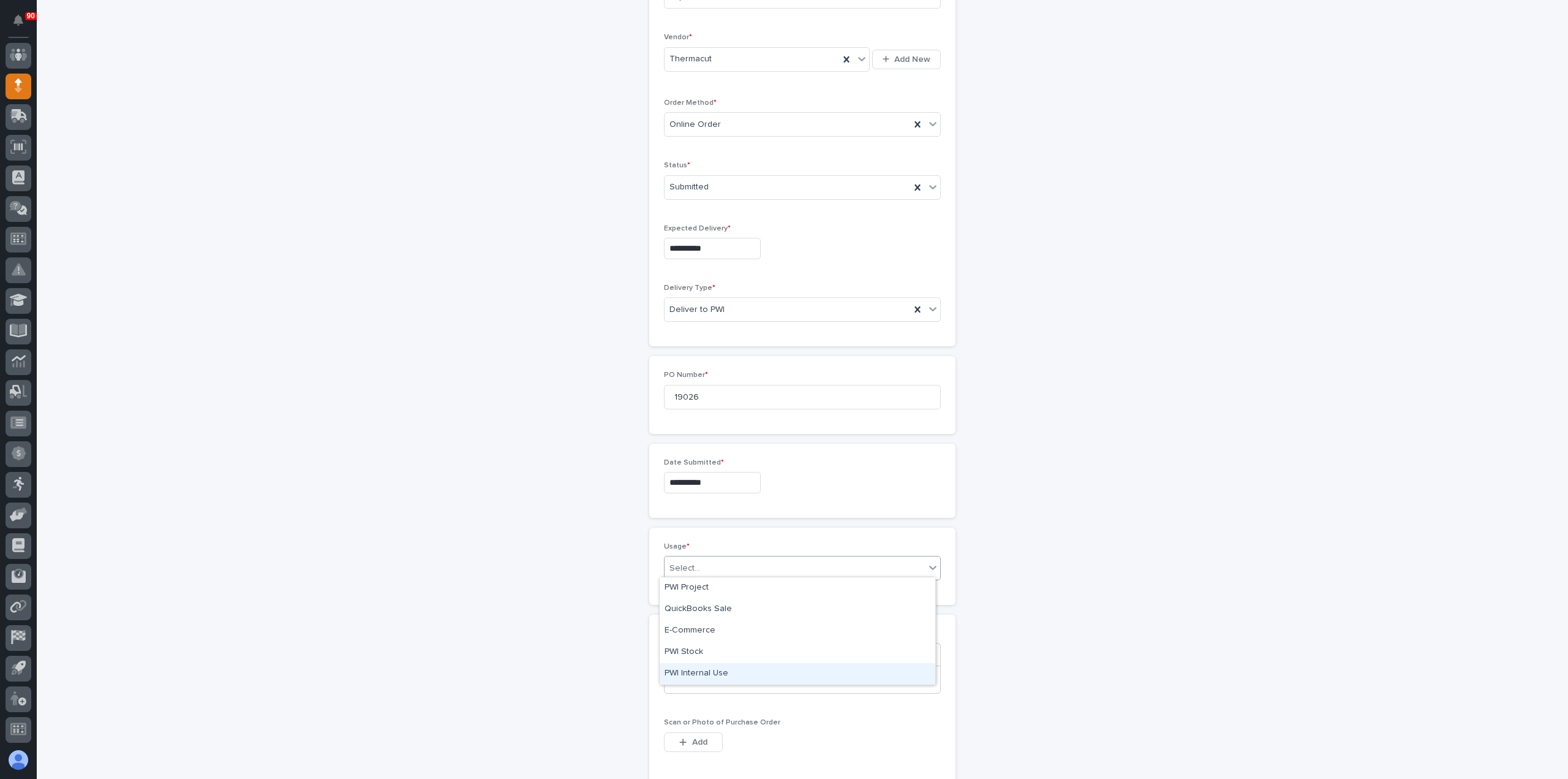
click at [700, 670] on div "PWI Internal Use" at bounding box center [798, 674] width 276 height 21
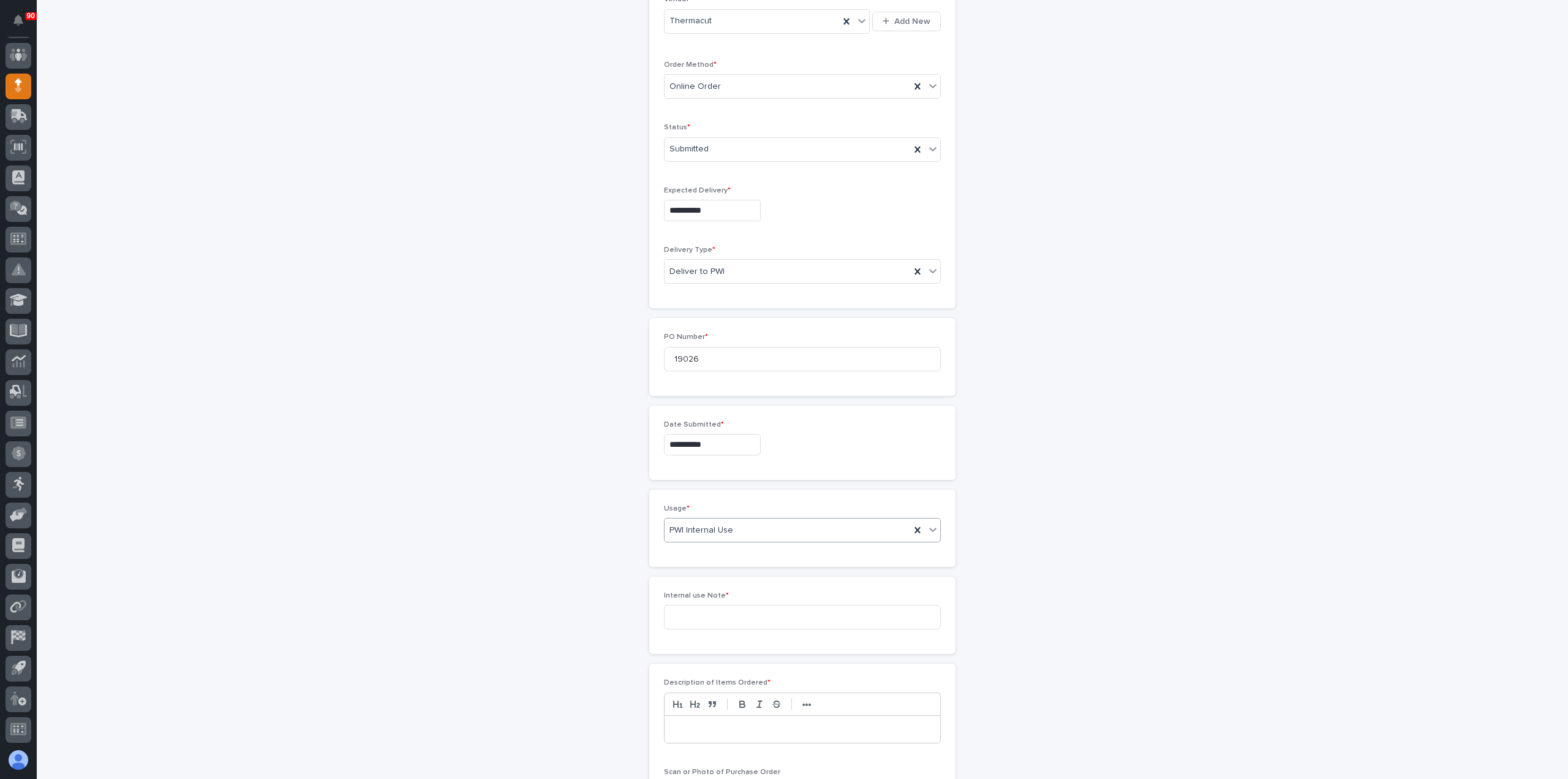
scroll to position [288, 0]
click at [723, 610] on input at bounding box center [803, 612] width 277 height 25
type input "vicon consumables"
click at [692, 768] on span "Add" at bounding box center [700, 773] width 15 height 11
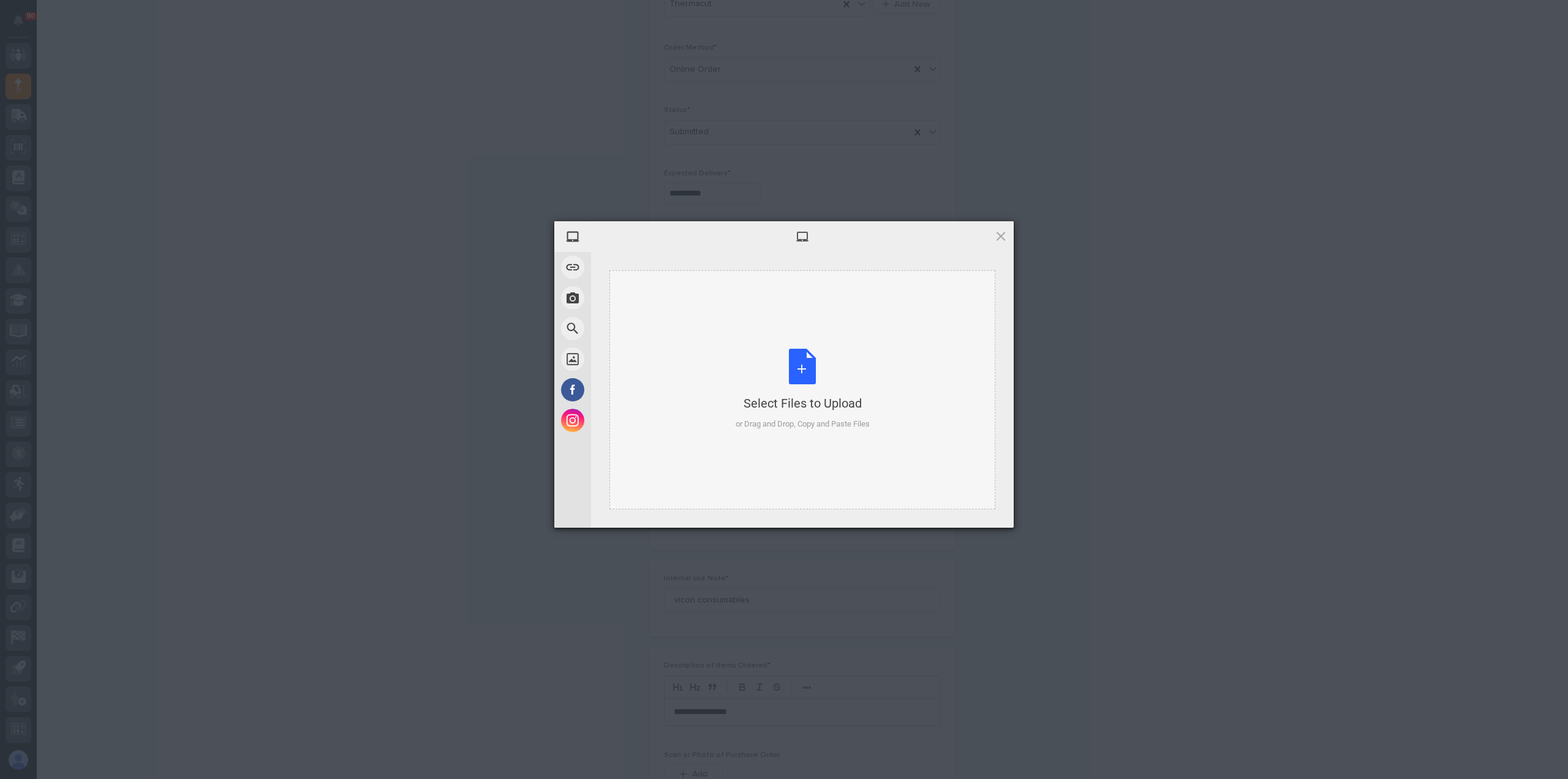
click at [796, 366] on div "Select Files to Upload or Drag and Drop, Copy and Paste Files" at bounding box center [803, 389] width 134 height 82
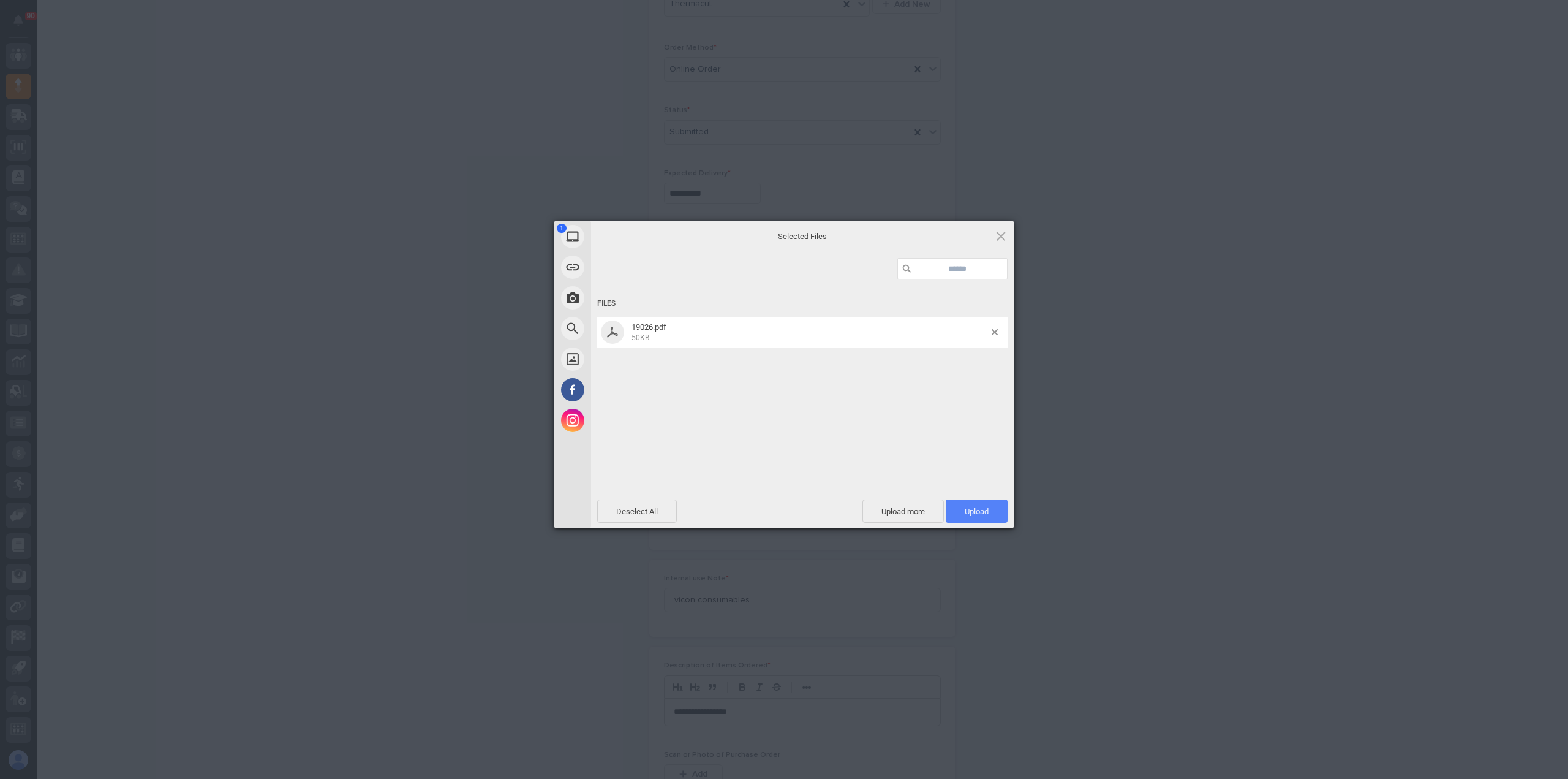
click at [983, 515] on span "Upload 1" at bounding box center [977, 511] width 62 height 23
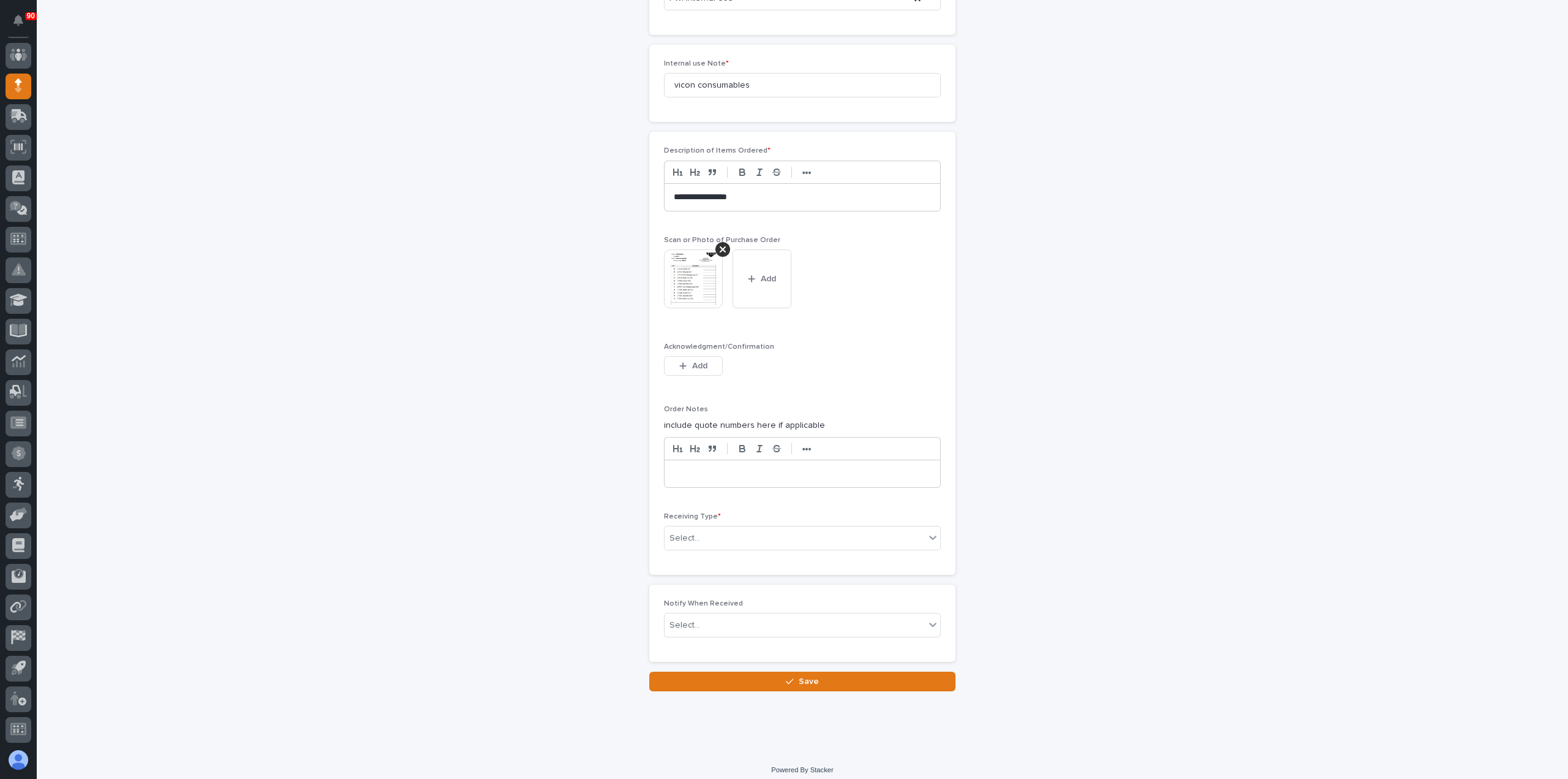
scroll to position [818, 0]
click at [787, 533] on div "Select..." at bounding box center [795, 536] width 260 height 20
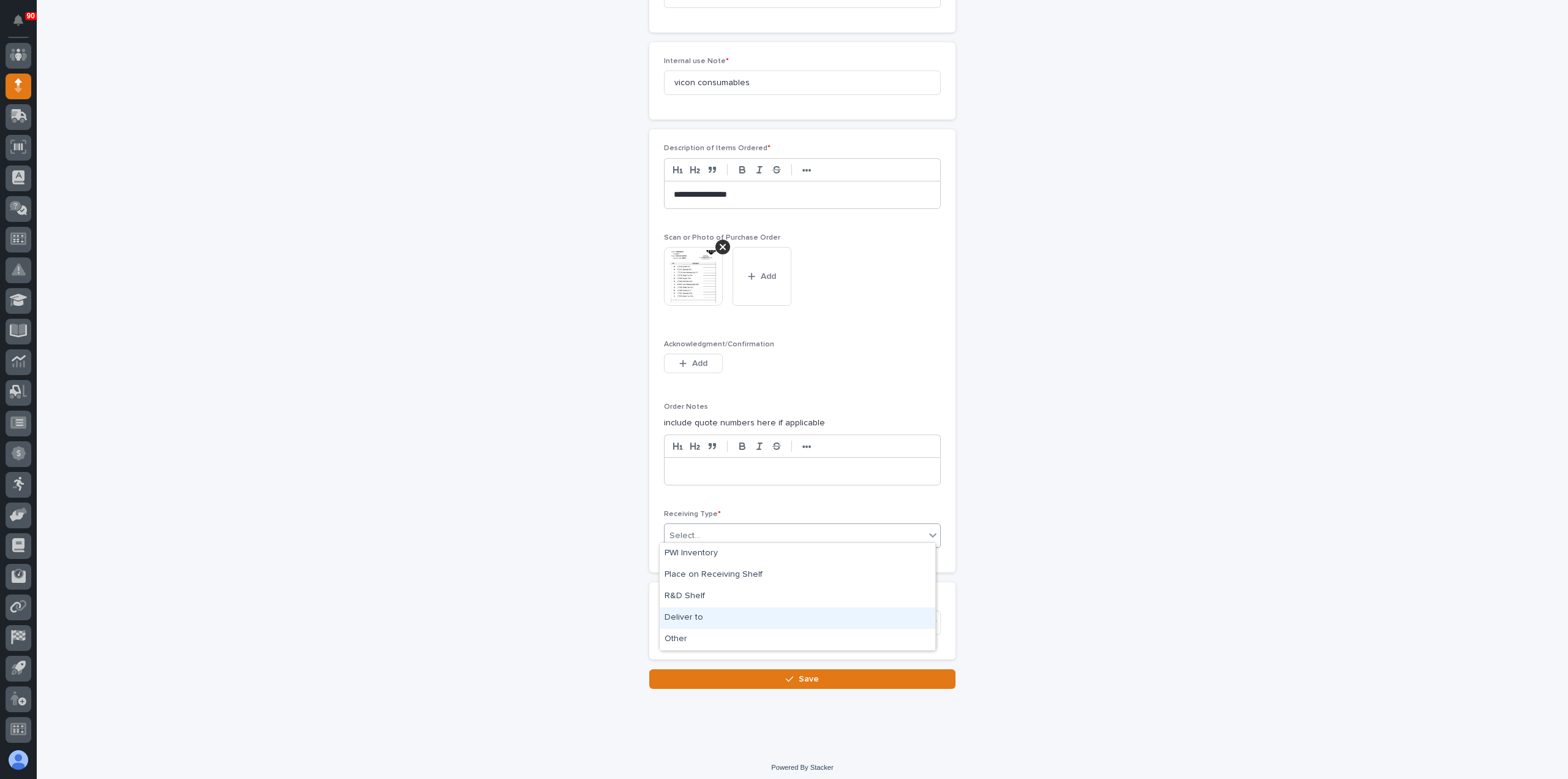
click at [687, 616] on div "Deliver to" at bounding box center [798, 618] width 276 height 21
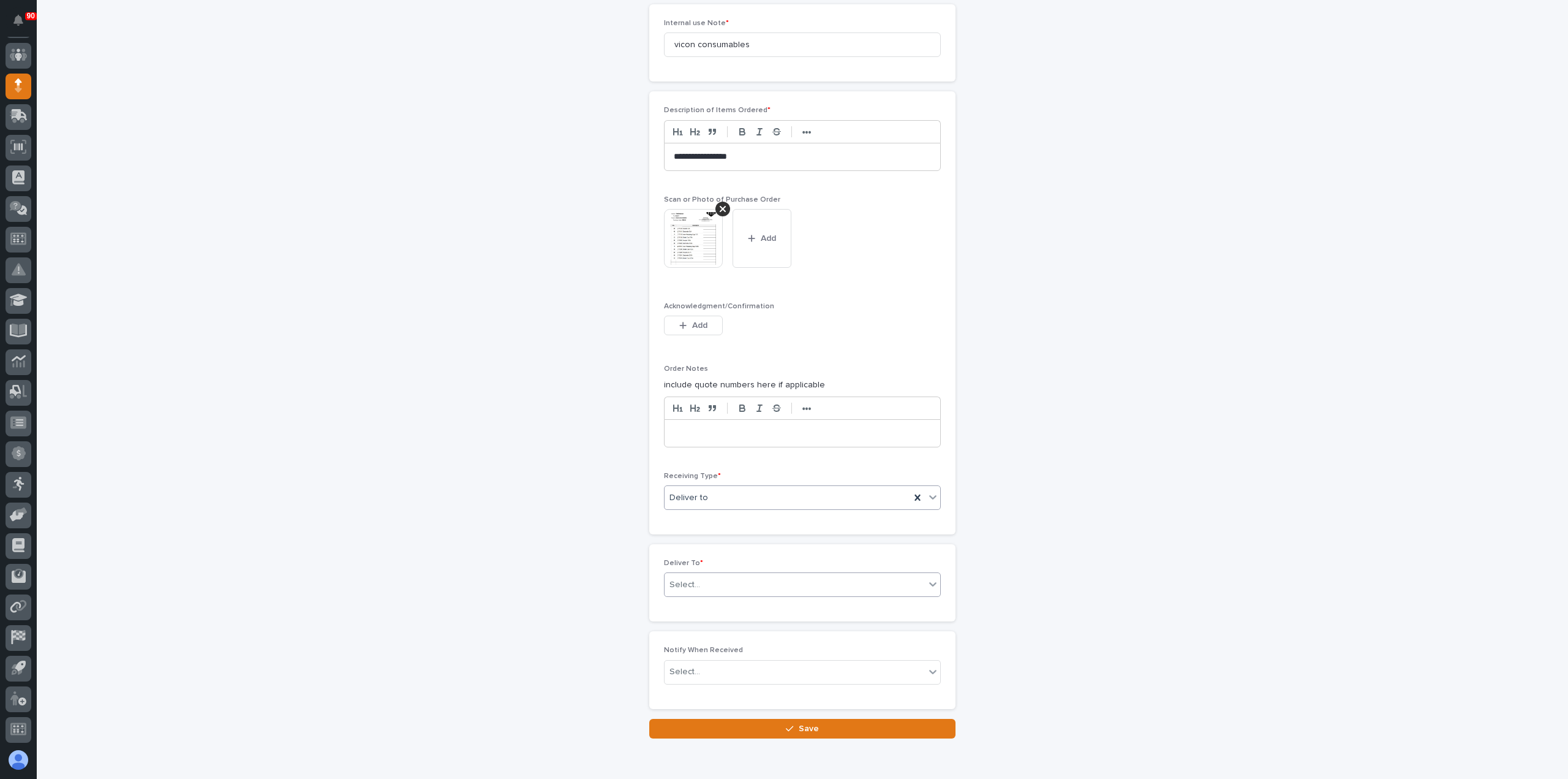
scroll to position [861, 0]
click at [713, 576] on div "Select..." at bounding box center [795, 579] width 260 height 20
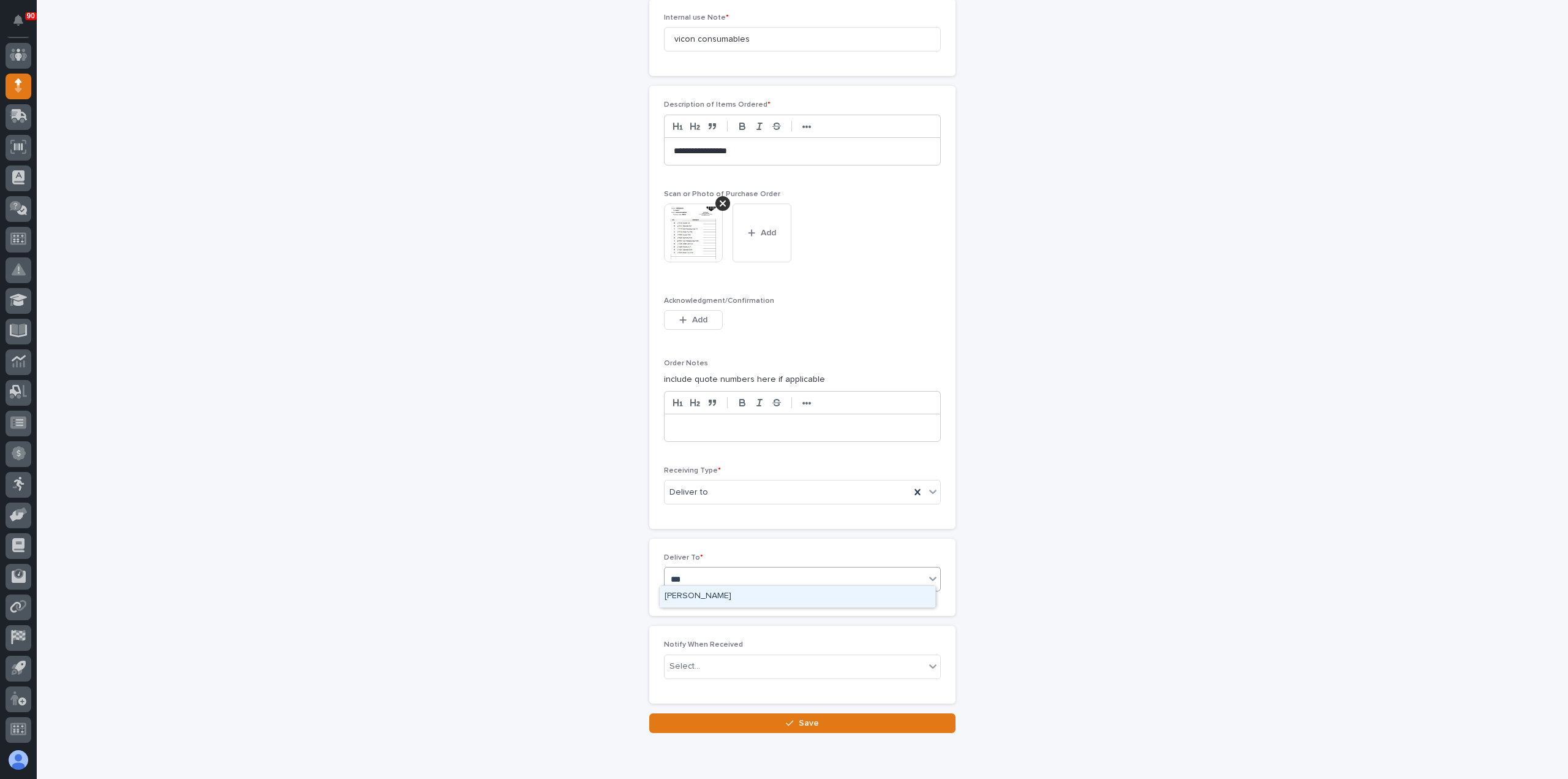
type input "****"
click at [813, 716] on button "Save" at bounding box center [802, 723] width 306 height 20
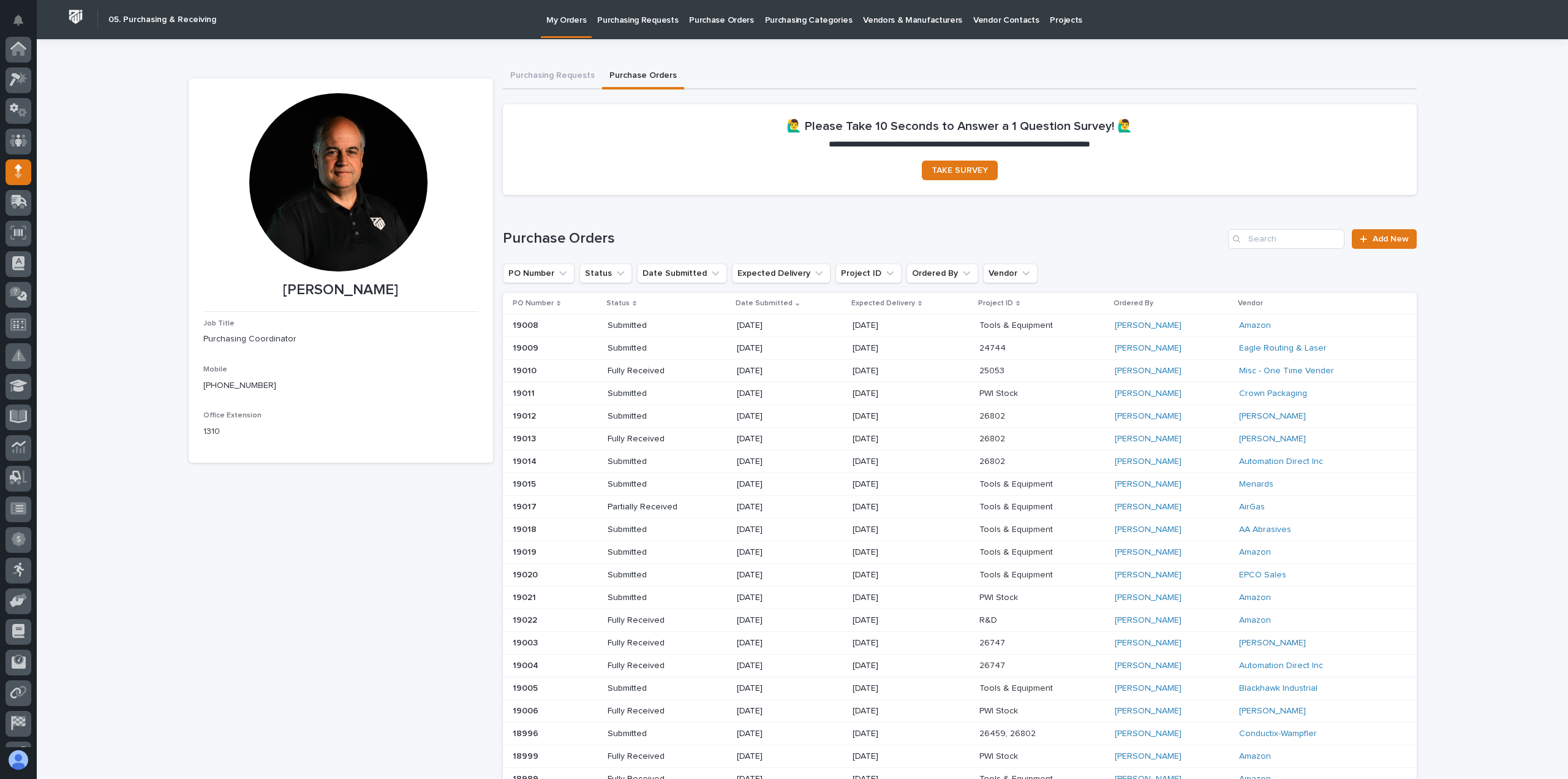
scroll to position [86, 0]
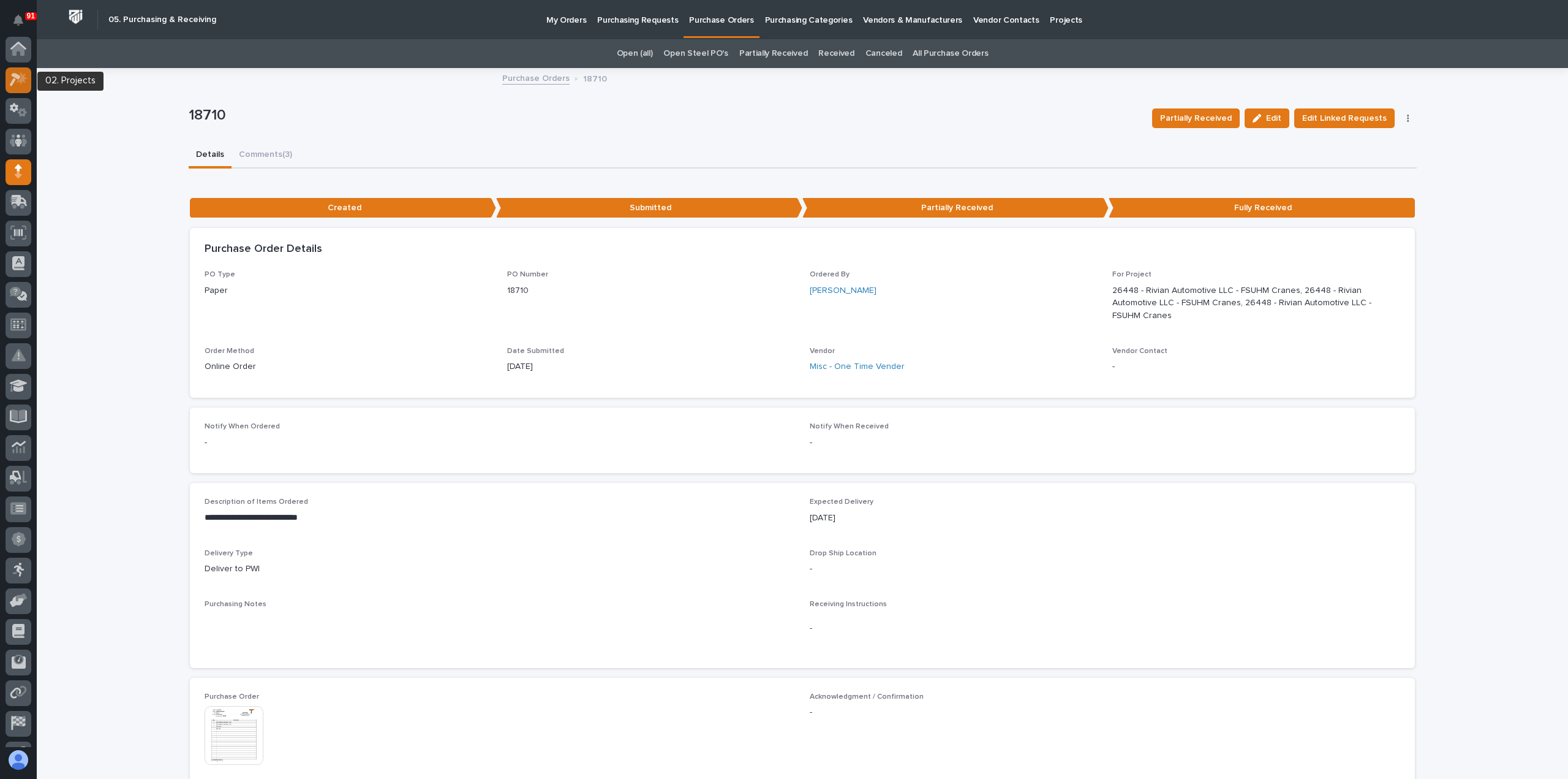
click at [18, 78] on icon at bounding box center [15, 80] width 11 height 13
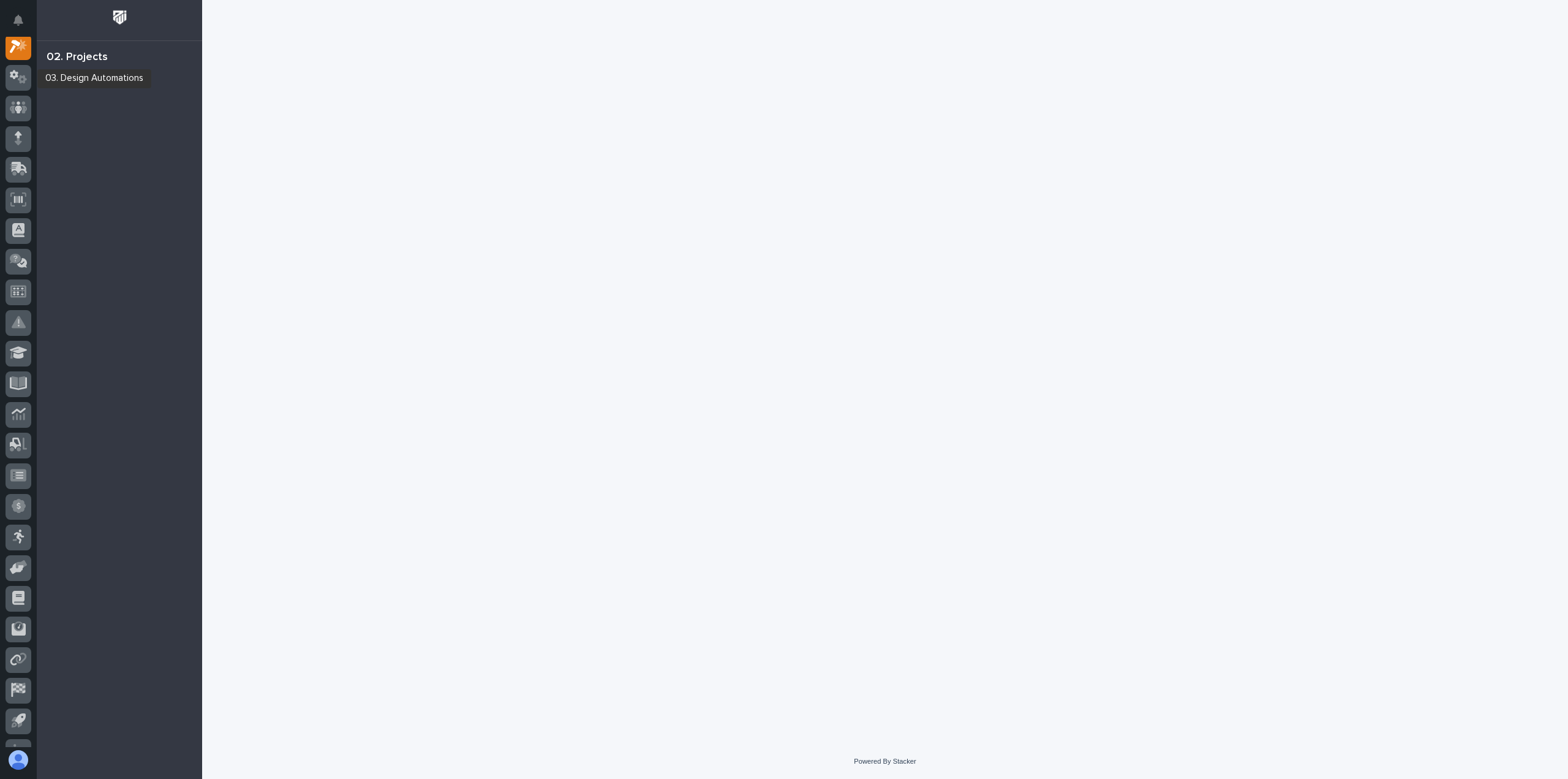
scroll to position [31, 0]
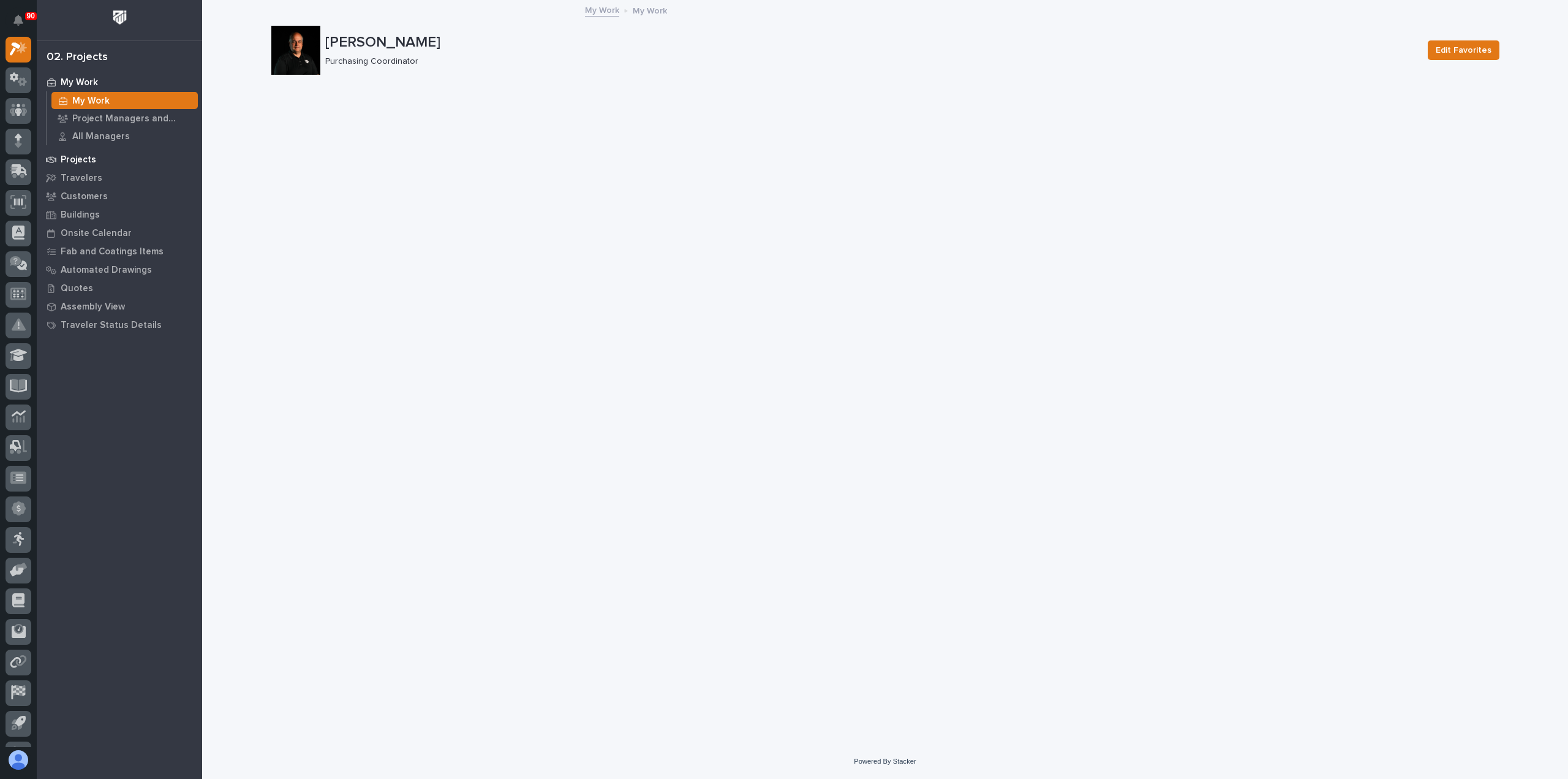
click at [74, 158] on p "Projects" at bounding box center [78, 159] width 35 height 11
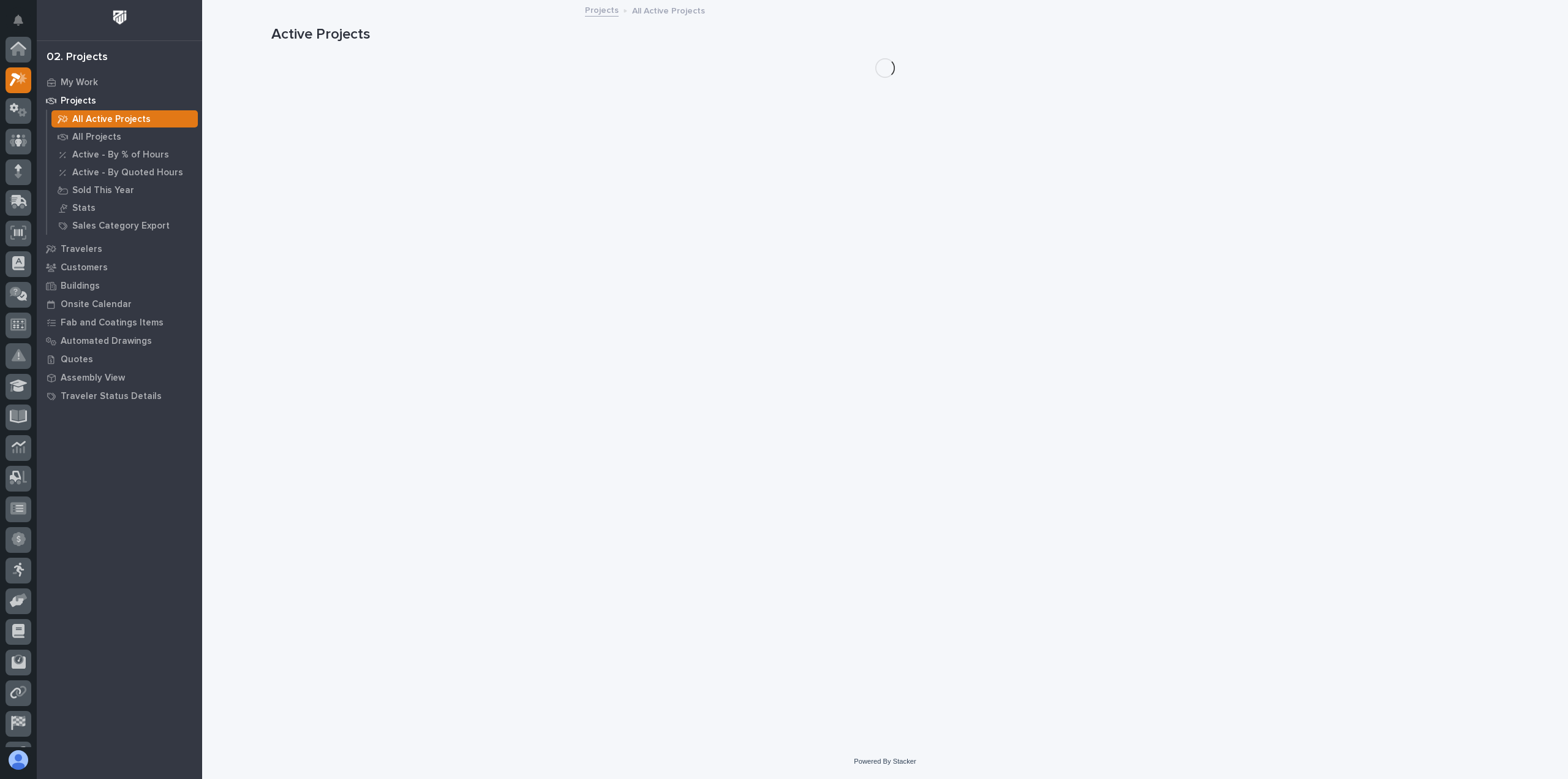
scroll to position [31, 0]
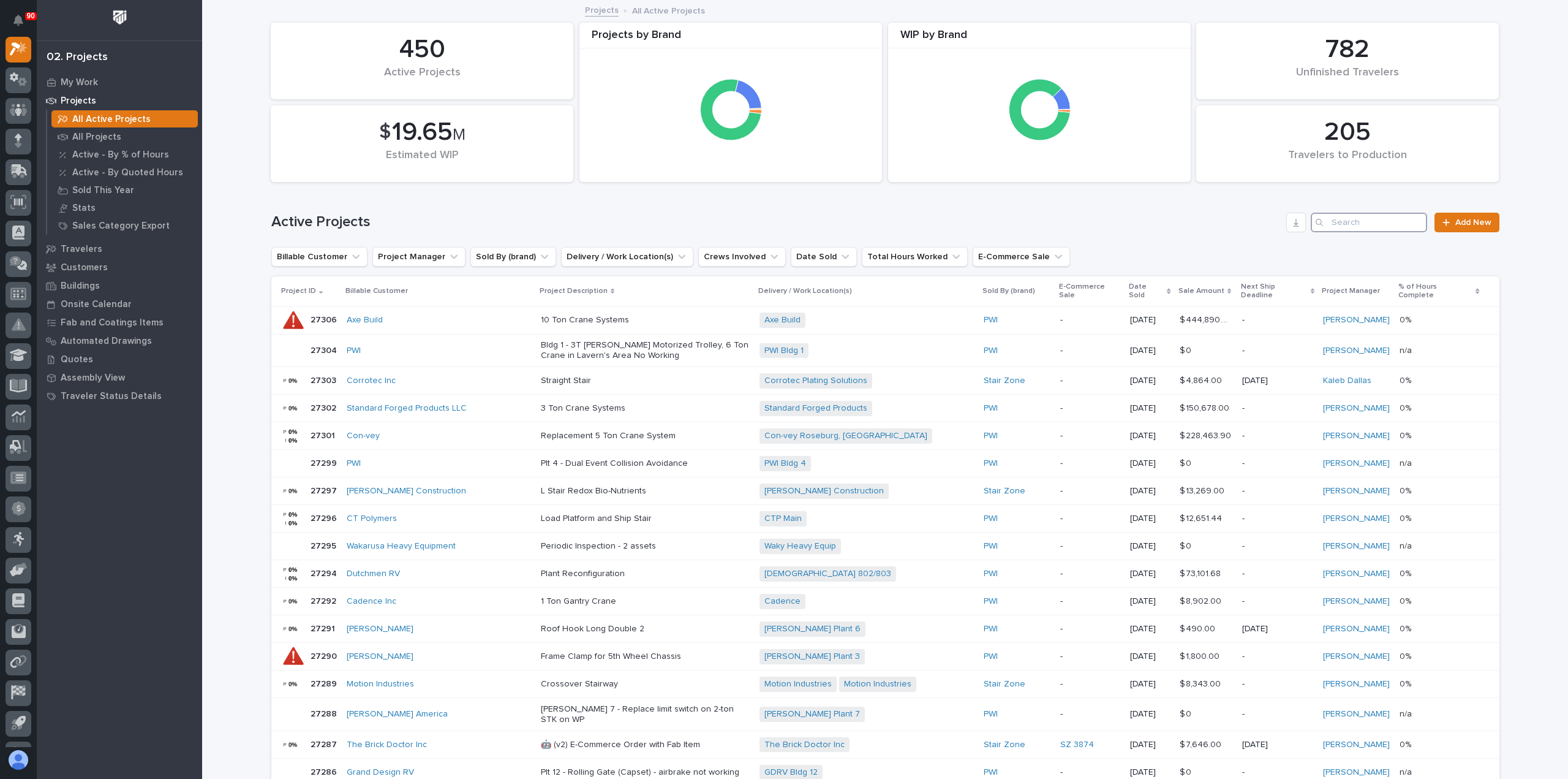
click at [1350, 226] on input "Search" at bounding box center [1369, 222] width 116 height 20
type input "26363"
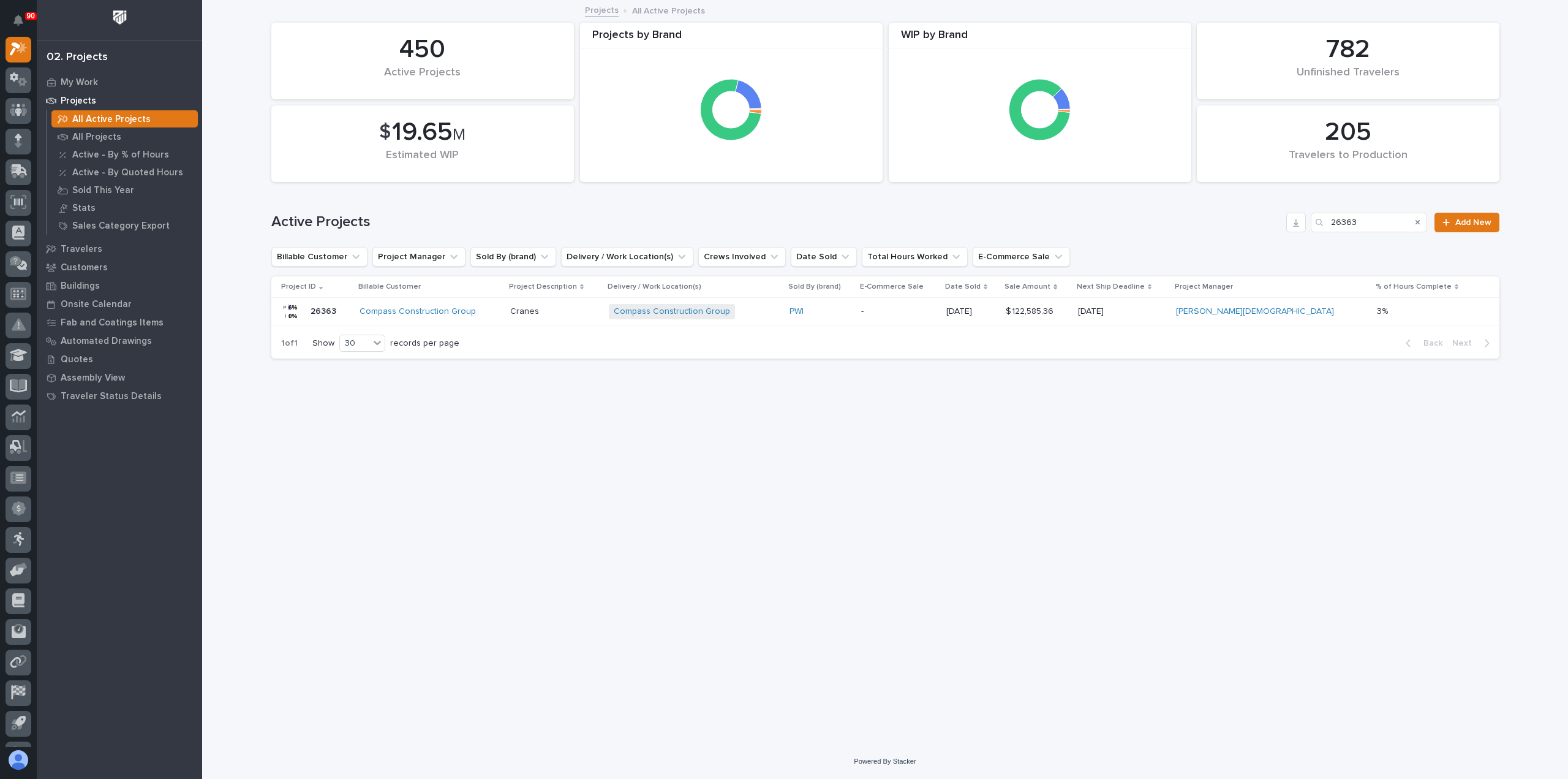
click at [494, 312] on div "Compass Construction Group" at bounding box center [429, 311] width 141 height 10
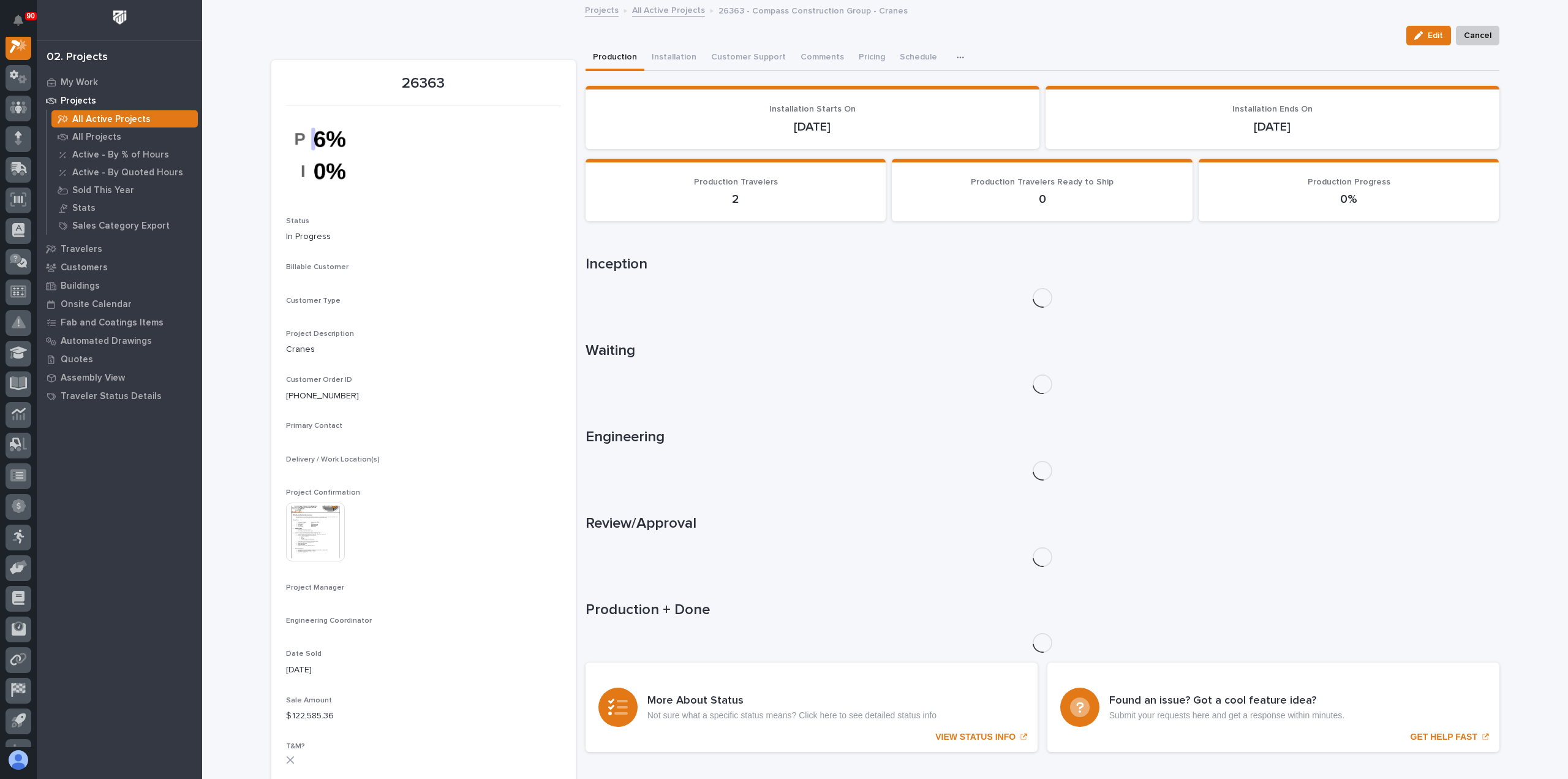
scroll to position [31, 0]
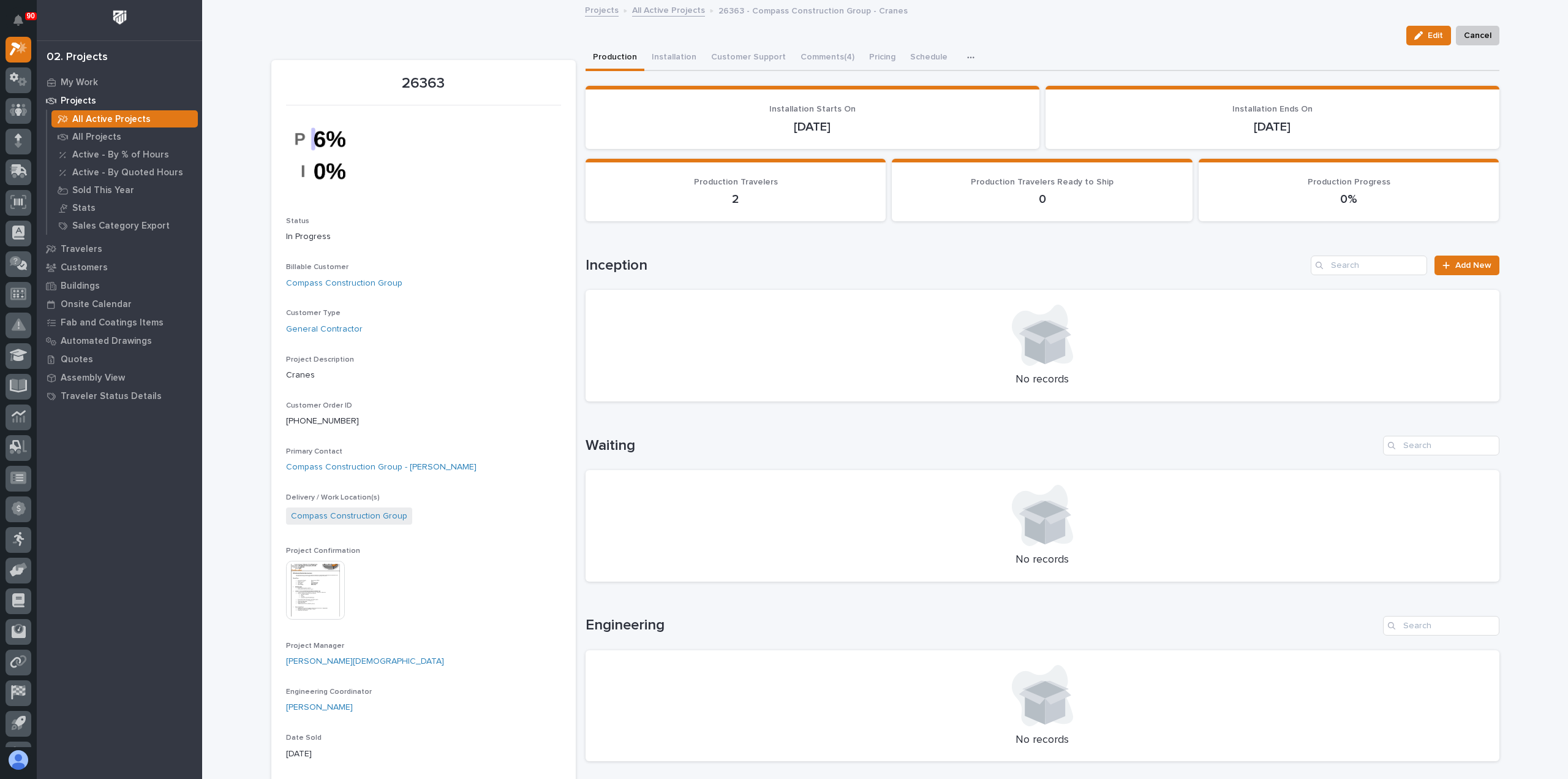
click at [308, 589] on img at bounding box center [315, 590] width 59 height 59
